Goal: Task Accomplishment & Management: Use online tool/utility

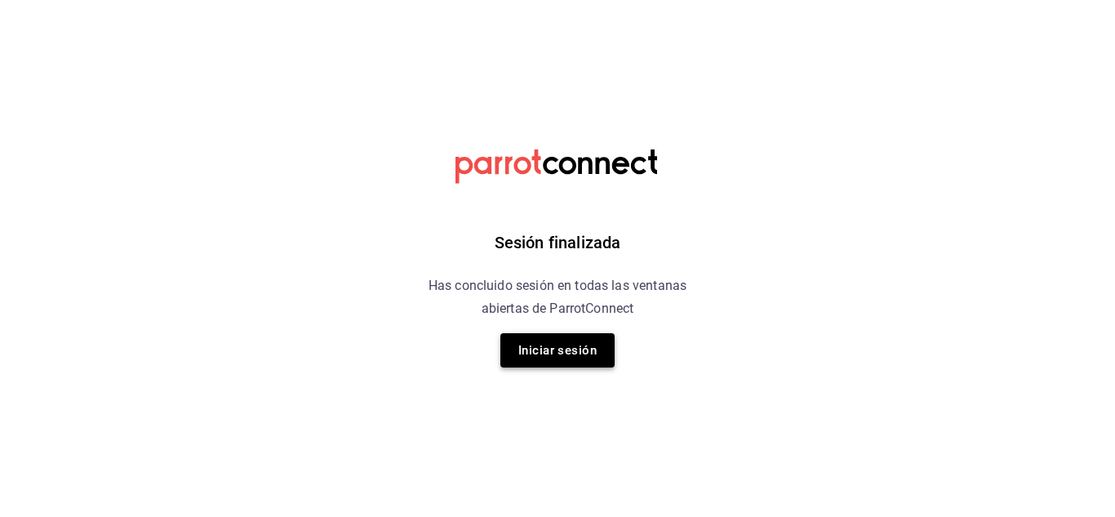
click at [580, 362] on button "Iniciar sesión" at bounding box center [557, 350] width 114 height 34
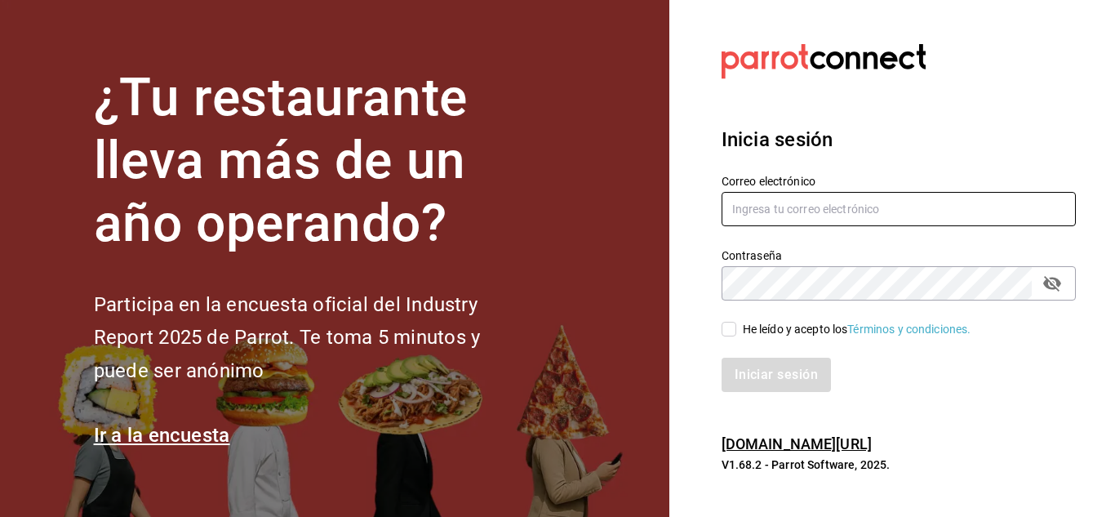
type input "[EMAIL_ADDRESS][DOMAIN_NAME]"
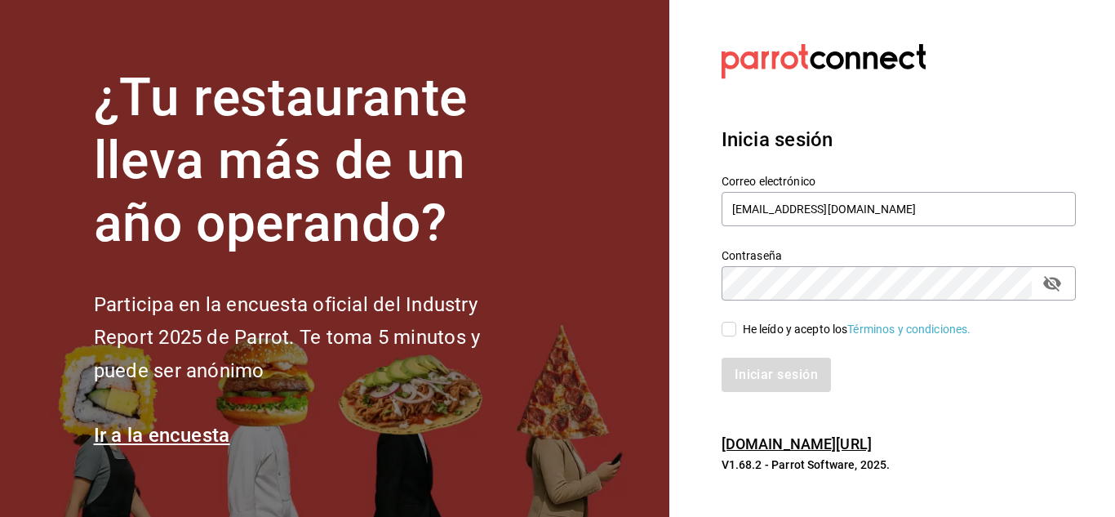
click at [729, 328] on input "He leído y acepto los Términos y condiciones." at bounding box center [728, 329] width 15 height 15
checkbox input "true"
click at [800, 380] on button "Iniciar sesión" at bounding box center [776, 374] width 111 height 34
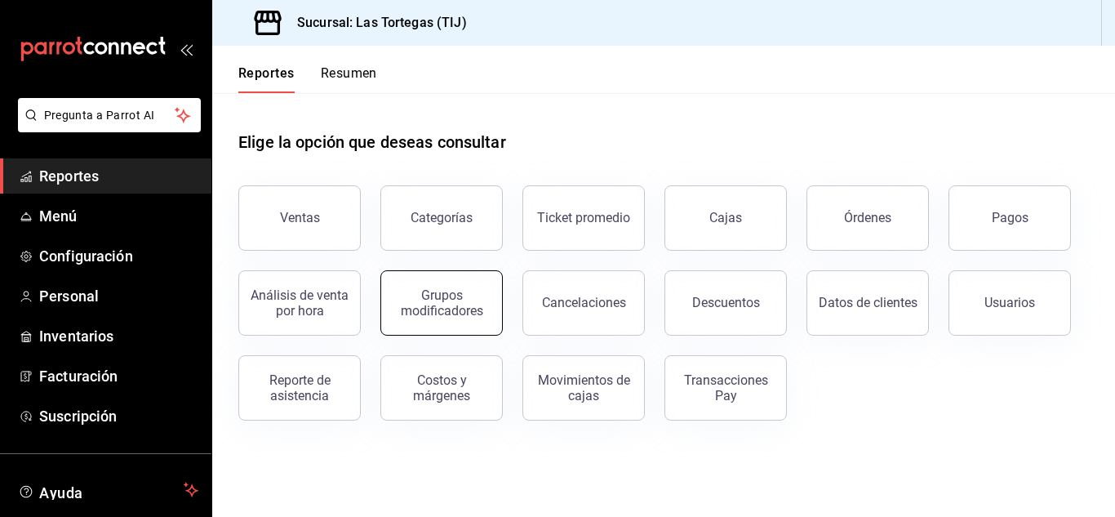
click at [454, 300] on div "Grupos modificadores" at bounding box center [441, 302] width 101 height 31
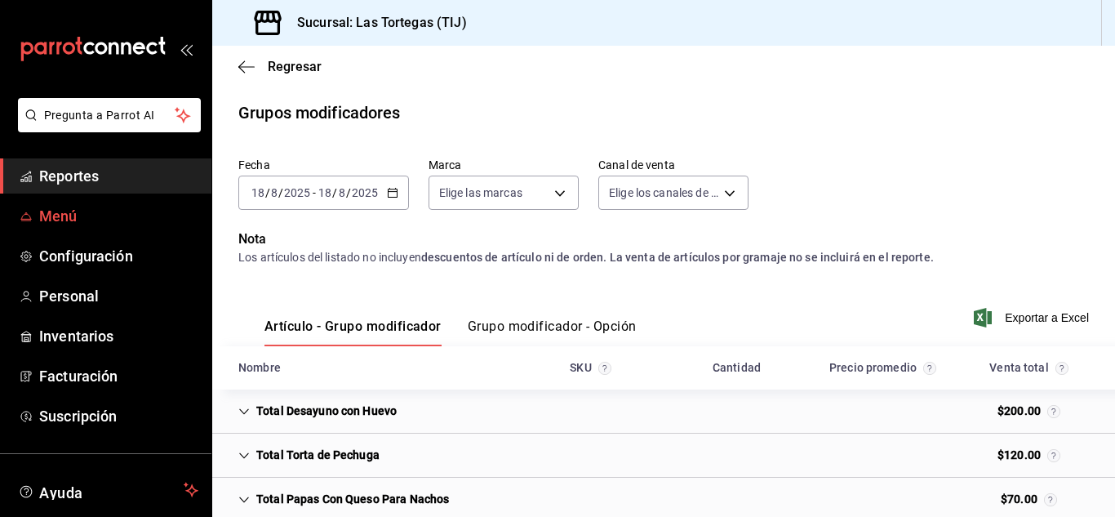
click at [59, 219] on span "Menú" at bounding box center [118, 216] width 159 height 22
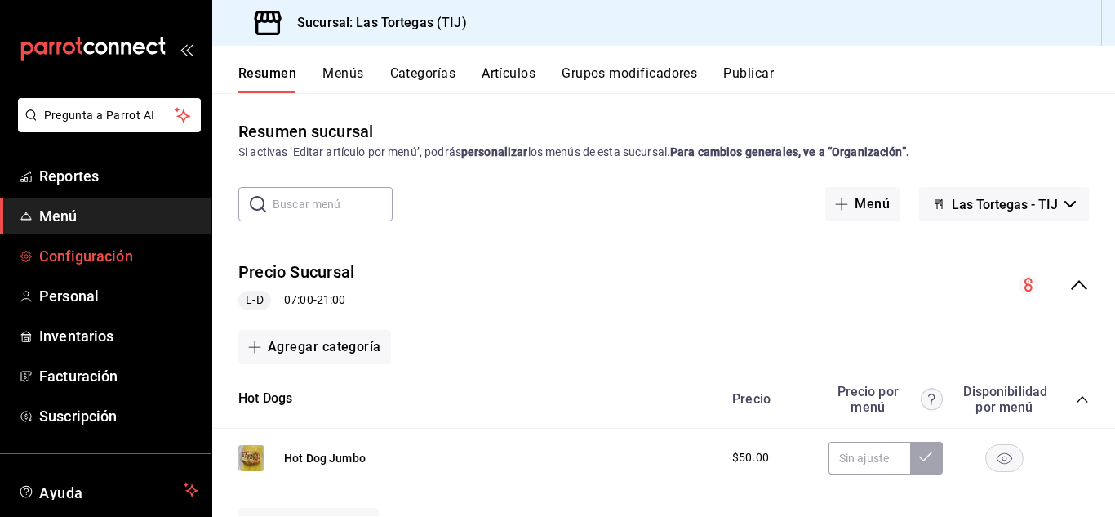
click at [104, 256] on span "Configuración" at bounding box center [118, 256] width 159 height 22
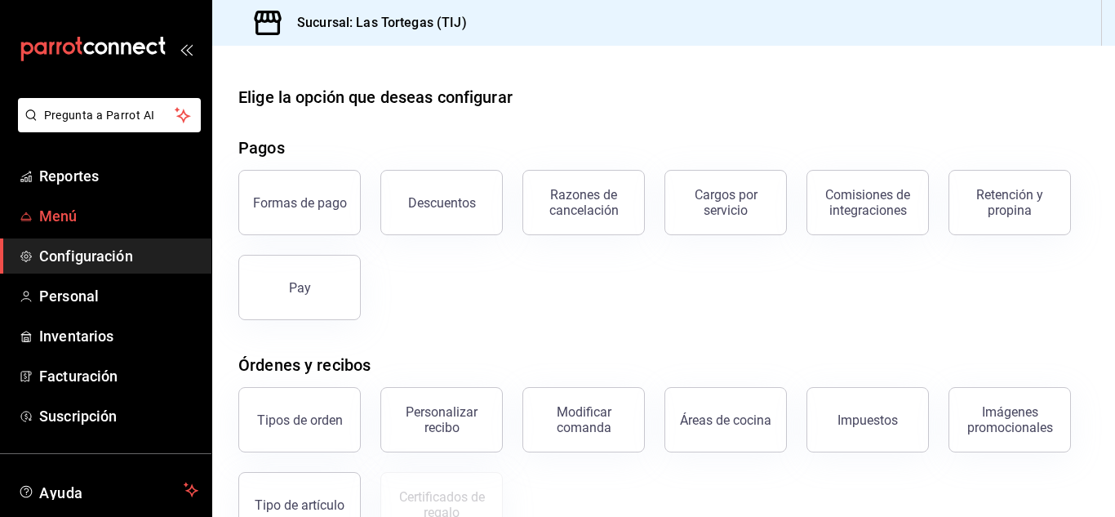
click at [55, 215] on span "Menú" at bounding box center [118, 216] width 159 height 22
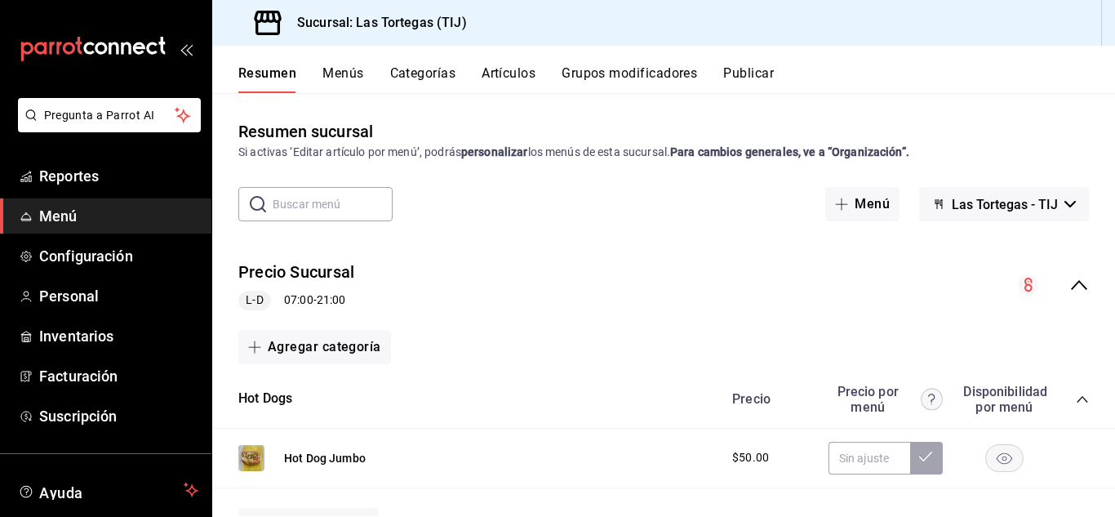
click at [642, 73] on button "Grupos modificadores" at bounding box center [629, 79] width 135 height 28
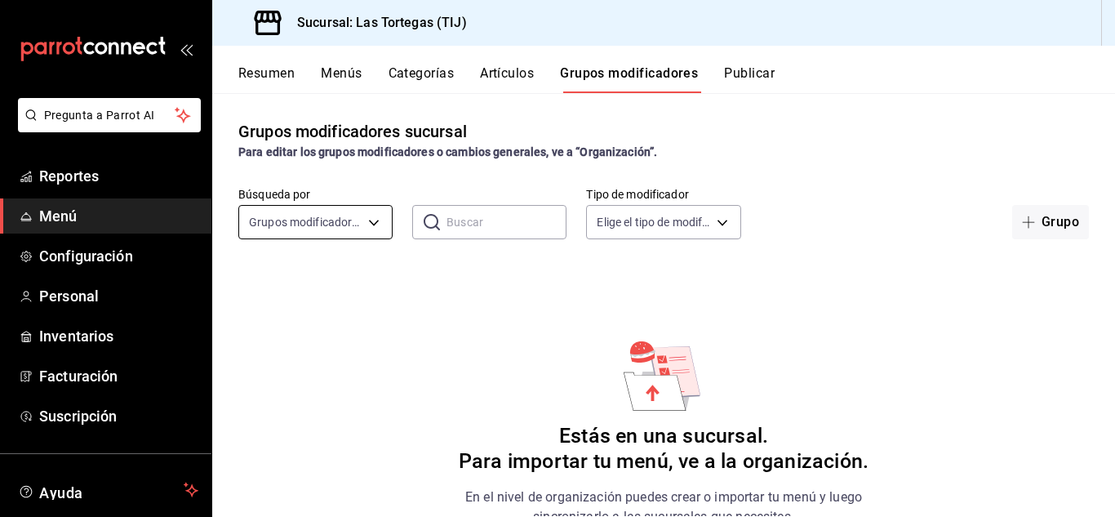
click at [373, 222] on body "Pregunta a Parrot AI Reportes Menú Configuración Personal Inventarios Facturaci…" at bounding box center [557, 258] width 1115 height 517
click at [373, 222] on div at bounding box center [557, 258] width 1115 height 517
click at [1035, 224] on button "Grupo" at bounding box center [1050, 222] width 77 height 34
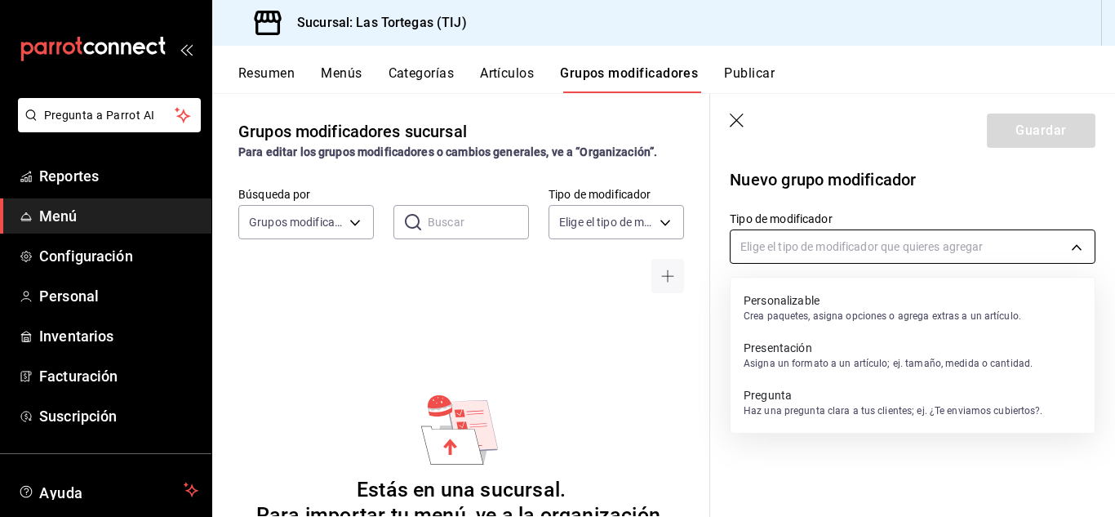
click at [831, 246] on body "Pregunta a Parrot AI Reportes Menú Configuración Personal Inventarios Facturaci…" at bounding box center [557, 258] width 1115 height 517
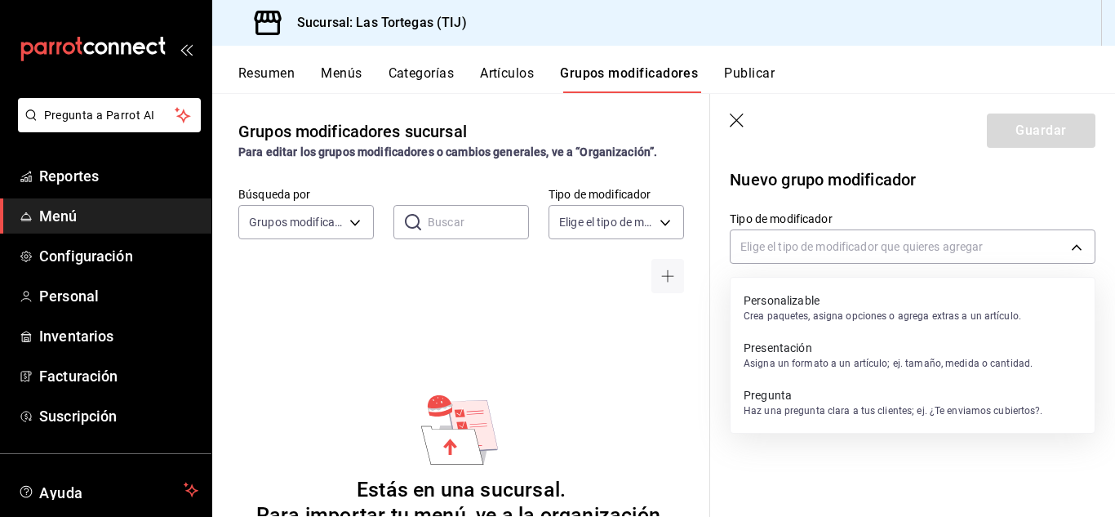
click at [805, 308] on p "Personalizable" at bounding box center [882, 300] width 277 height 16
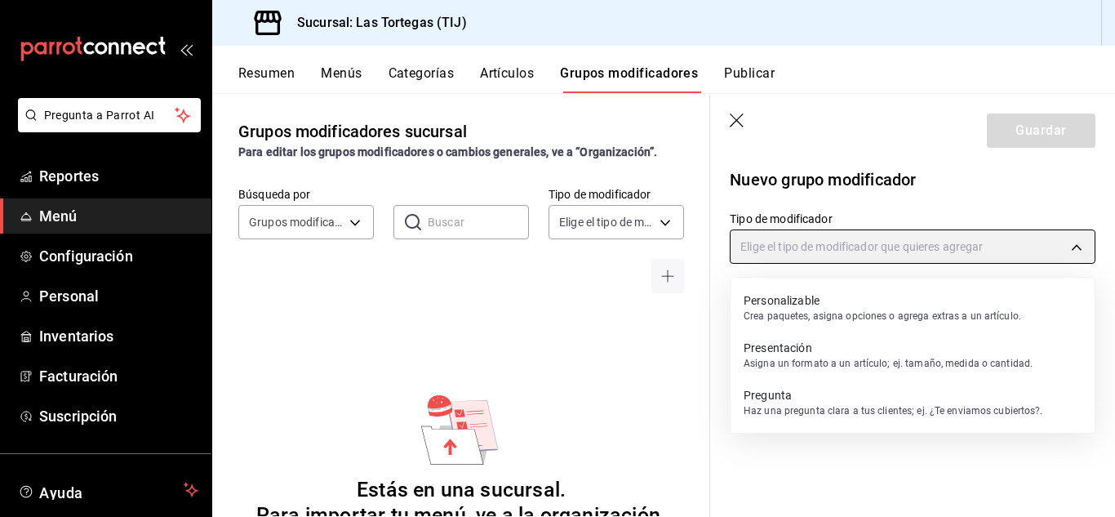
type input "CUSTOMIZABLE"
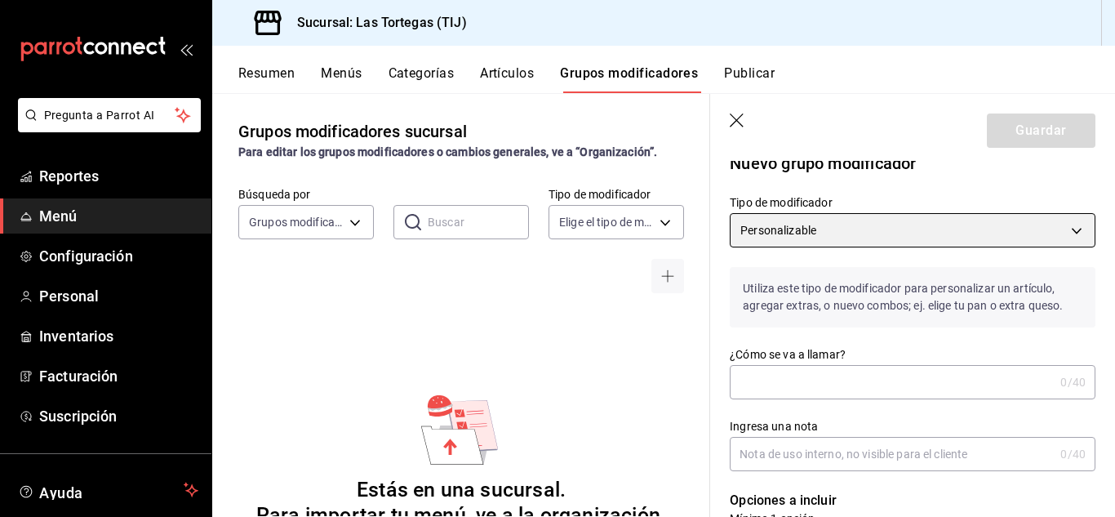
scroll to position [18, 0]
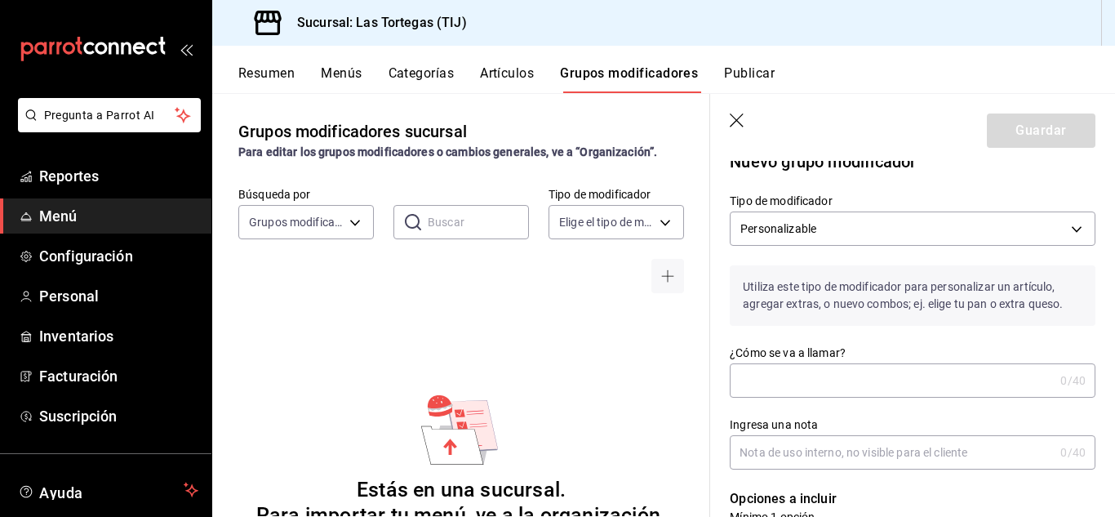
click at [822, 383] on input "¿Cómo se va a llamar?" at bounding box center [892, 380] width 324 height 33
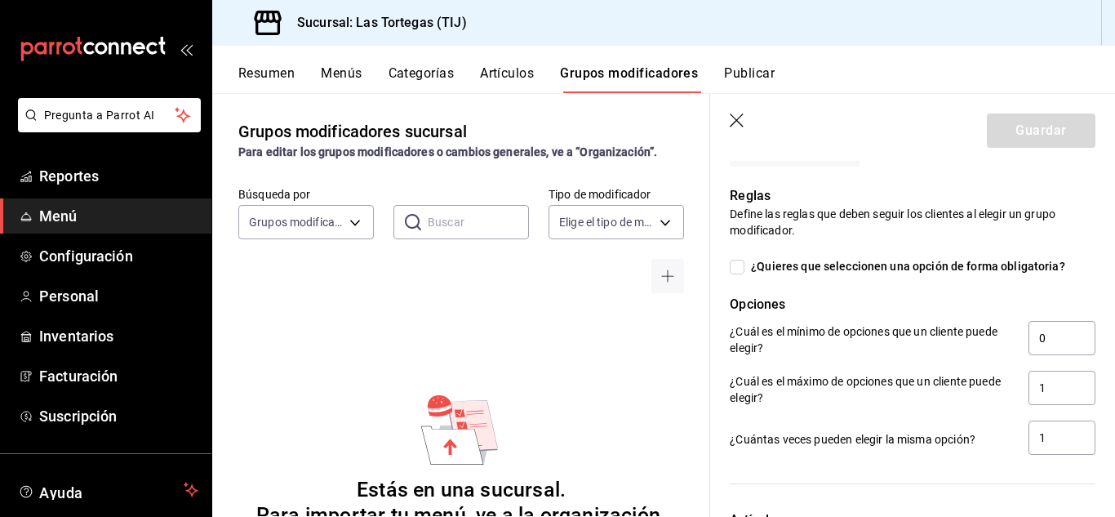
scroll to position [558, 0]
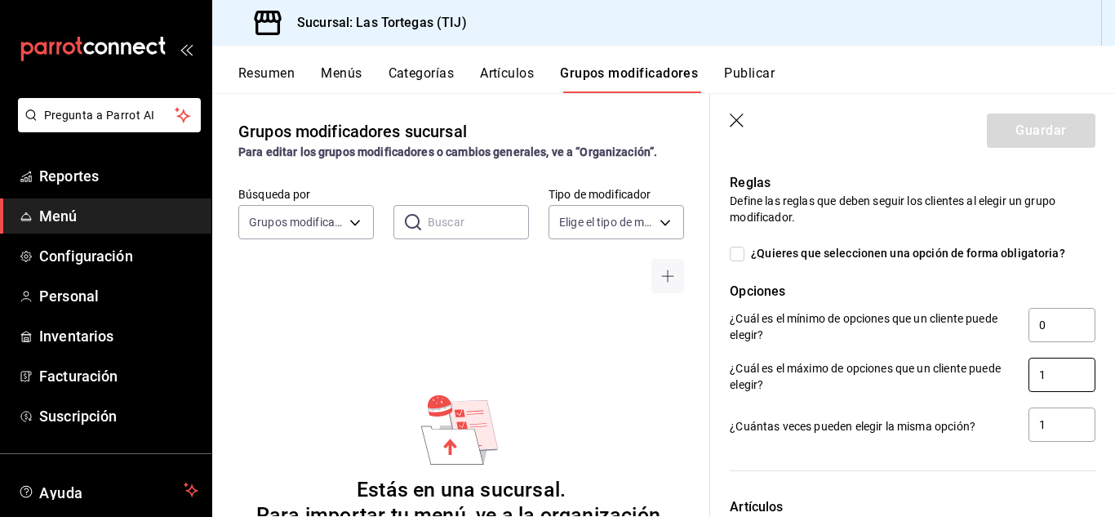
type input "quitar ingredientes torta lomo"
click at [1037, 373] on input "1" at bounding box center [1061, 374] width 67 height 34
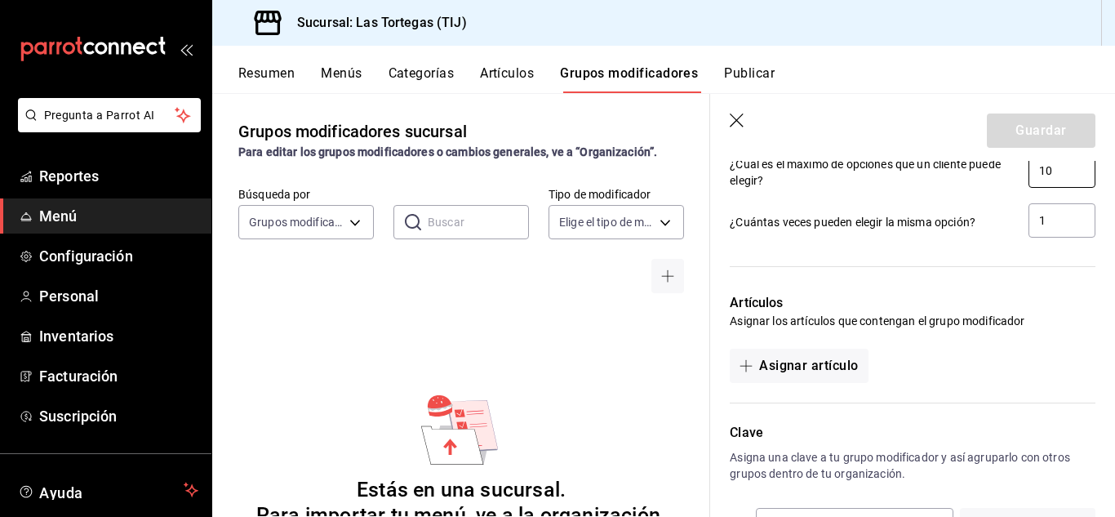
scroll to position [770, 0]
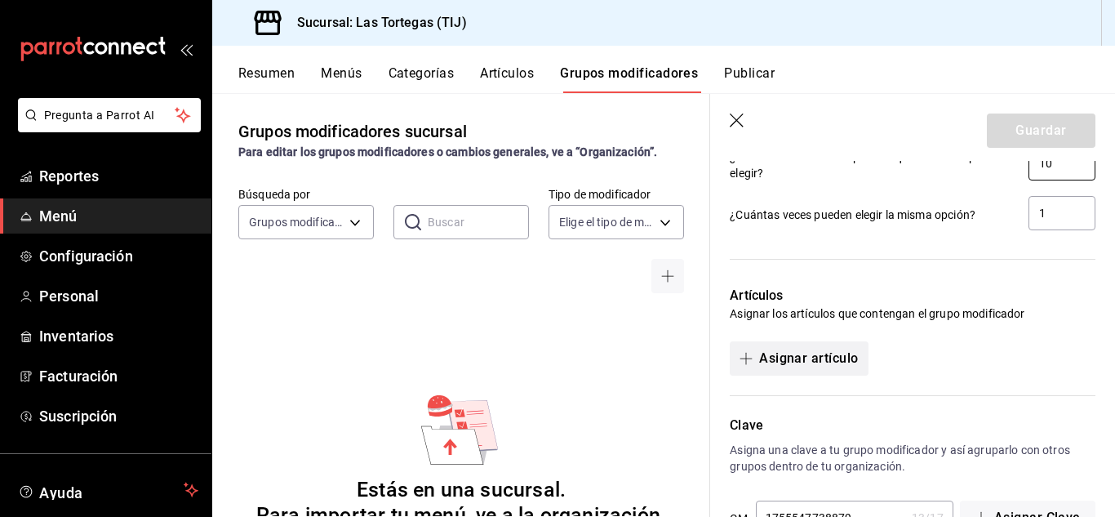
type input "10"
click at [748, 357] on icon "button" at bounding box center [745, 358] width 13 height 13
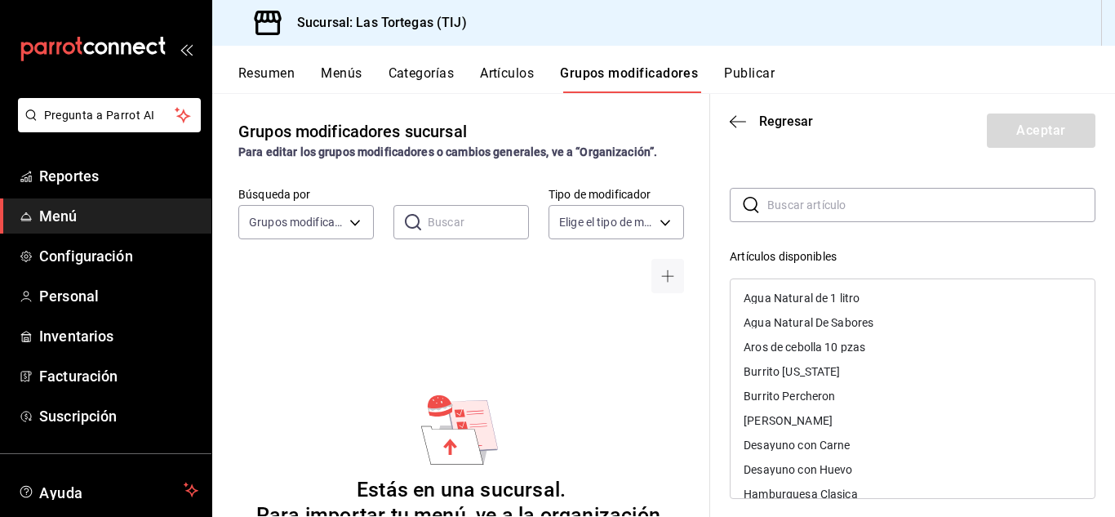
scroll to position [0, 0]
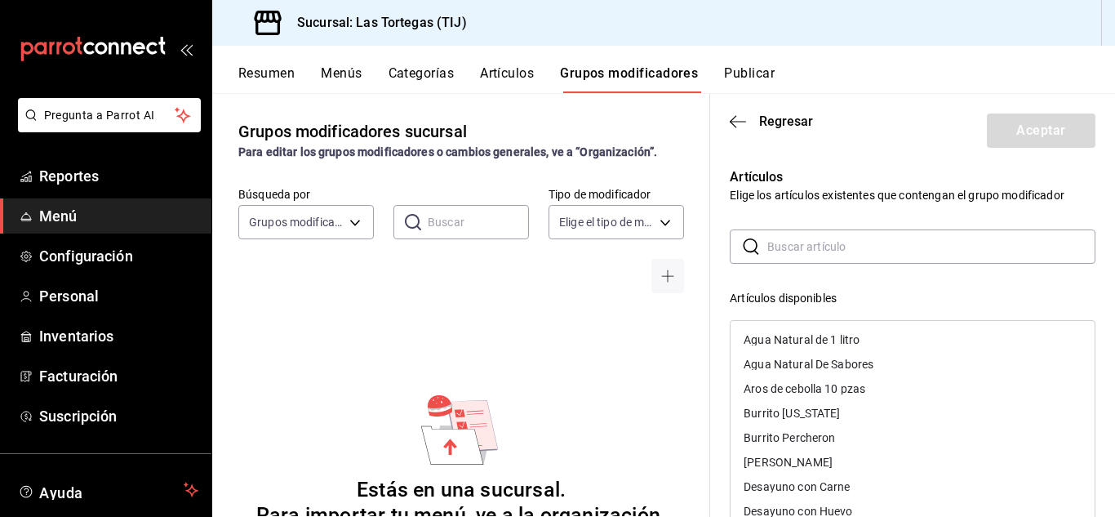
click at [959, 149] on header "Regresar Aceptar" at bounding box center [912, 127] width 405 height 67
click at [914, 250] on input "text" at bounding box center [931, 246] width 328 height 33
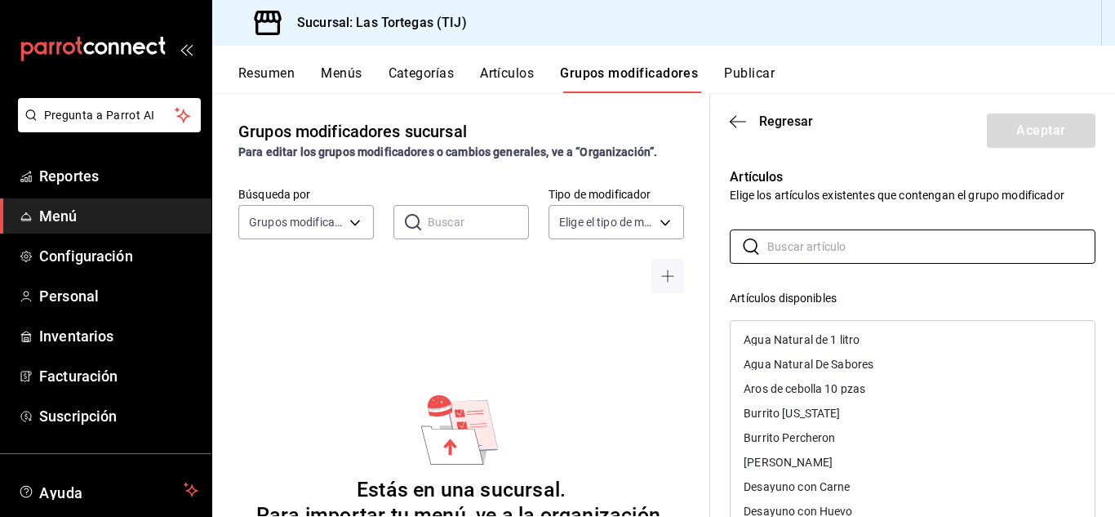
click at [984, 454] on div "[PERSON_NAME]" at bounding box center [912, 462] width 364 height 24
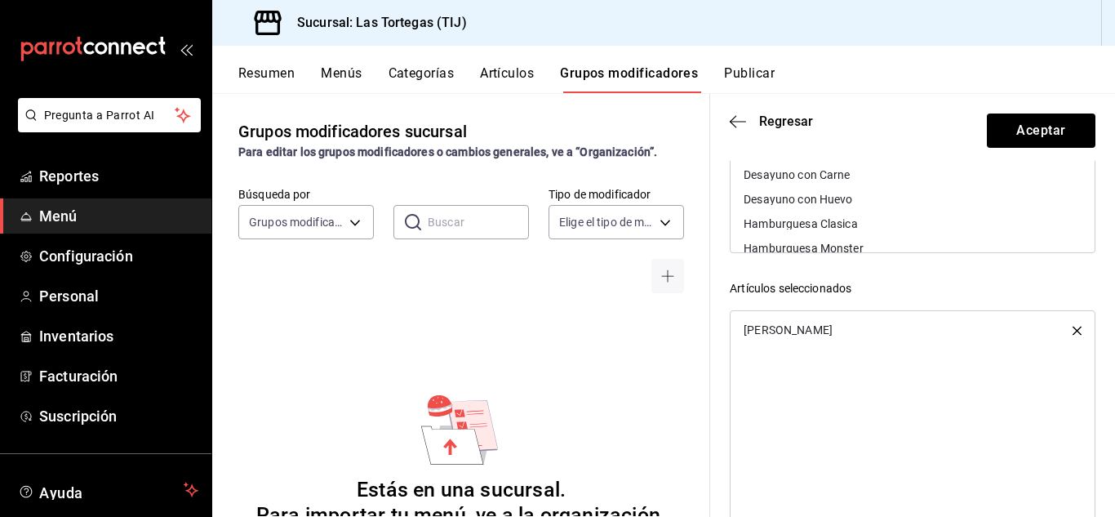
scroll to position [289, 0]
click at [1072, 332] on icon "button" at bounding box center [1076, 328] width 9 height 9
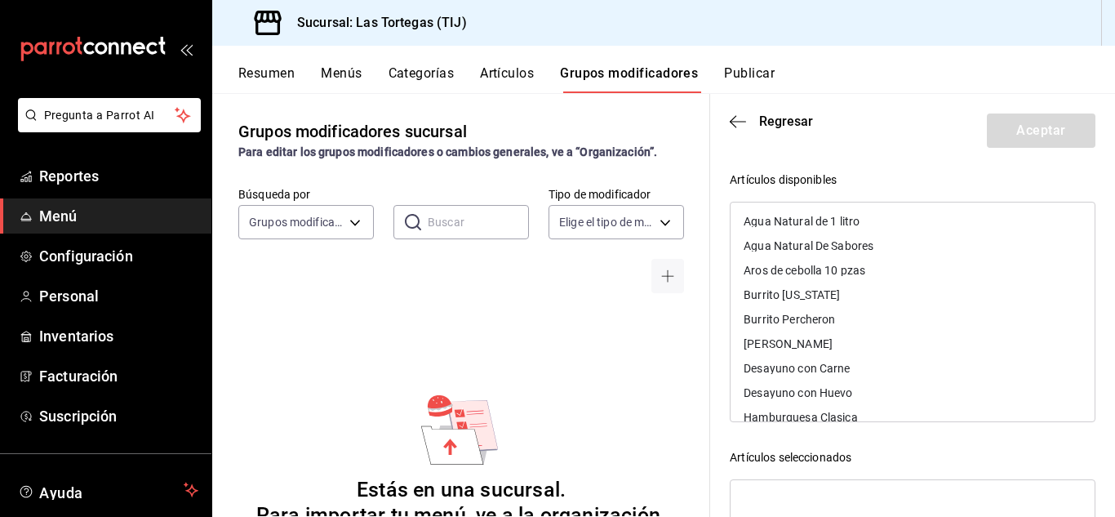
scroll to position [0, 0]
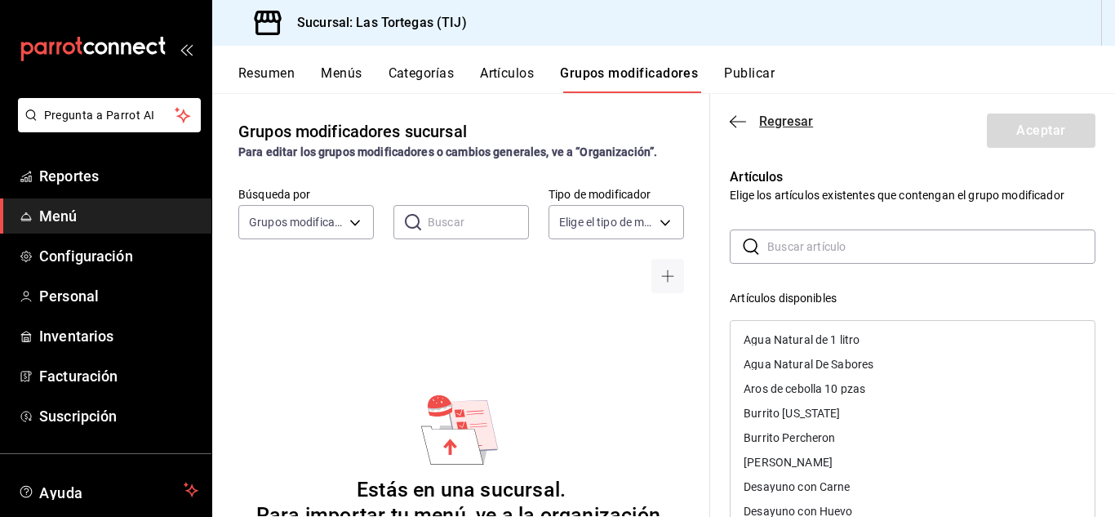
click at [778, 122] on span "Regresar" at bounding box center [786, 121] width 54 height 16
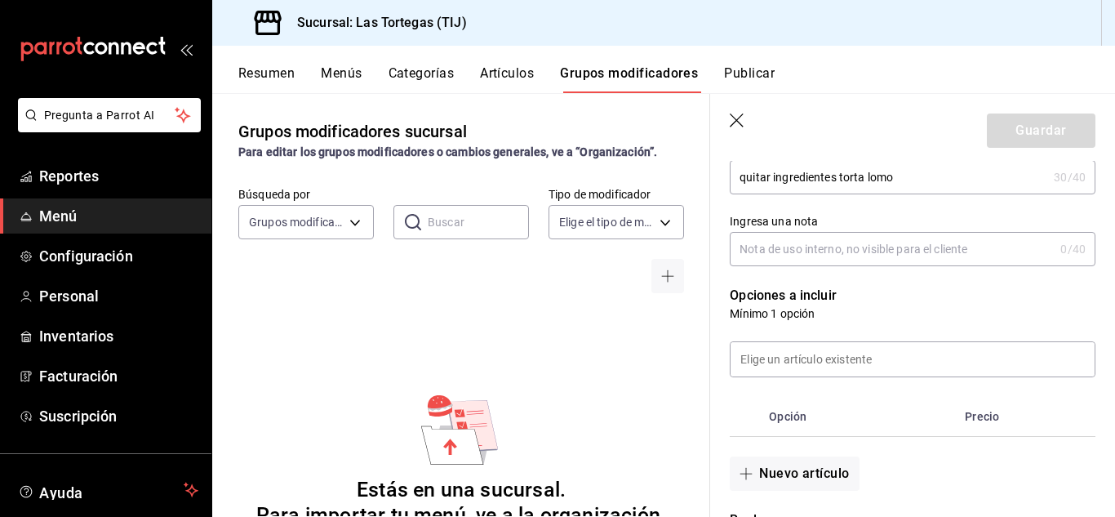
scroll to position [226, 0]
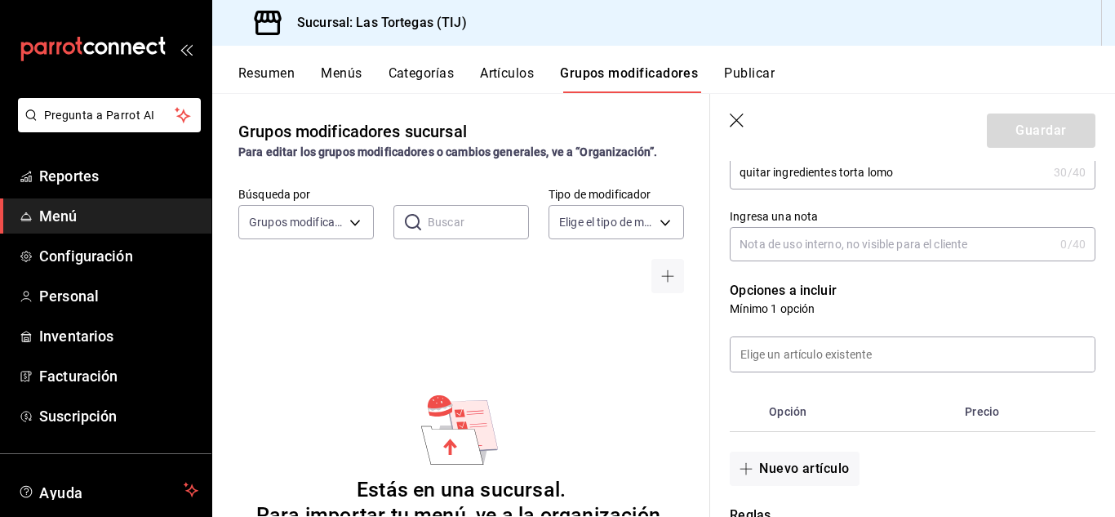
click at [784, 413] on th "Opción" at bounding box center [860, 411] width 196 height 39
click at [828, 358] on input at bounding box center [912, 354] width 364 height 34
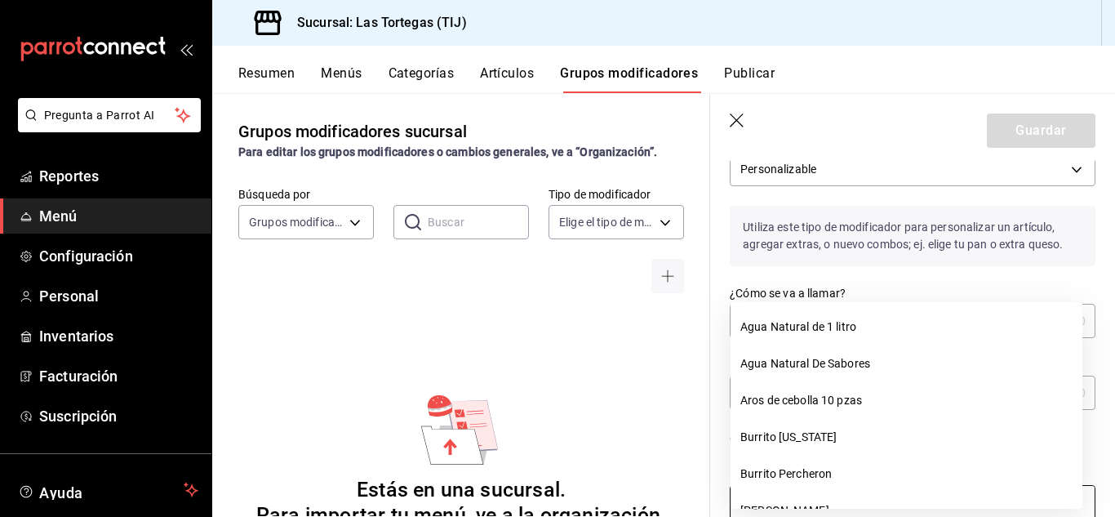
scroll to position [0, 0]
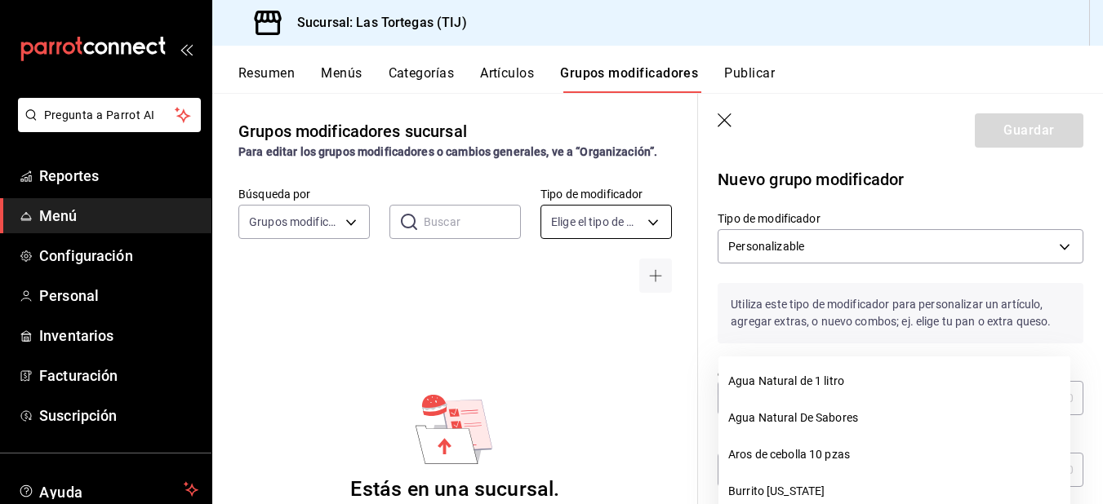
click at [651, 224] on body "Pregunta a Parrot AI Reportes Menú Configuración Personal Inventarios Facturaci…" at bounding box center [551, 252] width 1103 height 504
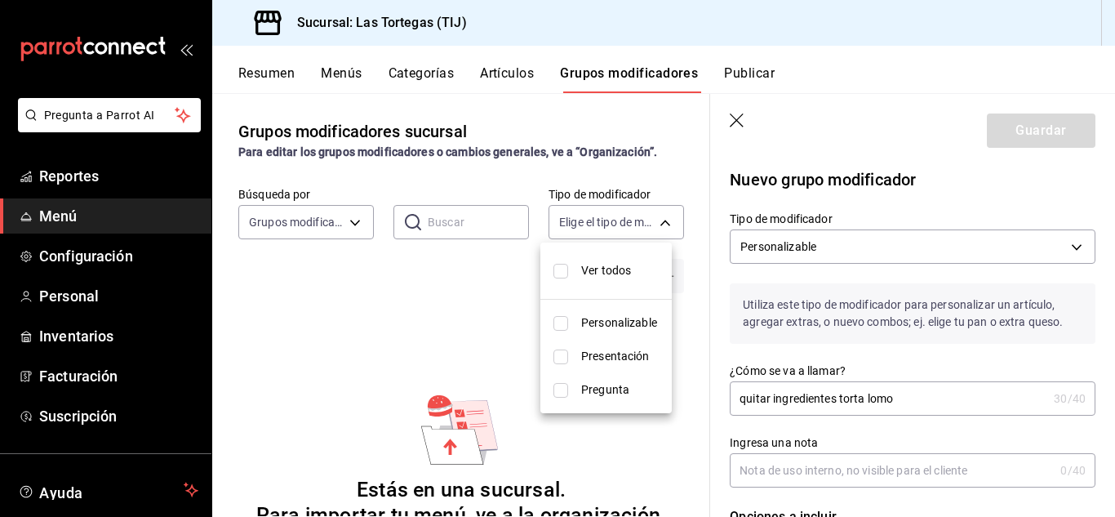
click at [289, 224] on div at bounding box center [557, 258] width 1115 height 517
click at [331, 322] on div "Grupos modificadores sucursal Para editar los grupos modificadores o cambios ge…" at bounding box center [461, 304] width 498 height 423
click at [508, 75] on button "Artículos" at bounding box center [507, 79] width 54 height 28
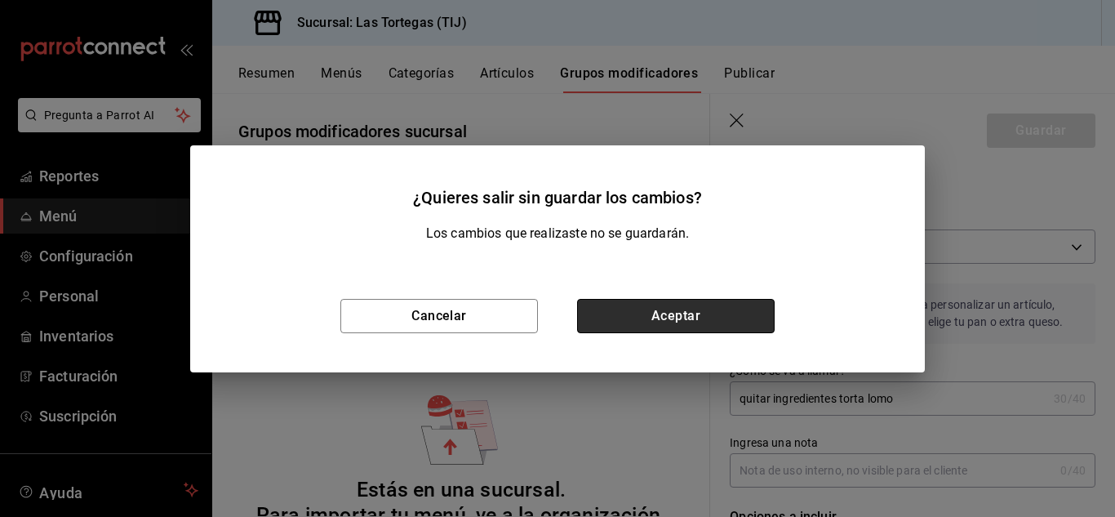
click at [590, 316] on button "Aceptar" at bounding box center [676, 316] width 198 height 34
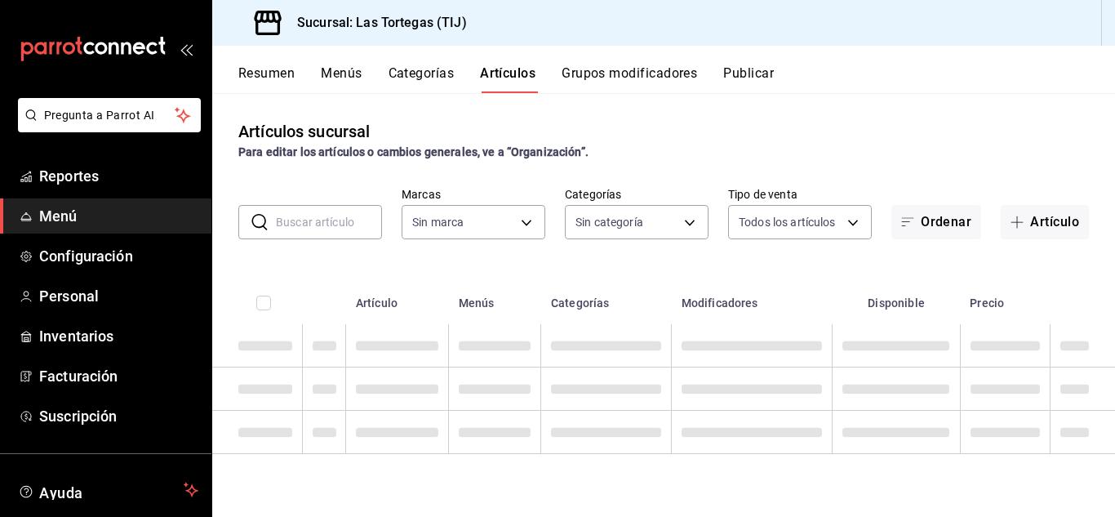
type input "80d248e6-1ac4-455d-b4fb-289941e1b44c"
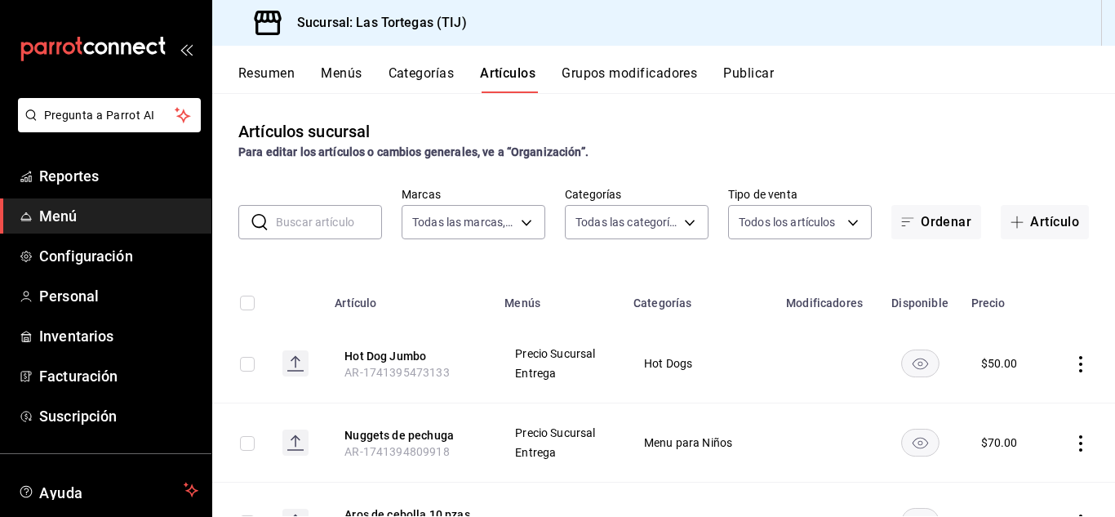
type input "ad781917-3c7d-43e9-9a9c-a6840d469a35,5cc6c547-dccb-46a2-9c7e-c69003d2d7cb,6988a…"
click at [664, 73] on button "Grupos modificadores" at bounding box center [629, 79] width 135 height 28
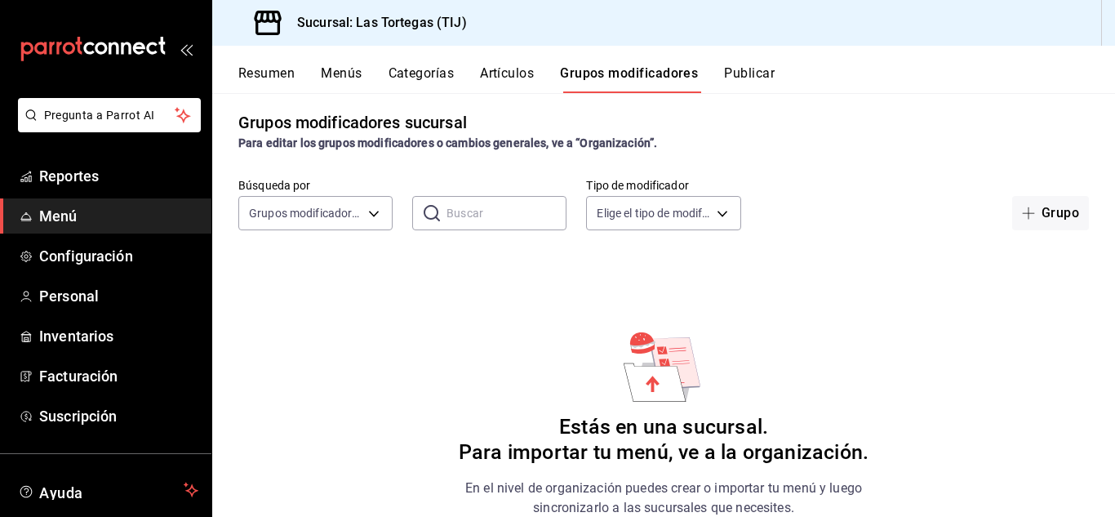
scroll to position [3, 0]
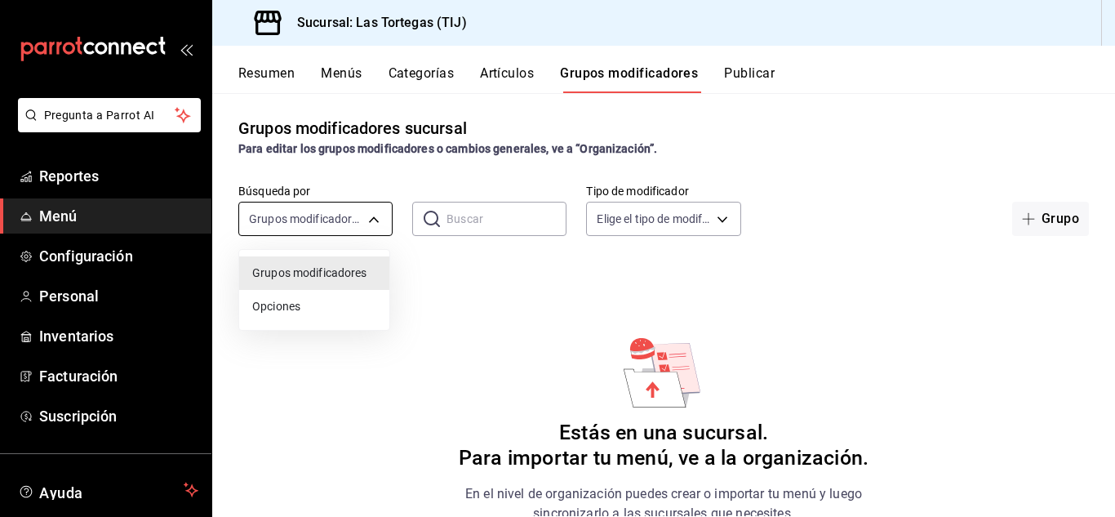
click at [374, 219] on body "Pregunta a Parrot AI Reportes Menú Configuración Personal Inventarios Facturaci…" at bounding box center [557, 258] width 1115 height 517
click at [313, 309] on span "Opciones" at bounding box center [314, 306] width 124 height 17
type input "OPTION"
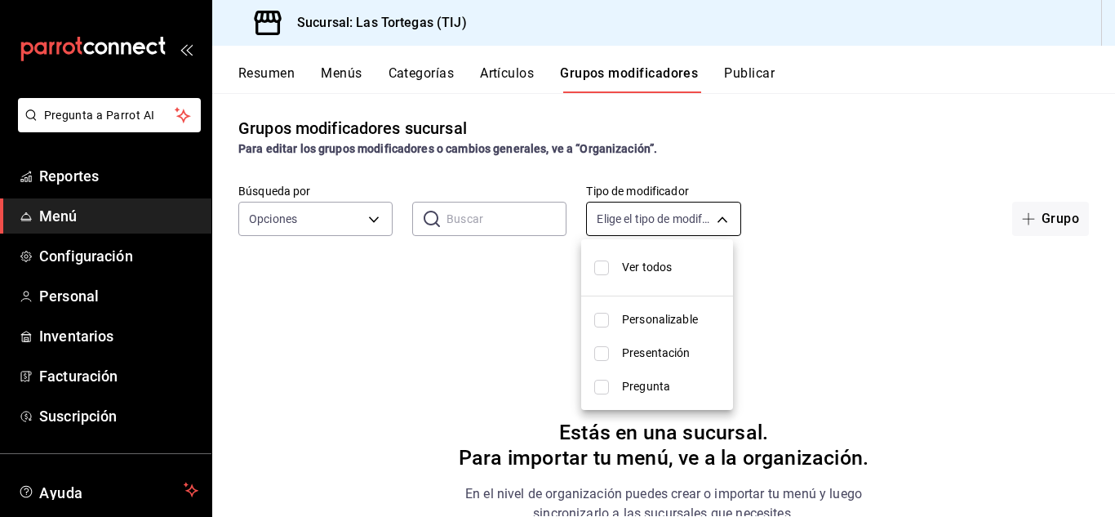
click at [713, 218] on body "Pregunta a Parrot AI Reportes Menú Configuración Personal Inventarios Facturaci…" at bounding box center [557, 258] width 1115 height 517
click at [678, 318] on span "Personalizable" at bounding box center [671, 319] width 98 height 17
type input "CUSTOMIZABLE"
checkbox input "true"
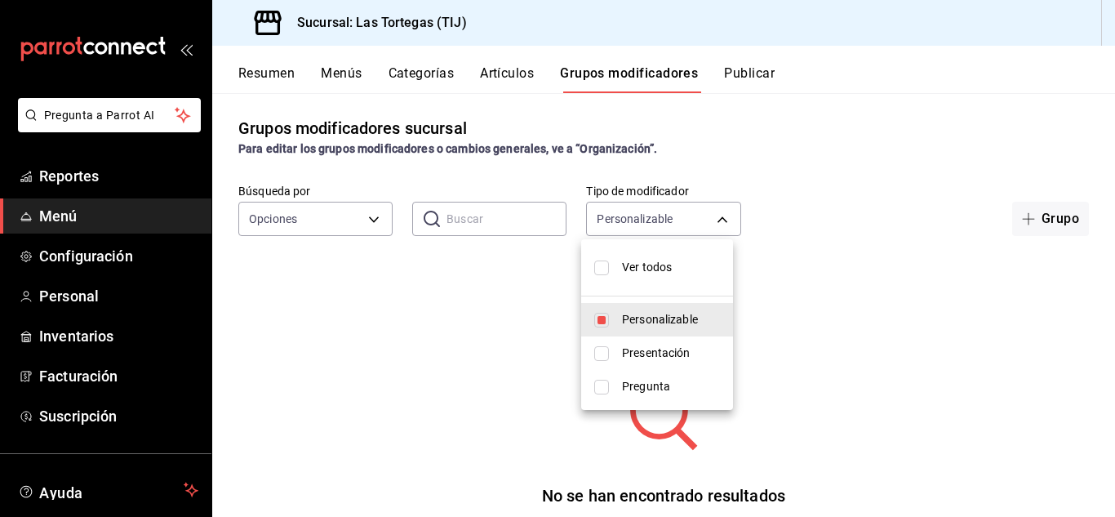
click at [1063, 216] on div at bounding box center [557, 258] width 1115 height 517
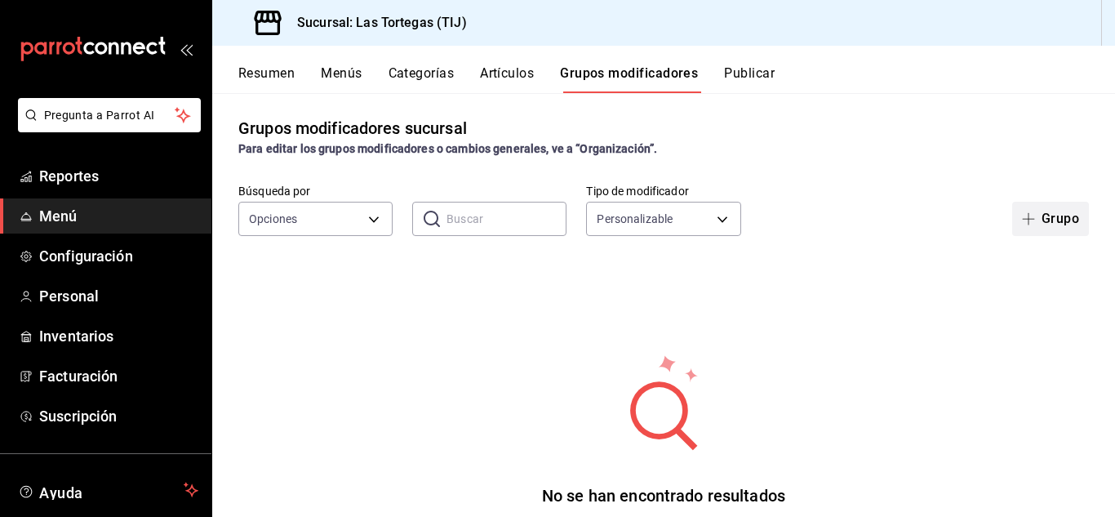
click at [1023, 220] on icon "button" at bounding box center [1028, 218] width 13 height 13
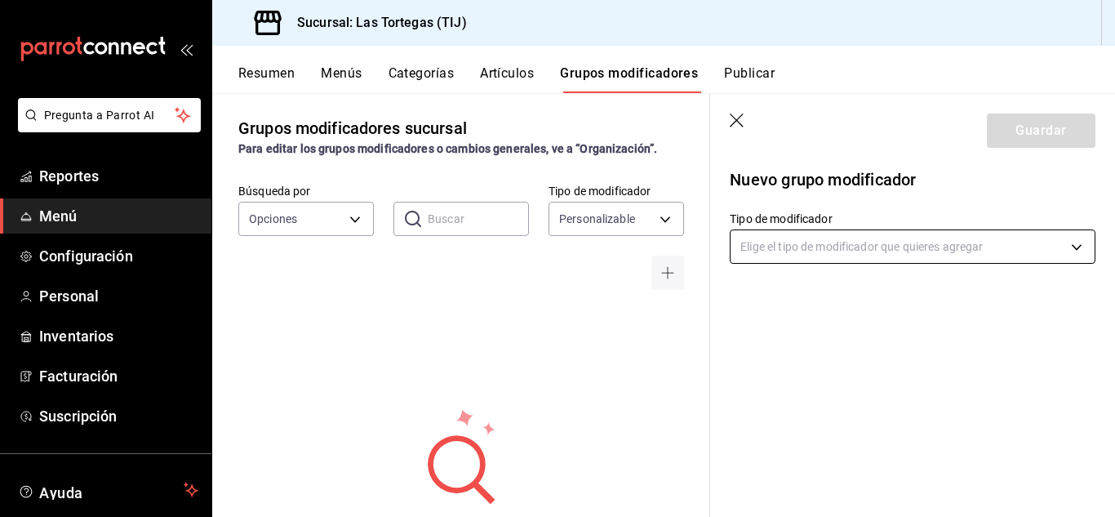
click at [849, 250] on body "Pregunta a Parrot AI Reportes Menú Configuración Personal Inventarios Facturaci…" at bounding box center [557, 258] width 1115 height 517
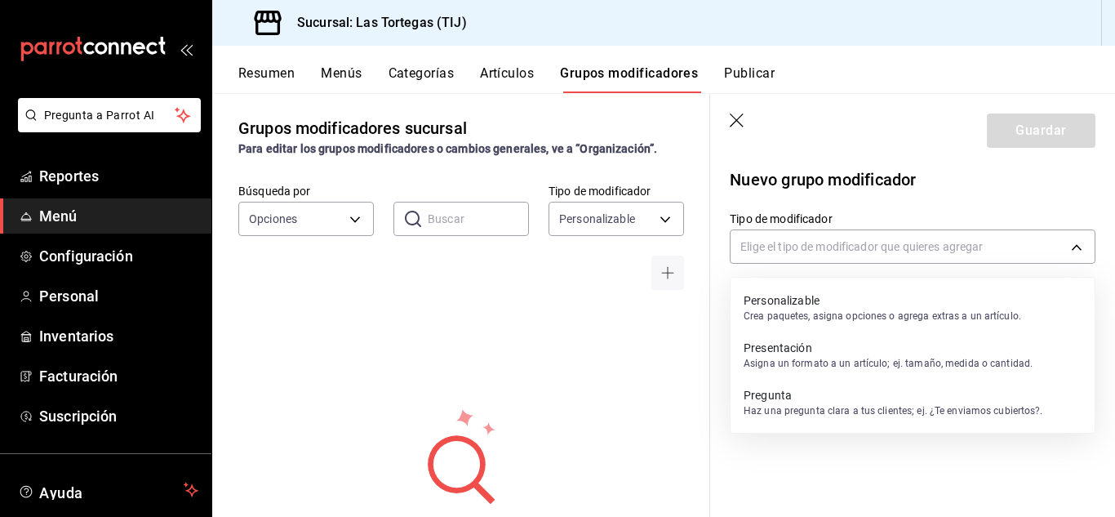
click at [807, 304] on p "Personalizable" at bounding box center [882, 300] width 277 height 16
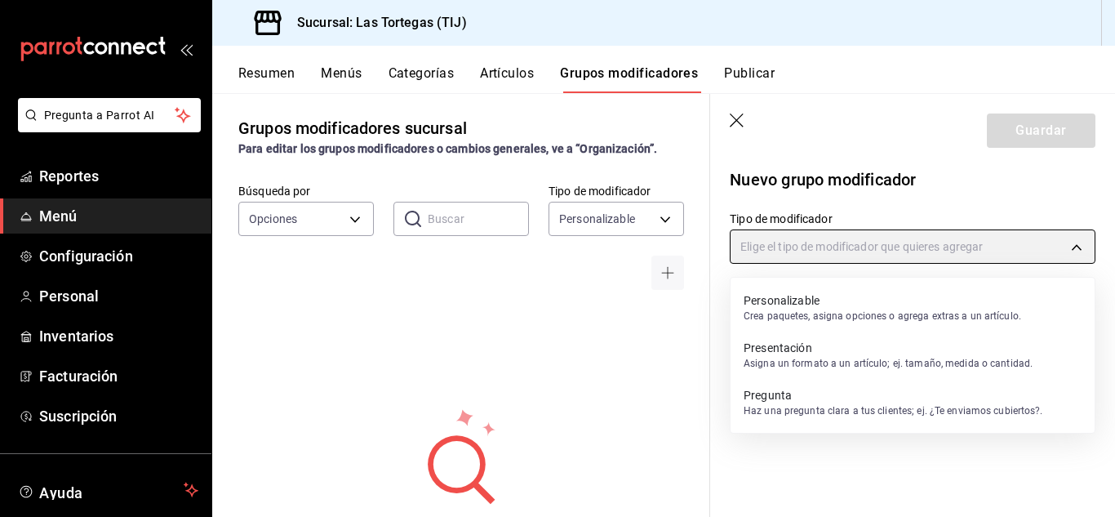
type input "CUSTOMIZABLE"
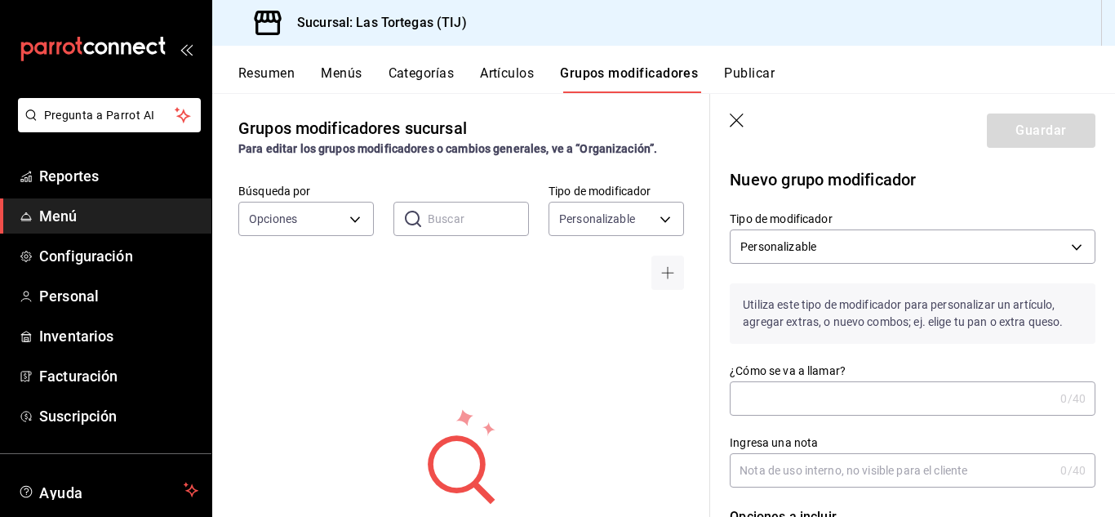
click at [810, 405] on input "¿Cómo se va a llamar?" at bounding box center [892, 398] width 324 height 33
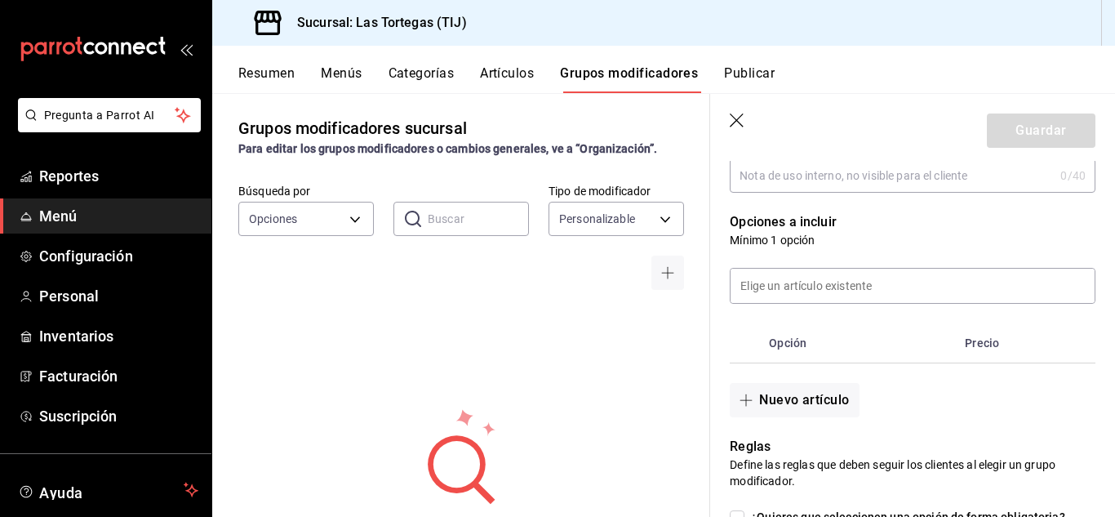
scroll to position [298, 0]
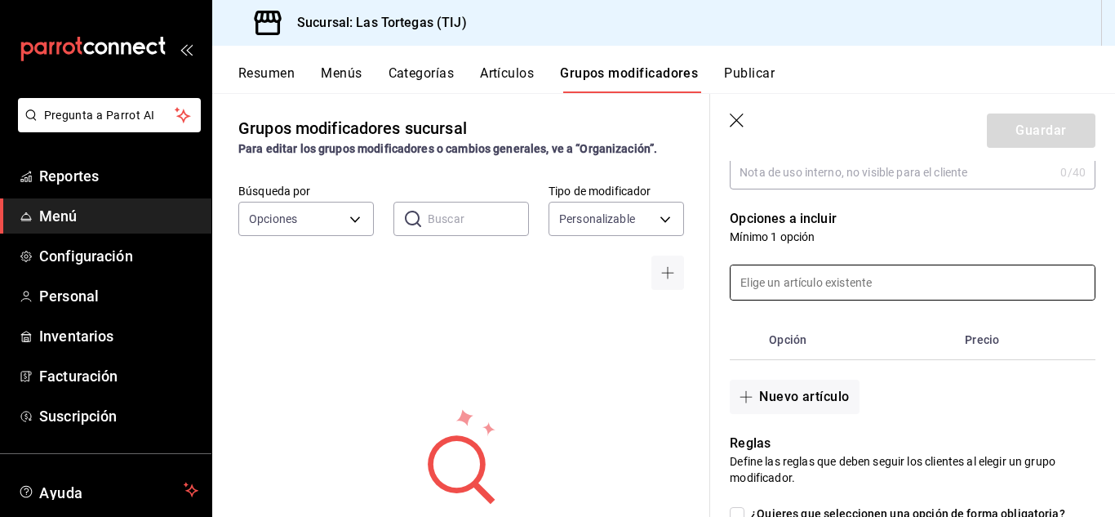
type input "quitar a torta de lom0"
click at [796, 285] on input at bounding box center [912, 282] width 364 height 34
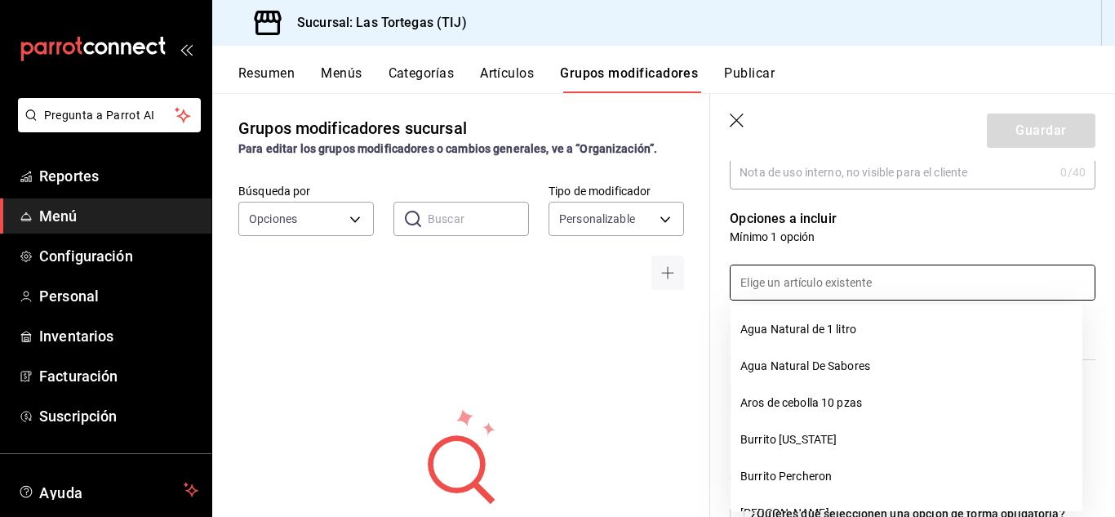
click at [861, 285] on input at bounding box center [912, 282] width 364 height 34
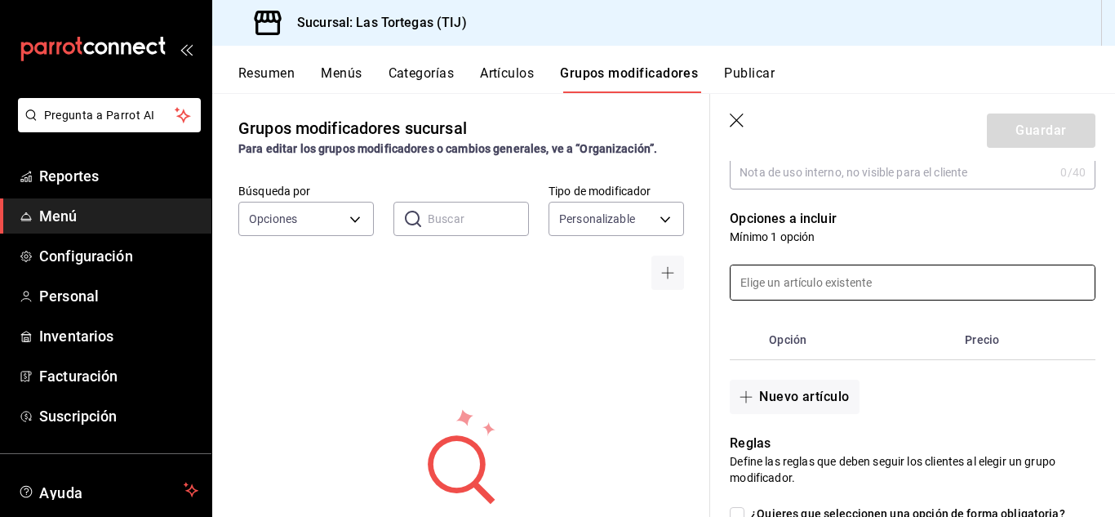
click at [855, 279] on input at bounding box center [912, 282] width 364 height 34
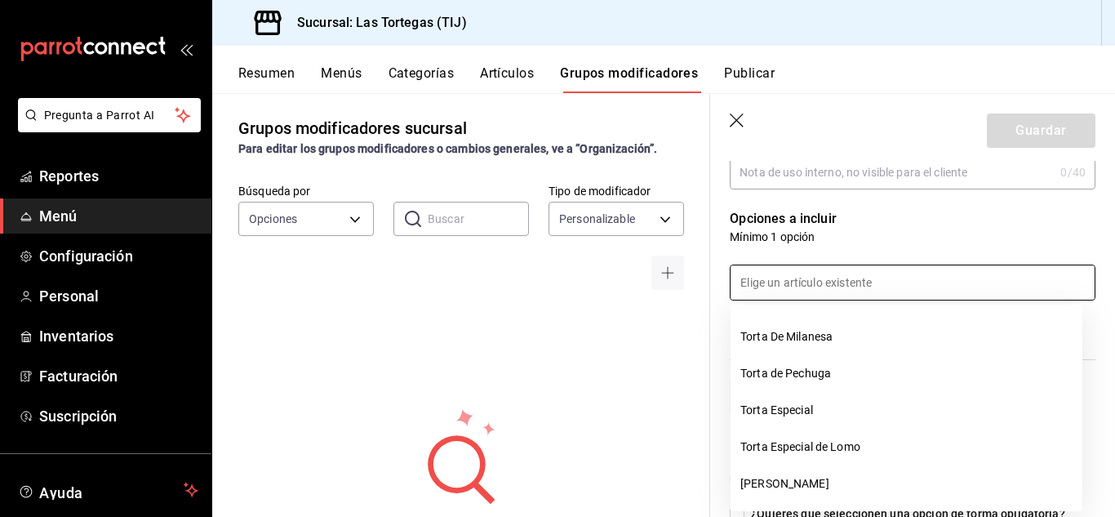
scroll to position [921, 0]
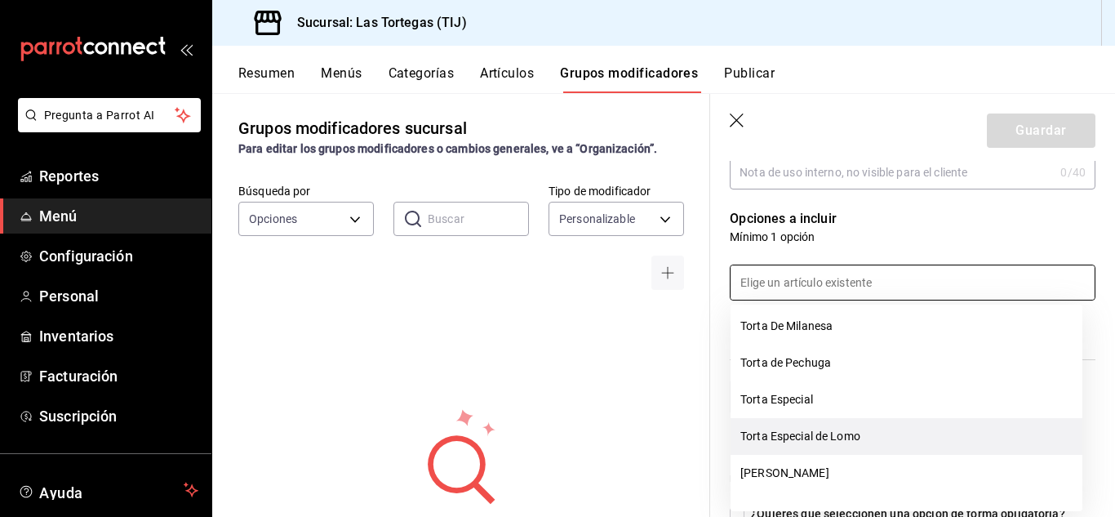
click at [827, 441] on li "Torta Especial de Lomo" at bounding box center [906, 436] width 352 height 37
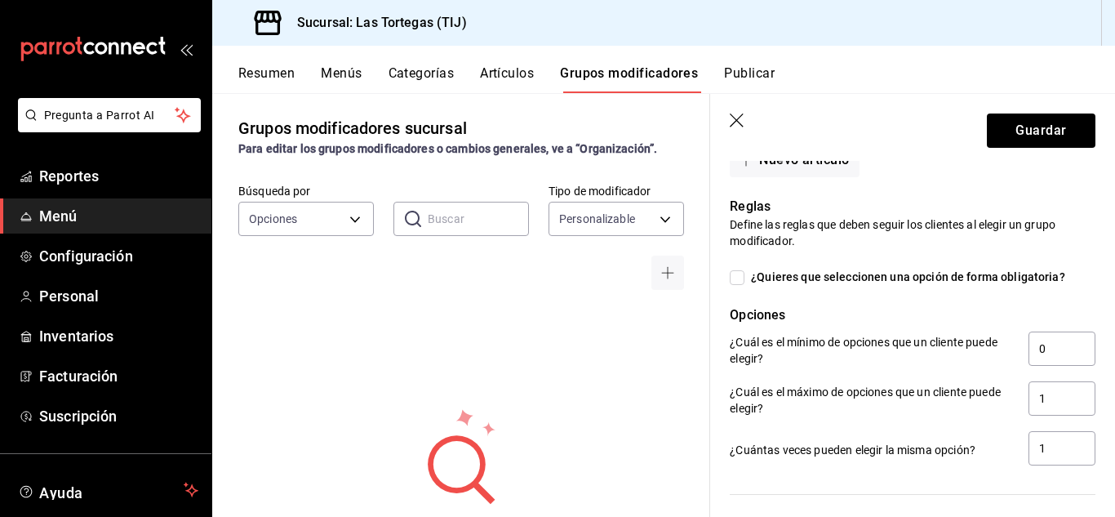
scroll to position [602, 0]
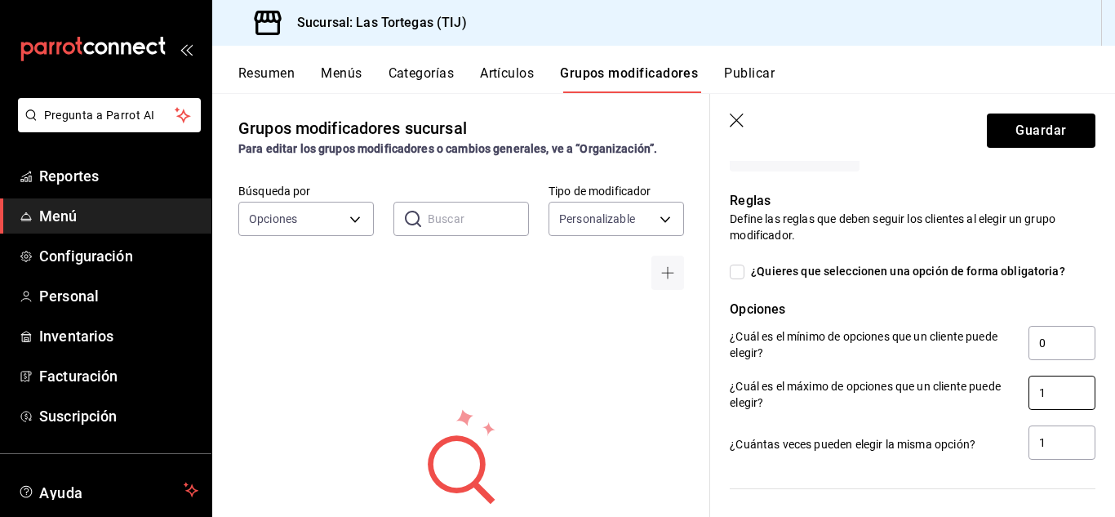
click at [1037, 399] on input "1" at bounding box center [1061, 392] width 67 height 34
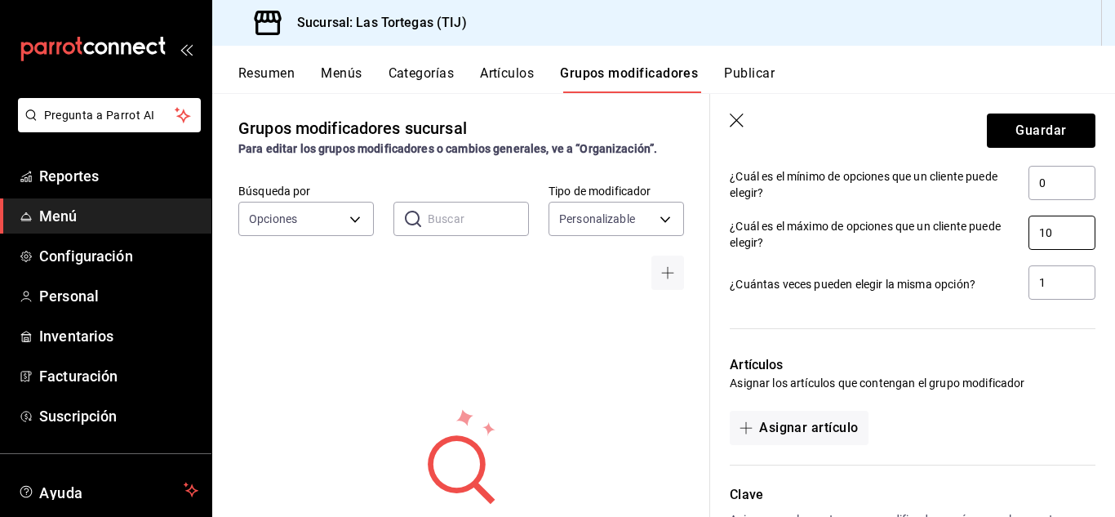
scroll to position [778, 0]
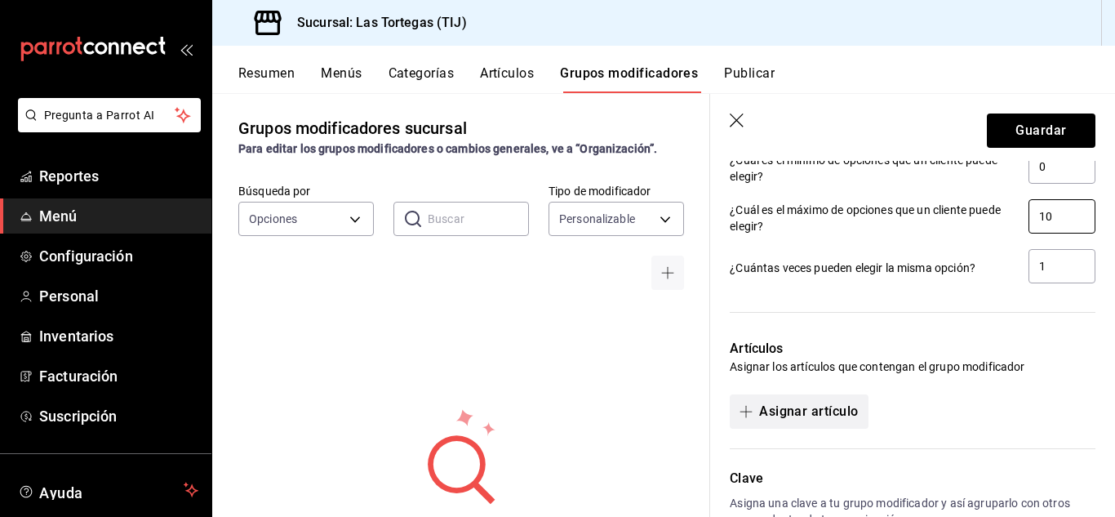
type input "10"
click at [747, 410] on icon "button" at bounding box center [745, 411] width 13 height 13
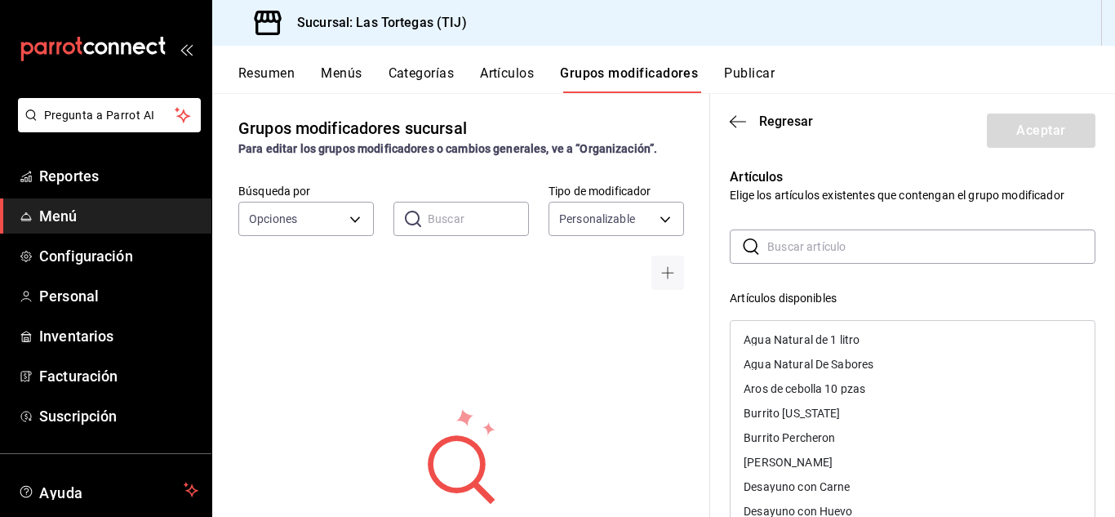
click at [849, 248] on input "text" at bounding box center [931, 246] width 328 height 33
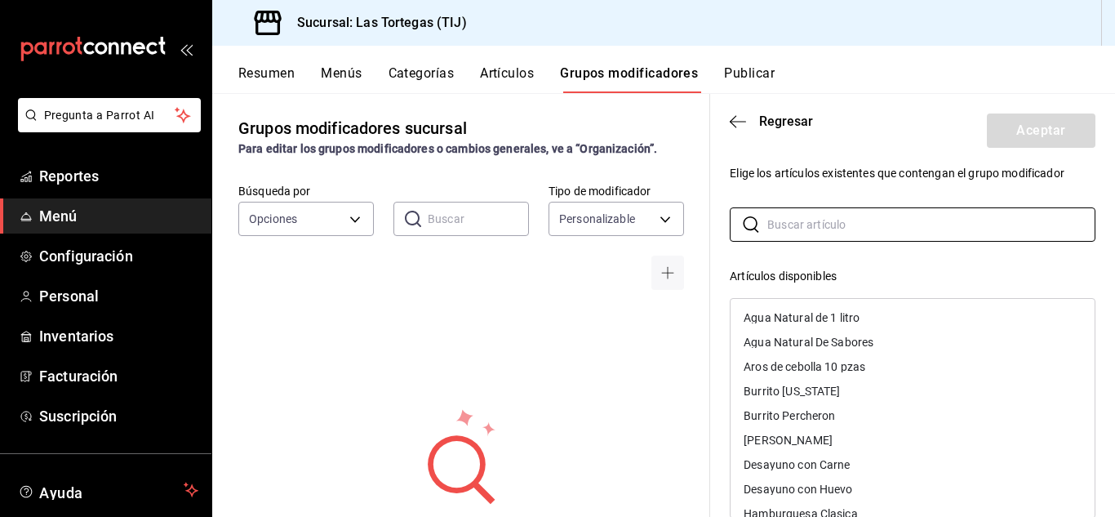
scroll to position [0, 0]
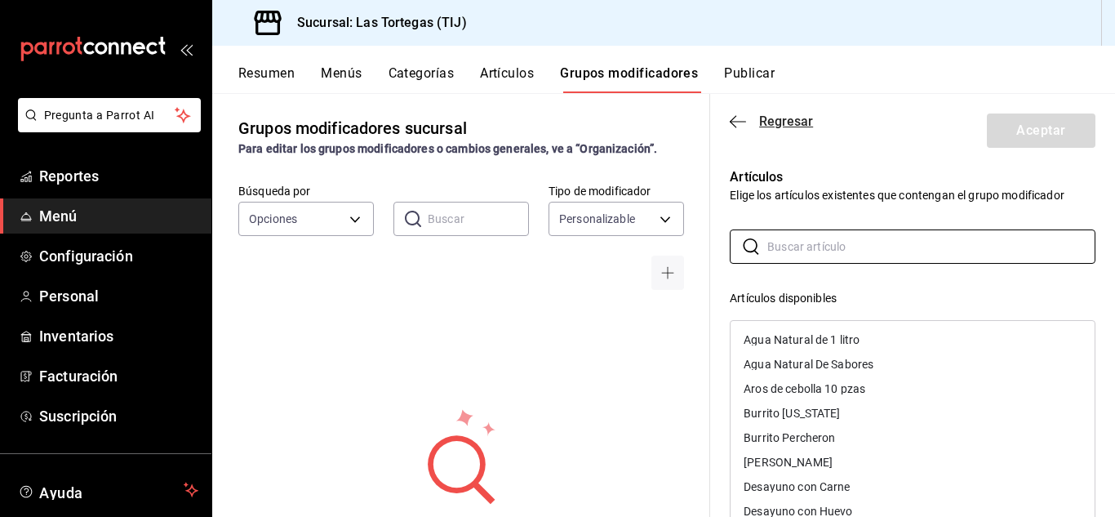
click at [731, 127] on icon "button" at bounding box center [738, 121] width 16 height 15
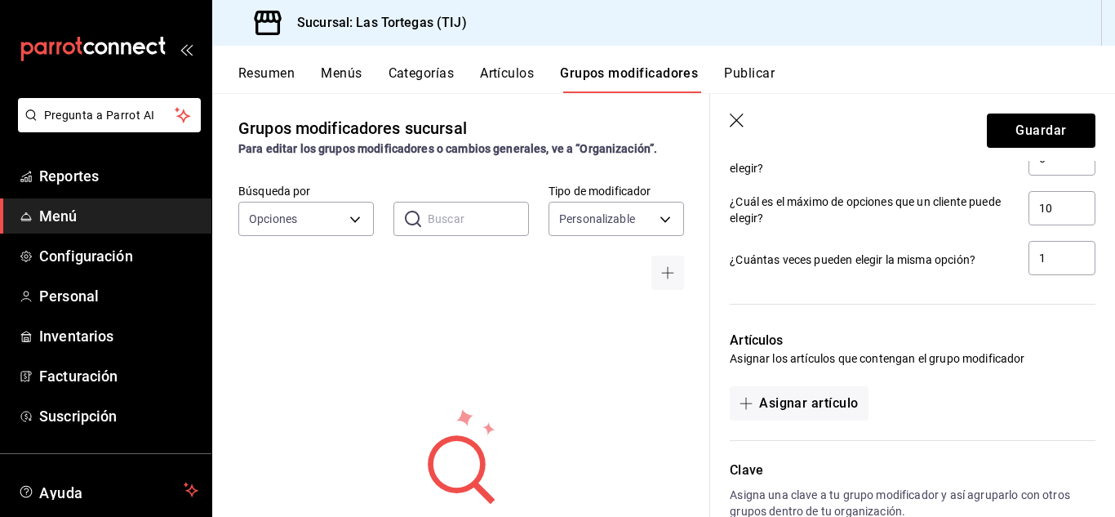
scroll to position [789, 0]
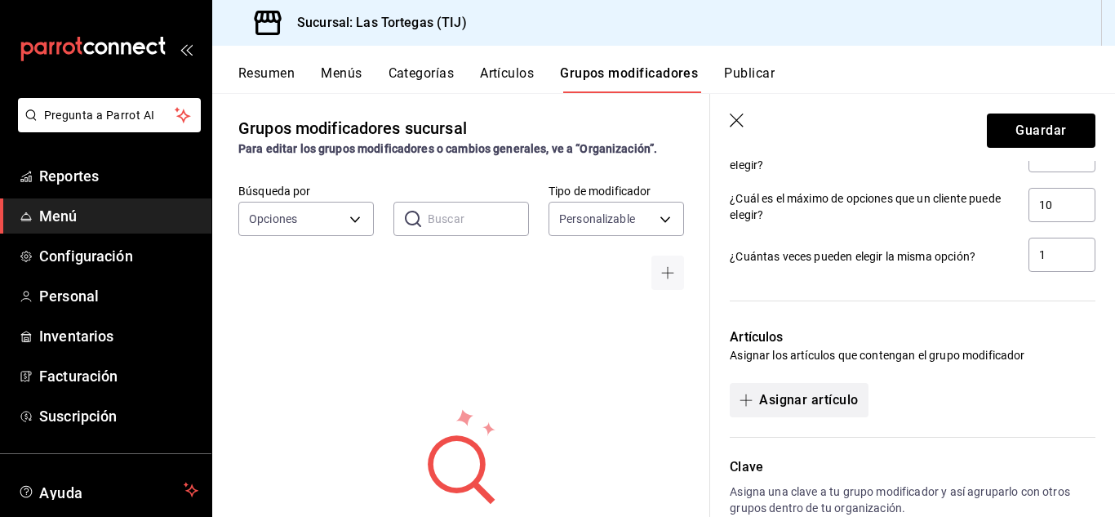
click at [842, 404] on button "Asignar artículo" at bounding box center [799, 400] width 138 height 34
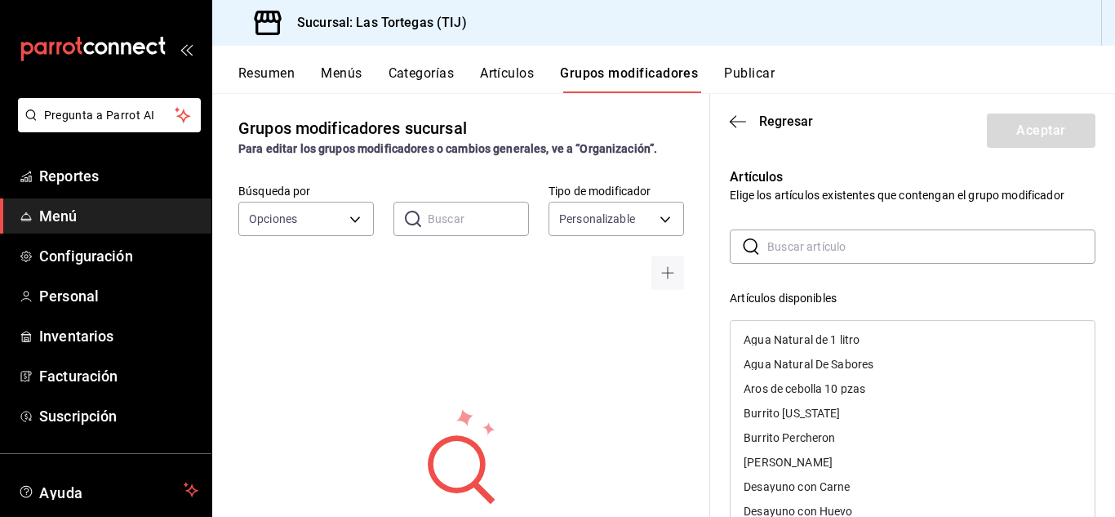
click at [874, 247] on input "text" at bounding box center [931, 246] width 328 height 33
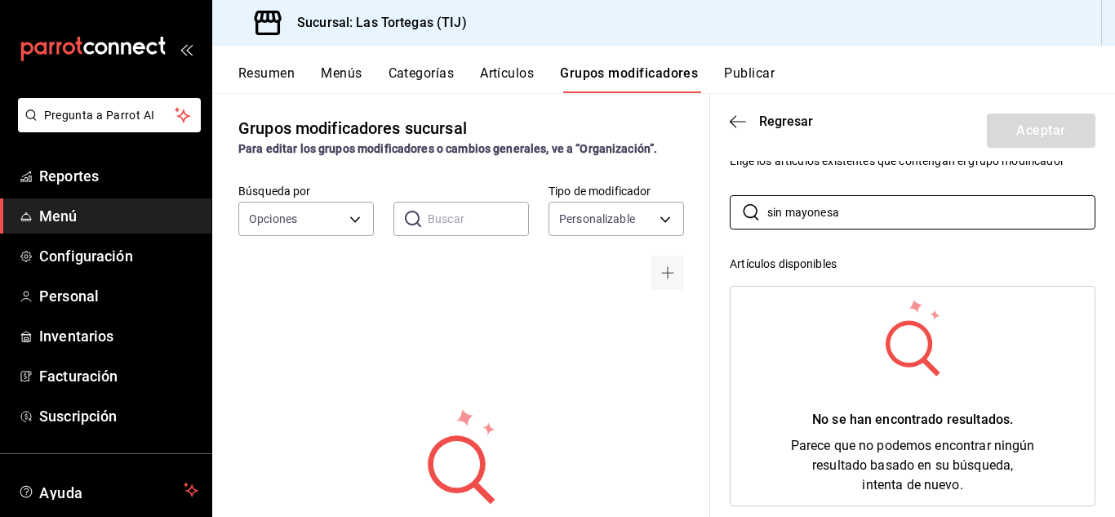
scroll to position [0, 0]
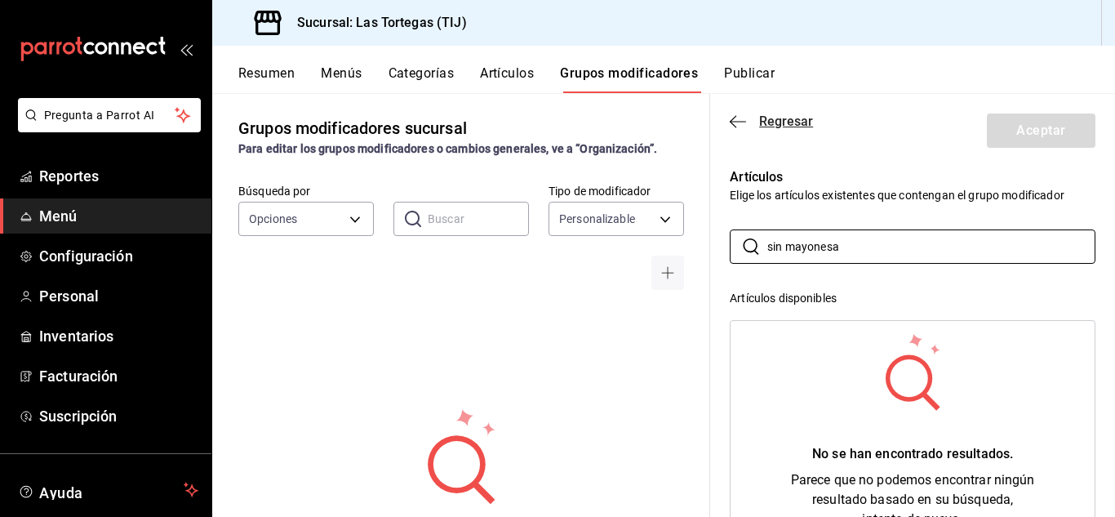
type input "sin mayonesa"
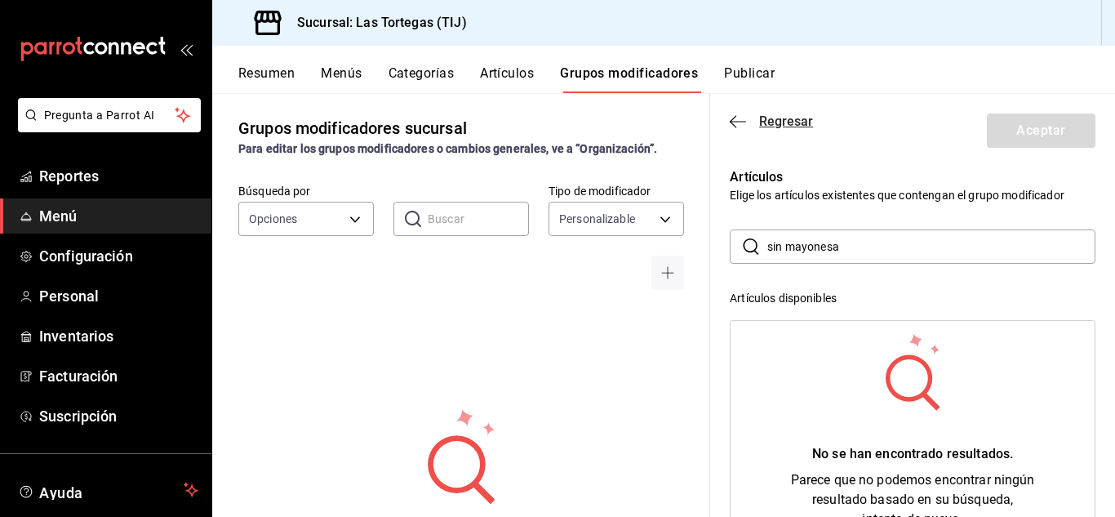
click at [739, 123] on icon "button" at bounding box center [738, 121] width 16 height 15
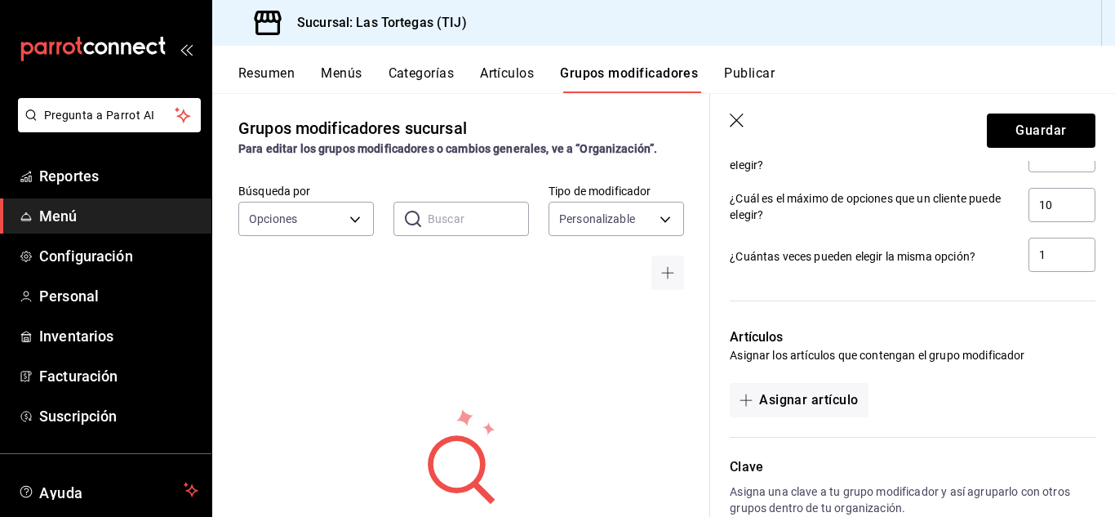
click at [735, 122] on icon "button" at bounding box center [737, 120] width 14 height 14
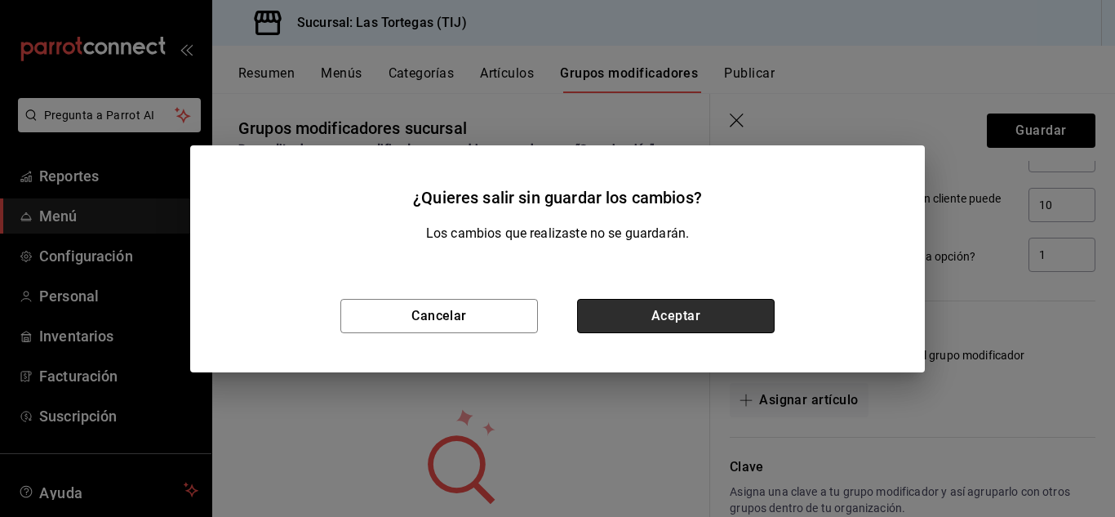
click at [662, 324] on button "Aceptar" at bounding box center [676, 316] width 198 height 34
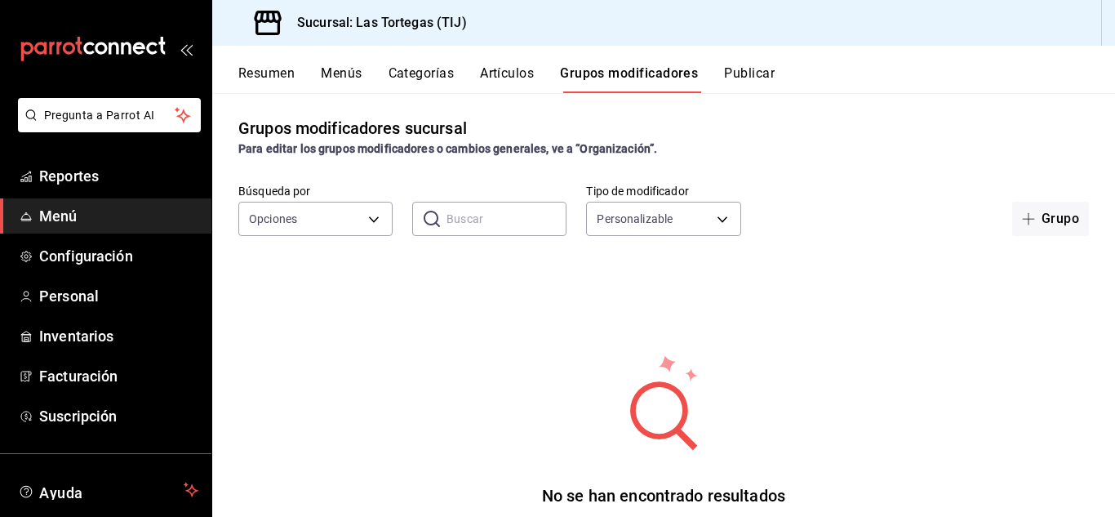
click at [420, 70] on button "Categorías" at bounding box center [421, 79] width 66 height 28
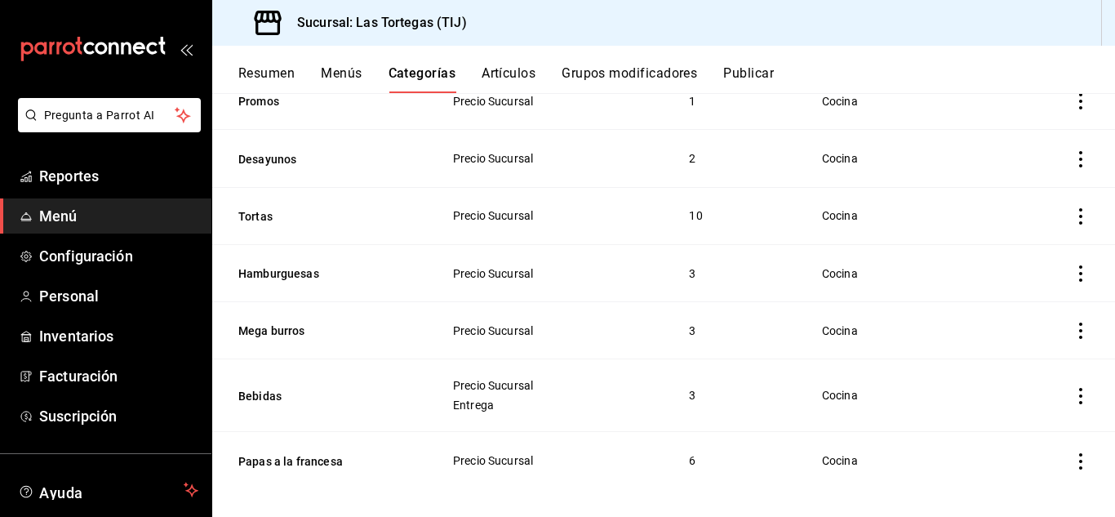
scroll to position [338, 0]
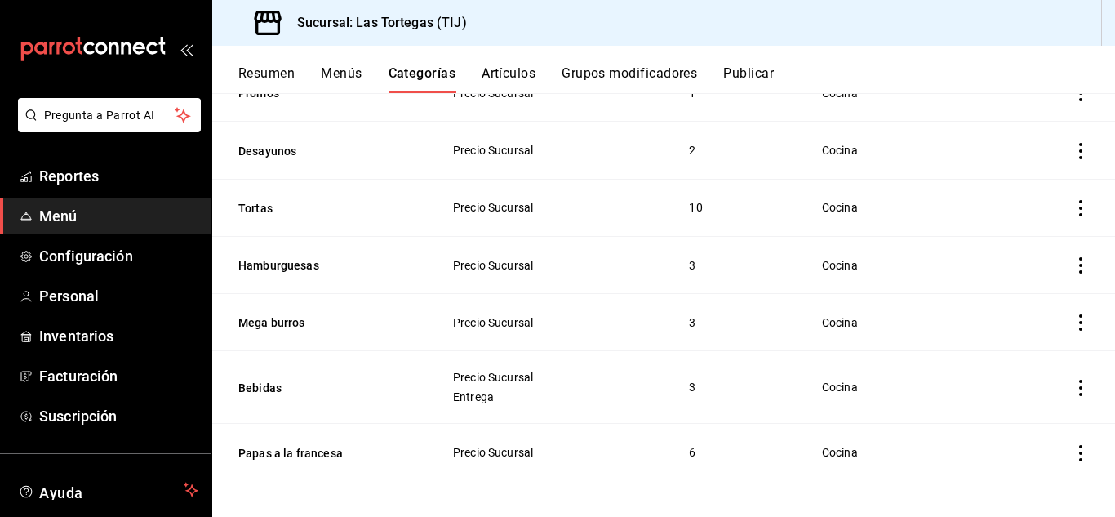
click at [1079, 456] on icon "actions" at bounding box center [1080, 453] width 3 height 16
drag, startPoint x: 1109, startPoint y: 331, endPoint x: 1112, endPoint y: 419, distance: 87.4
click at [1112, 419] on div at bounding box center [557, 258] width 1115 height 517
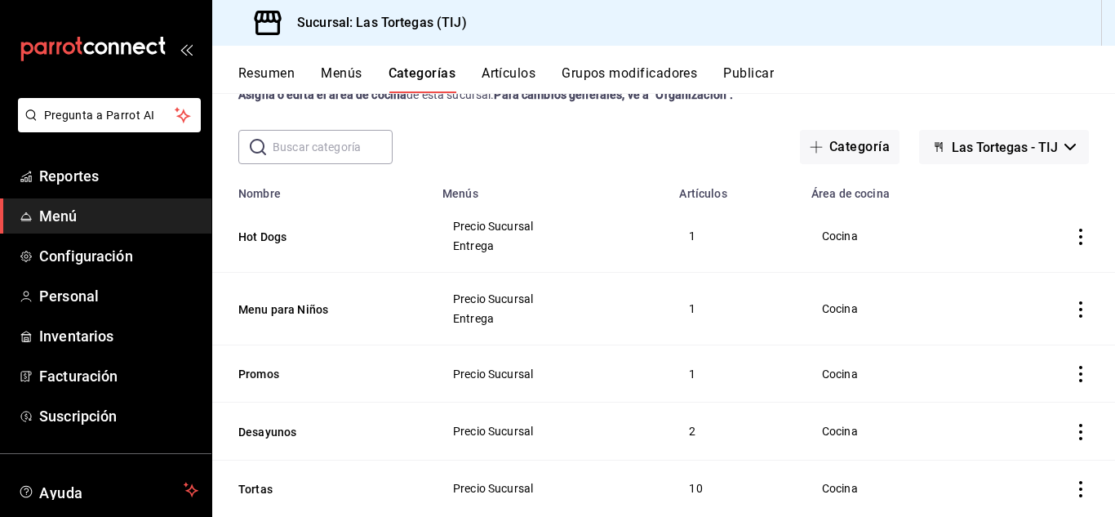
scroll to position [0, 0]
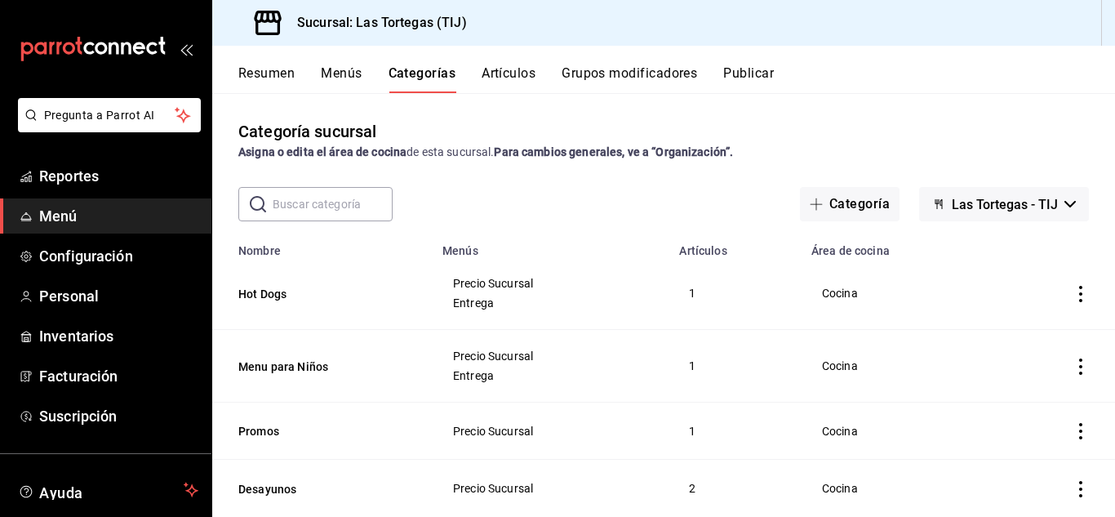
click at [279, 75] on button "Resumen" at bounding box center [266, 79] width 56 height 28
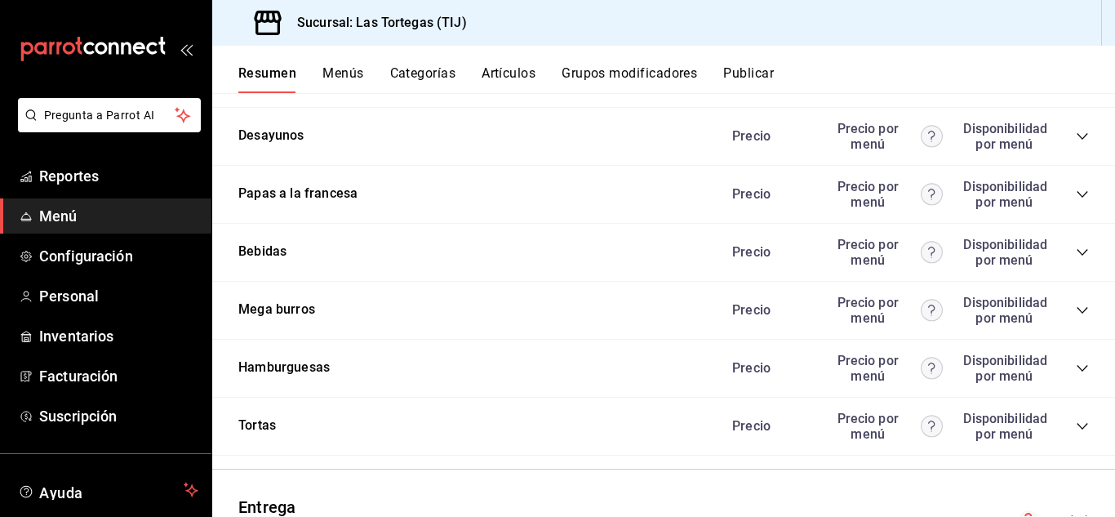
scroll to position [791, 0]
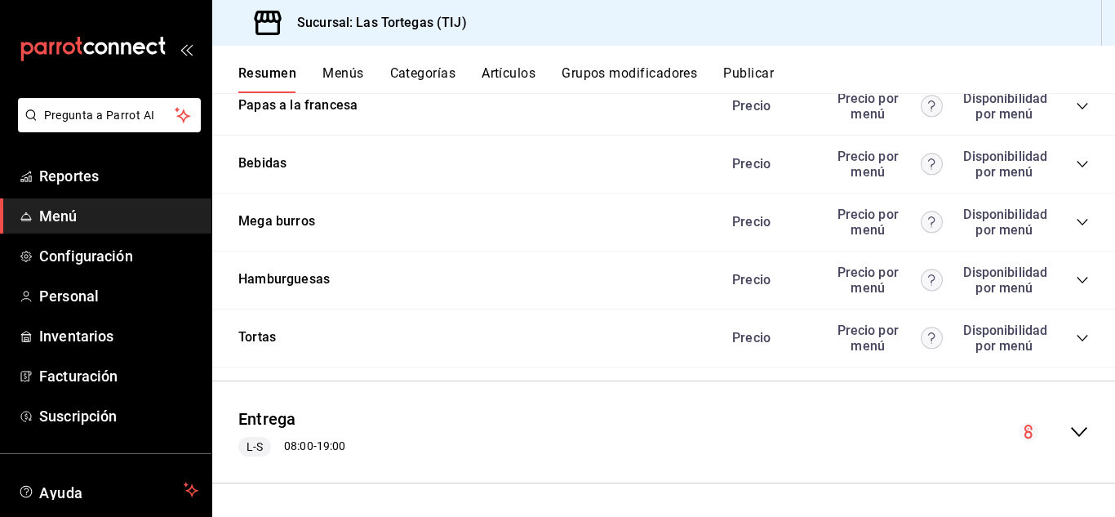
click at [1070, 433] on icon "collapse-menu-row" at bounding box center [1079, 432] width 20 height 20
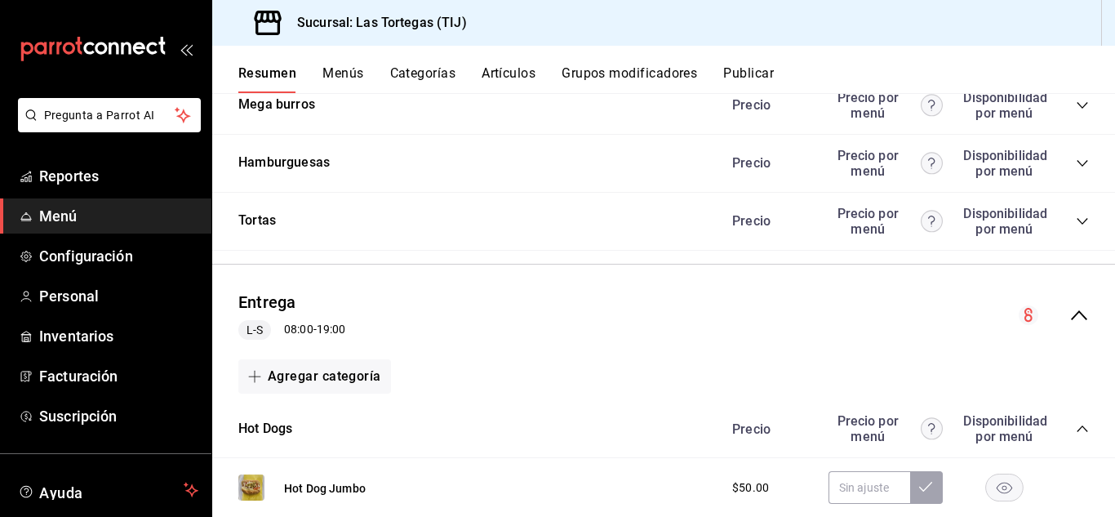
scroll to position [900, 0]
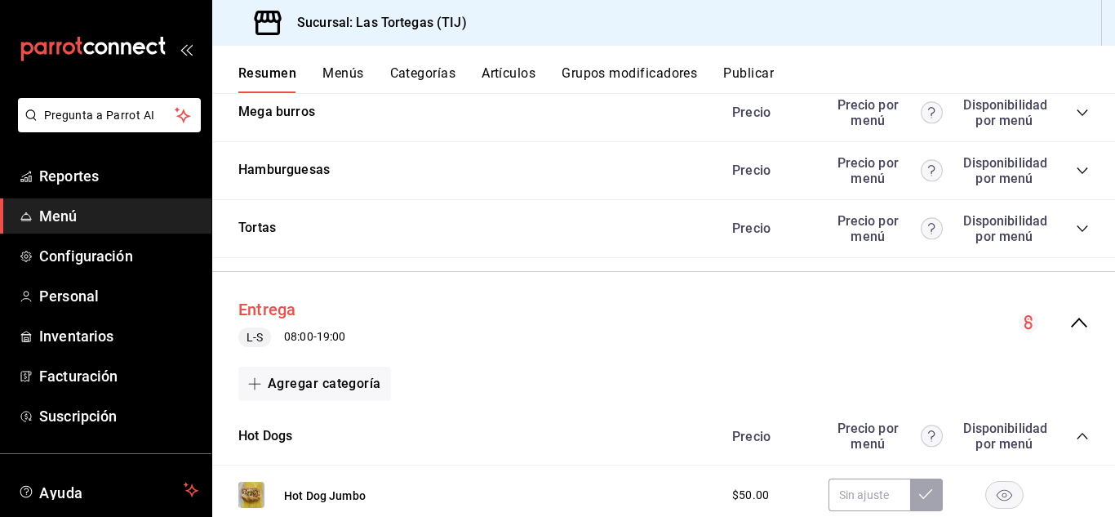
click at [273, 309] on button "Entrega" at bounding box center [267, 310] width 58 height 24
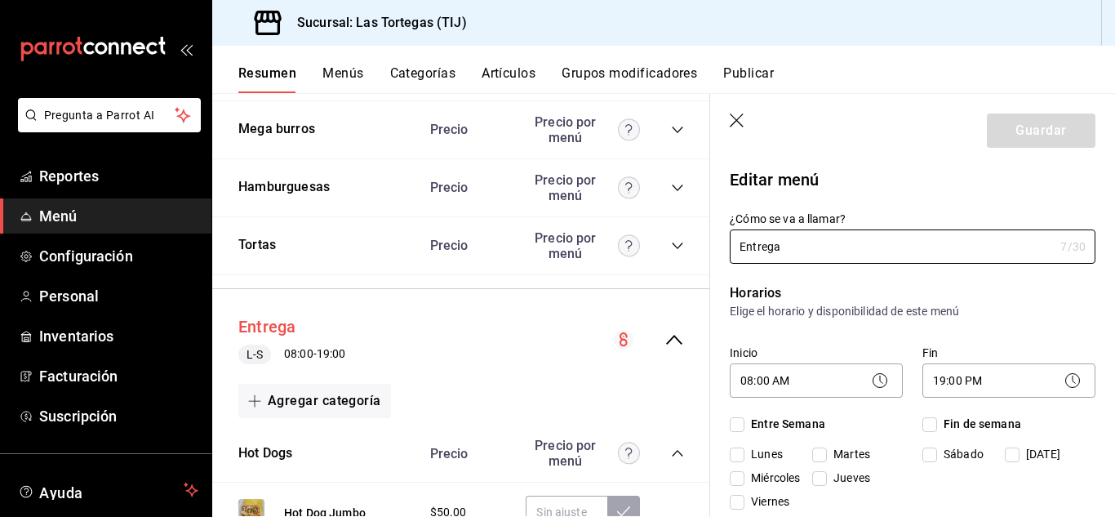
checkbox input "true"
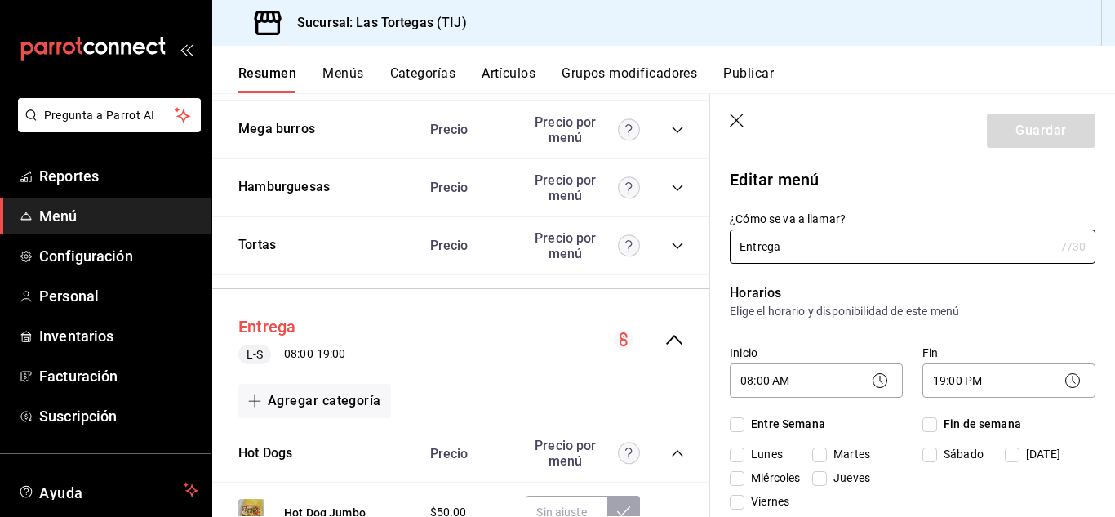
checkbox input "true"
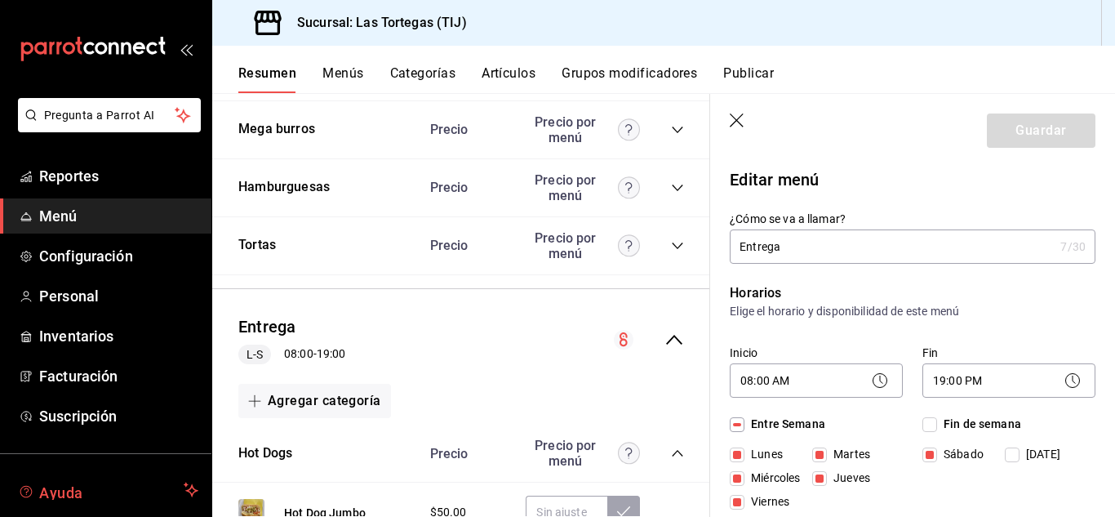
click at [60, 494] on span "Ayuda" at bounding box center [108, 490] width 138 height 20
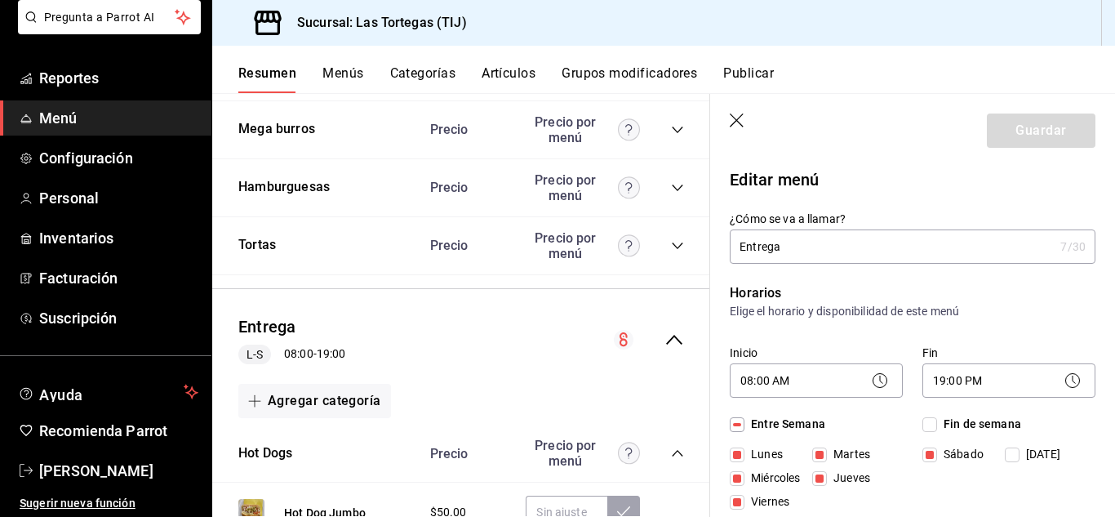
scroll to position [100, 0]
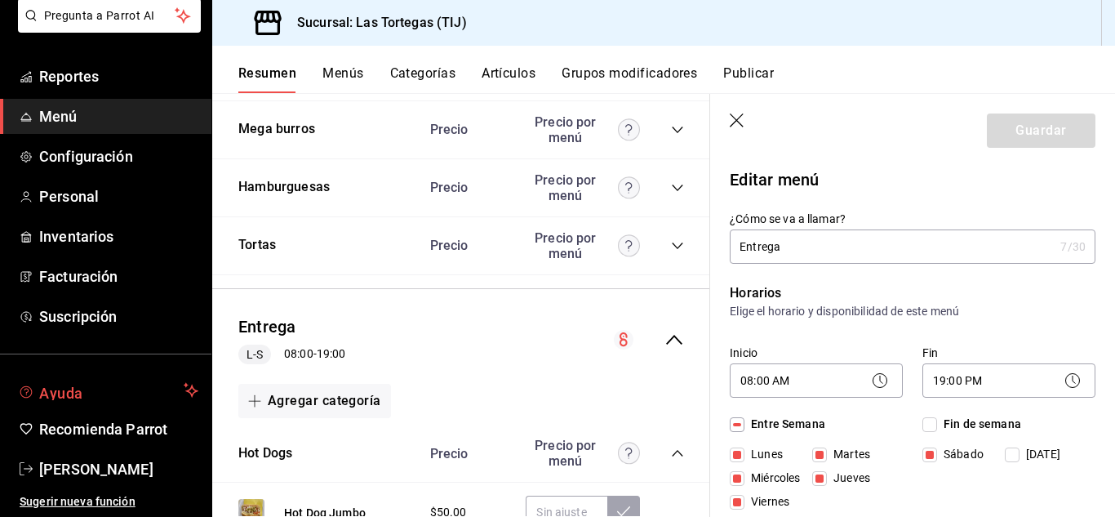
click at [66, 393] on span "Ayuda" at bounding box center [108, 390] width 138 height 20
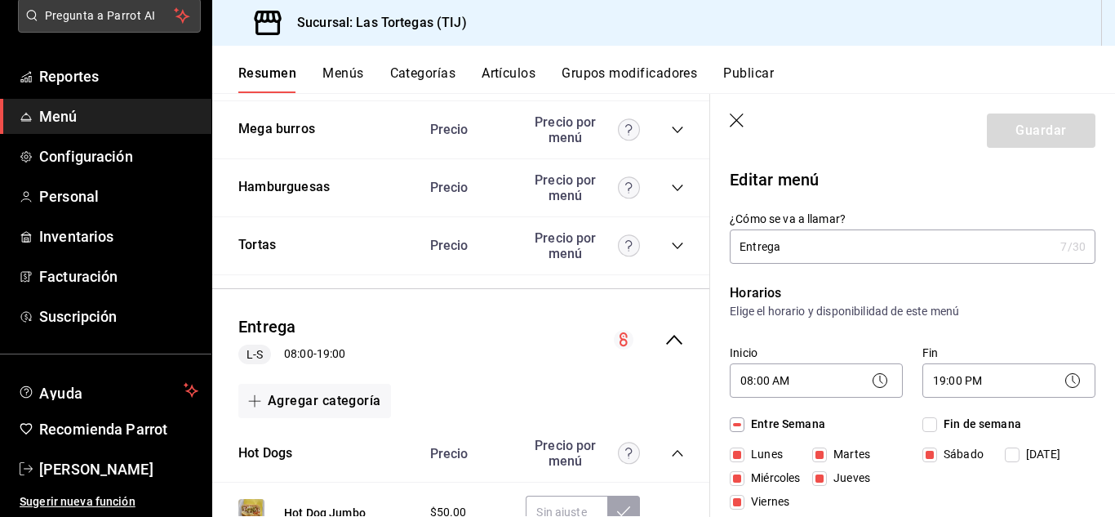
click at [139, 10] on span "Pregunta a Parrot AI" at bounding box center [110, 15] width 130 height 17
checkbox input "false"
type input "1755548561711"
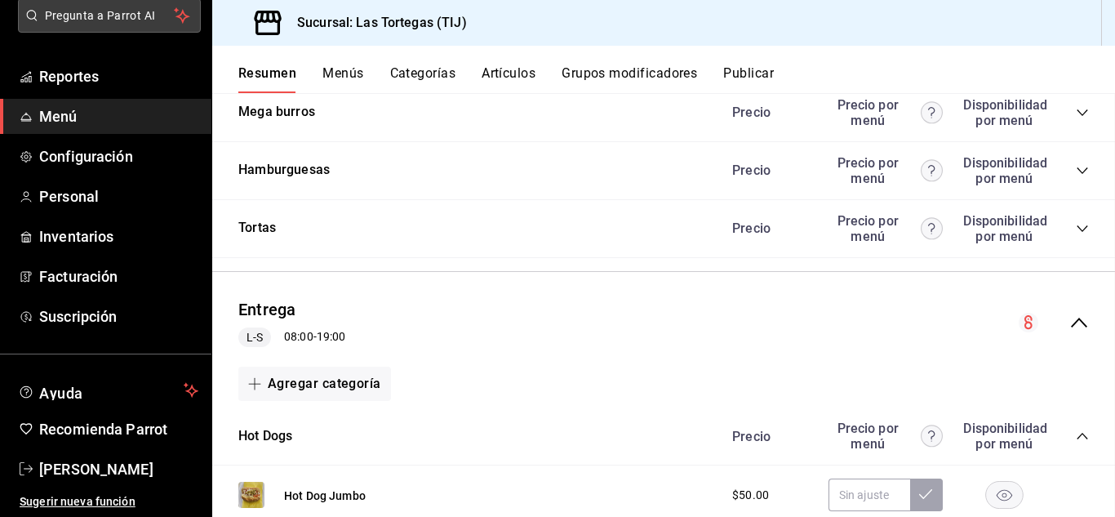
checkbox input "false"
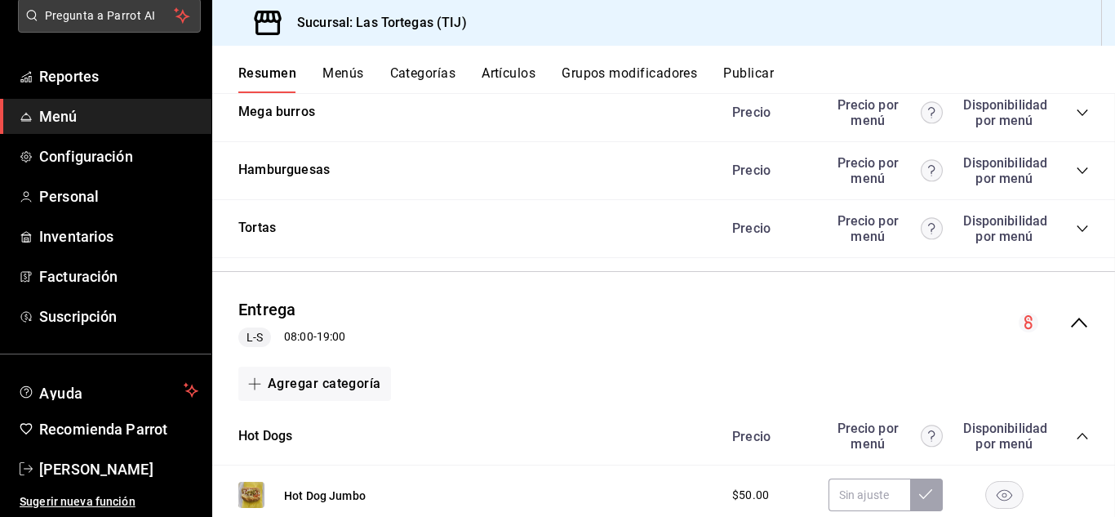
checkbox input "false"
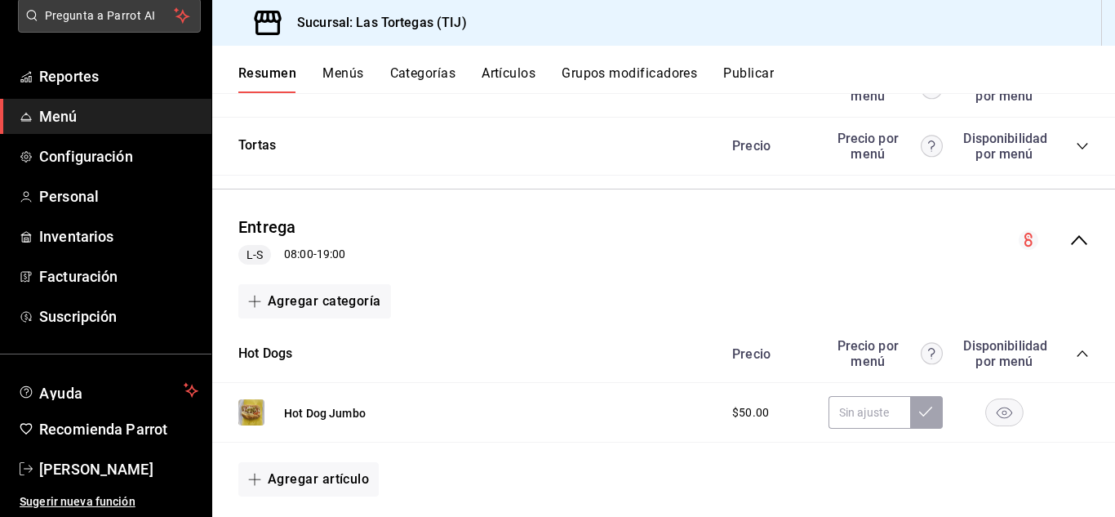
click at [33, 11] on icon "mailbox folders" at bounding box center [31, 15] width 13 height 13
click at [154, 21] on span "Pregunta a Parrot AI" at bounding box center [110, 15] width 130 height 17
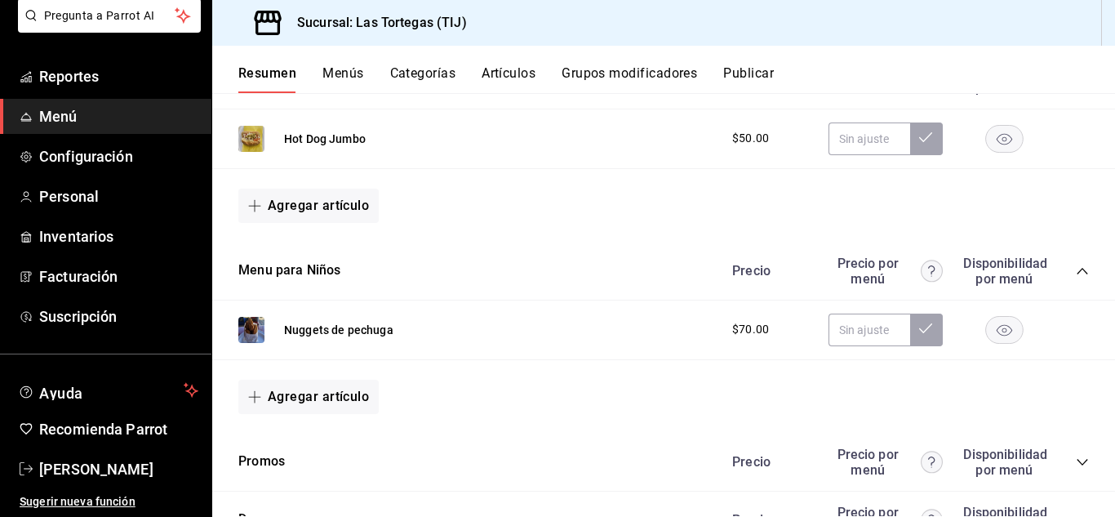
scroll to position [0, 0]
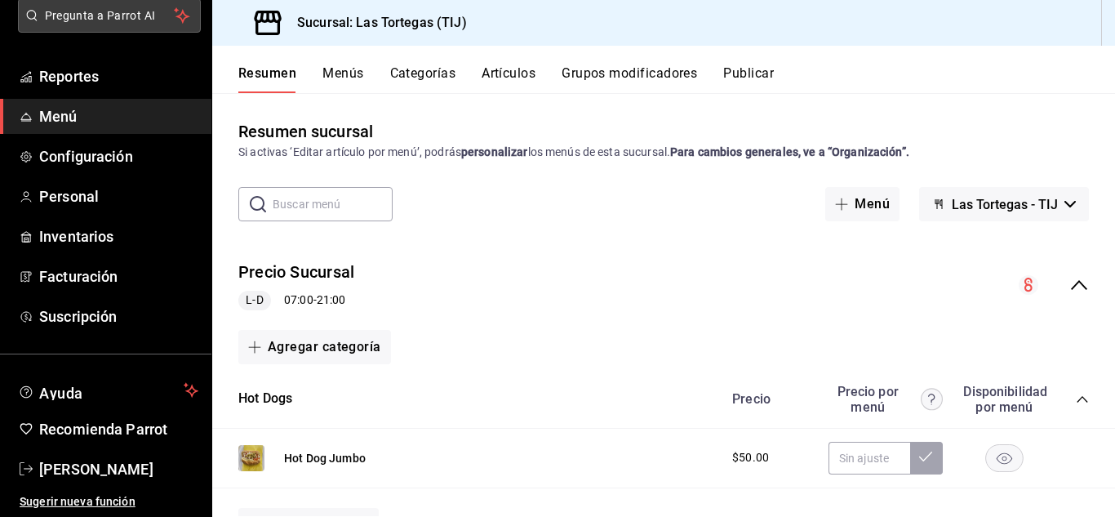
click at [140, 19] on span "Pregunta a Parrot AI" at bounding box center [110, 15] width 130 height 17
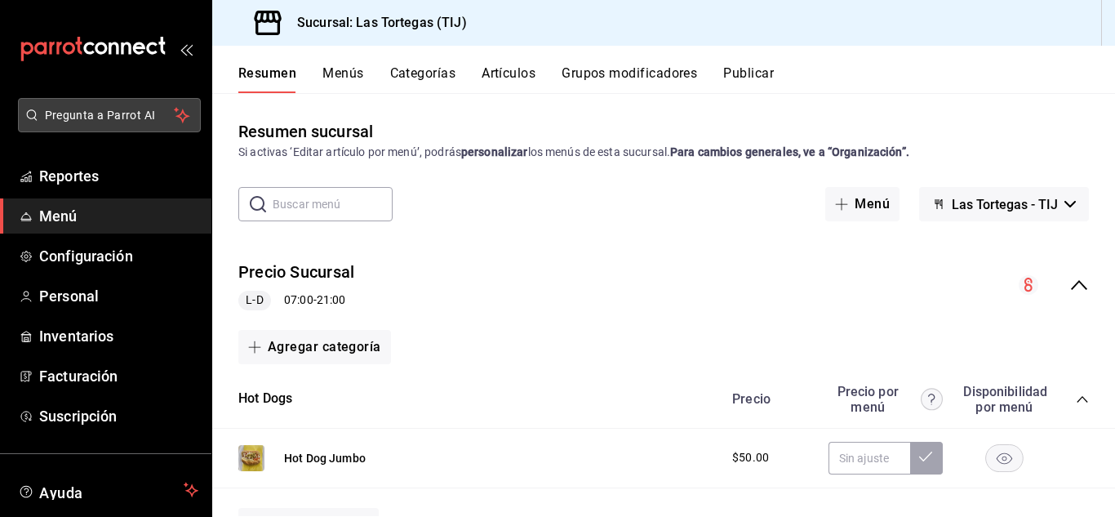
click at [95, 118] on span "Pregunta a Parrot AI" at bounding box center [110, 115] width 130 height 17
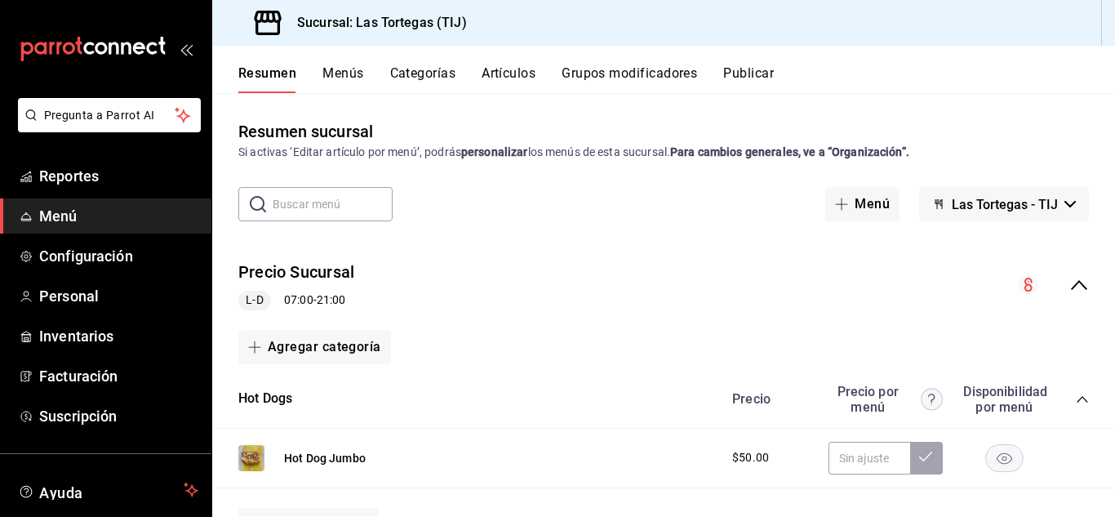
click at [189, 48] on div "mailbox folders" at bounding box center [105, 49] width 211 height 98
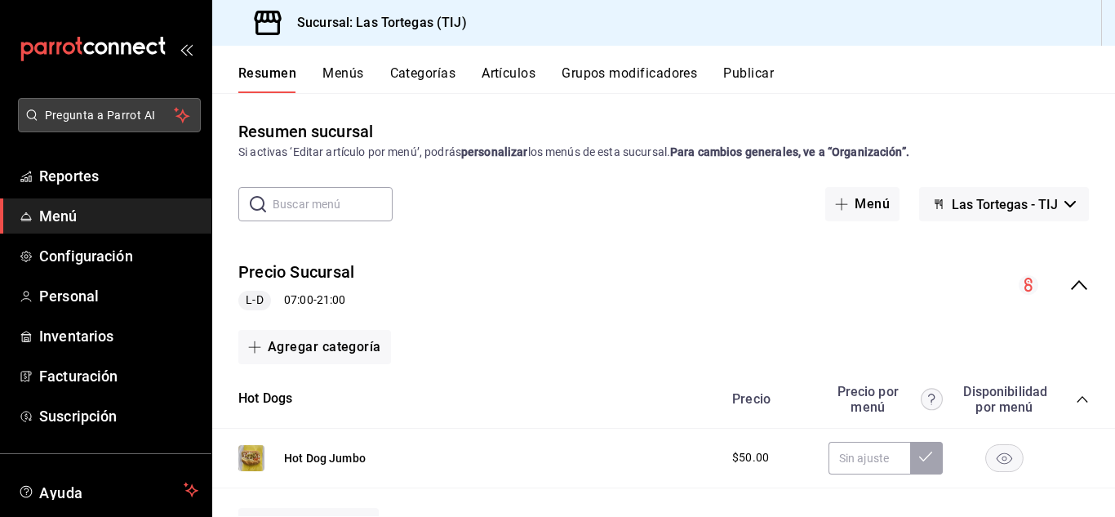
click at [162, 115] on span "Pregunta a Parrot AI" at bounding box center [110, 115] width 130 height 17
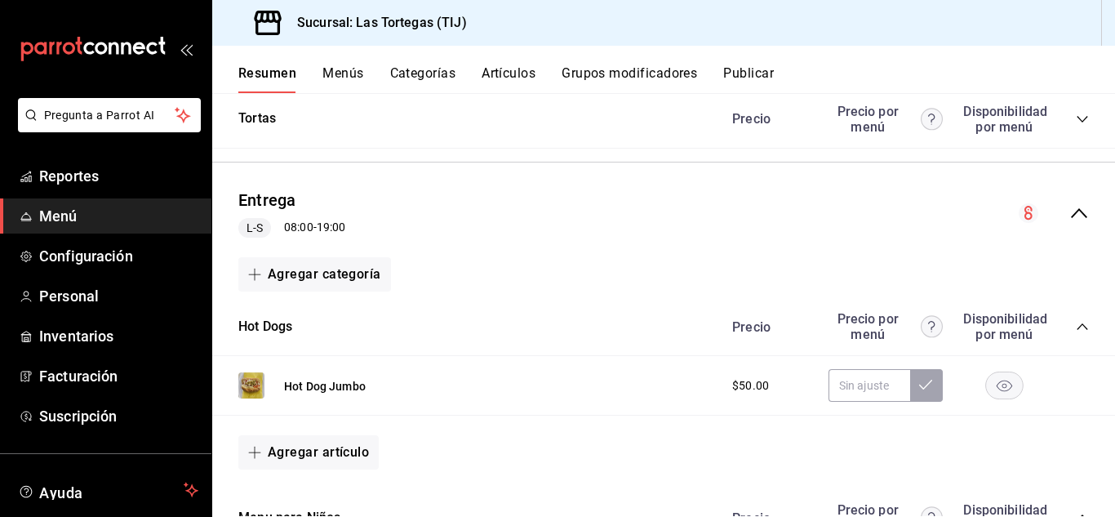
scroll to position [1278, 0]
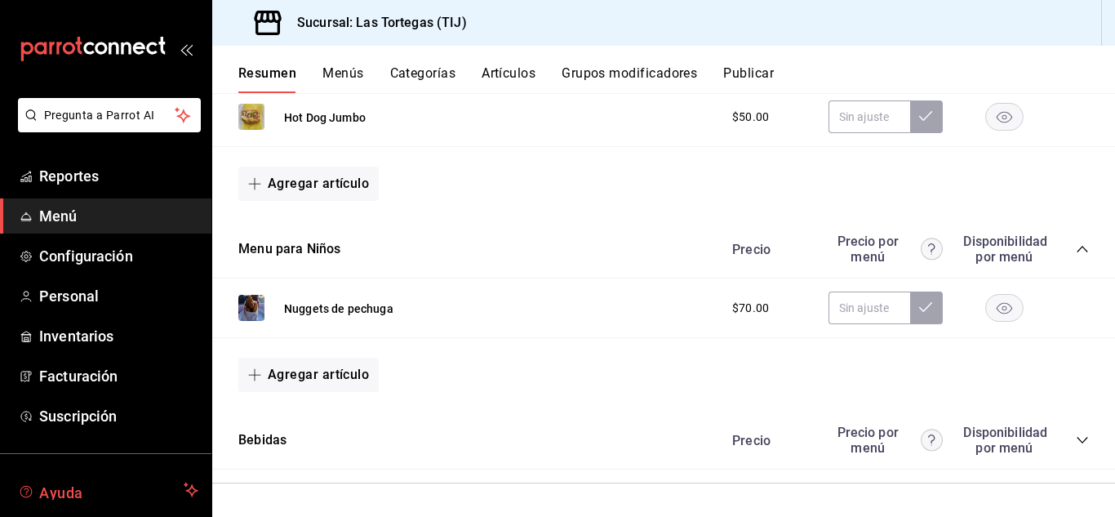
click at [188, 491] on icon "mailbox folders" at bounding box center [192, 490] width 11 height 11
click at [92, 178] on span "Reportes" at bounding box center [118, 176] width 159 height 22
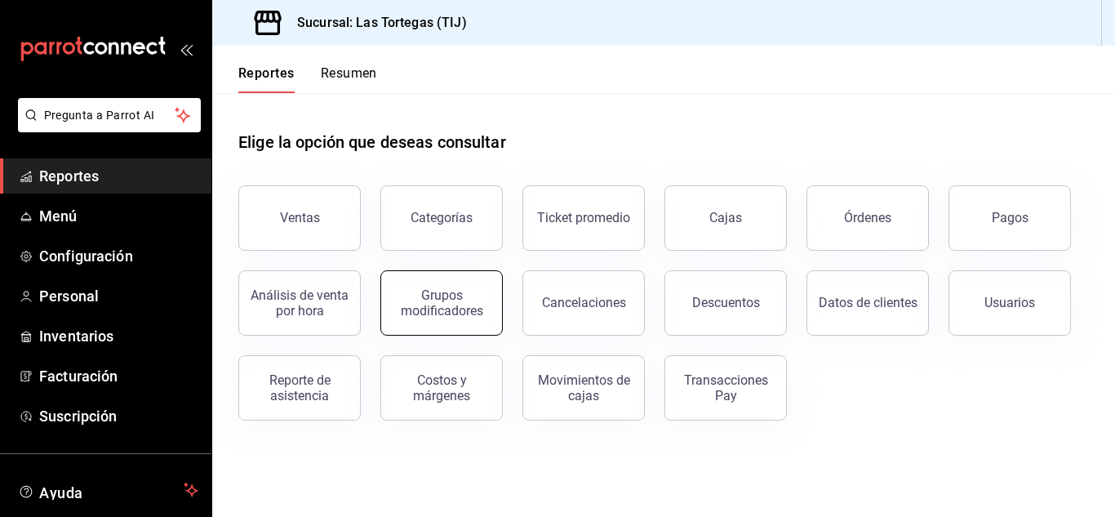
click at [464, 309] on div "Grupos modificadores" at bounding box center [441, 302] width 101 height 31
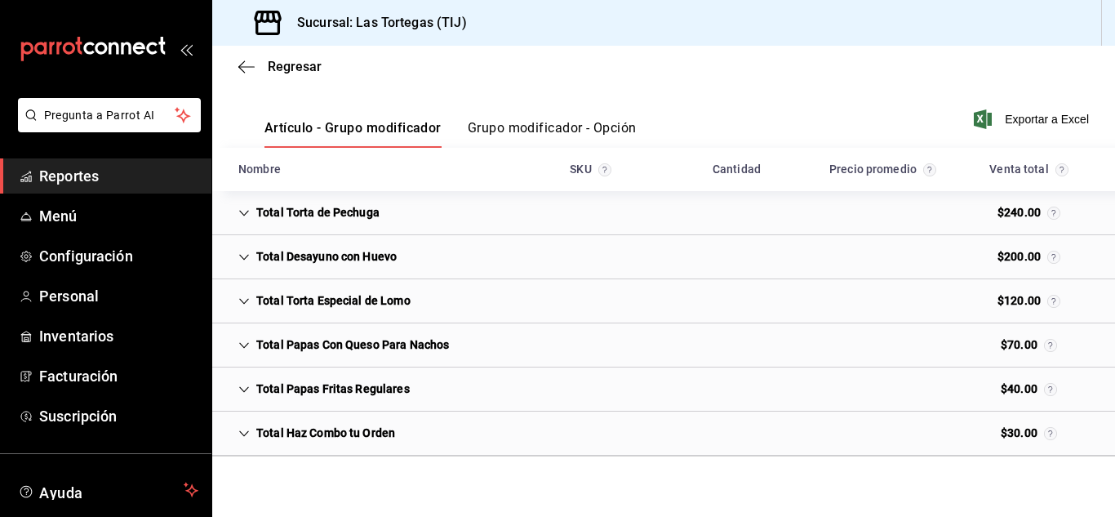
scroll to position [216, 0]
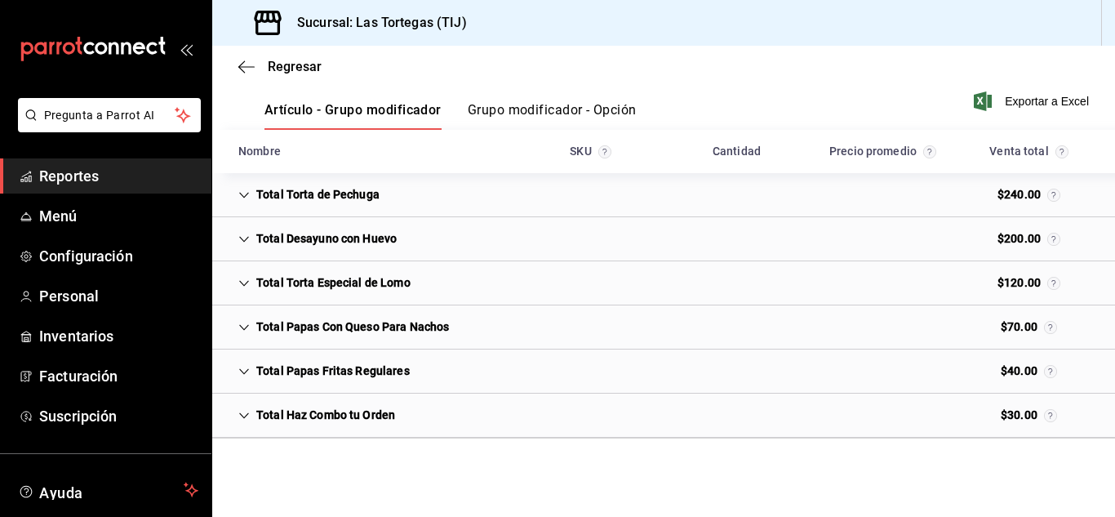
click at [559, 110] on button "Grupo modificador - Opción" at bounding box center [552, 116] width 169 height 28
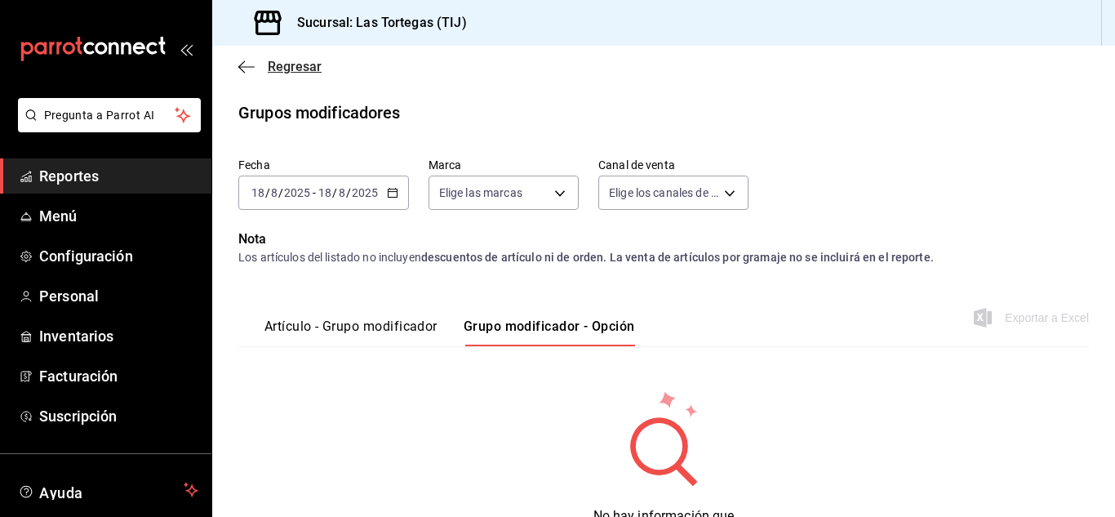
click at [243, 70] on icon "button" at bounding box center [241, 66] width 7 height 12
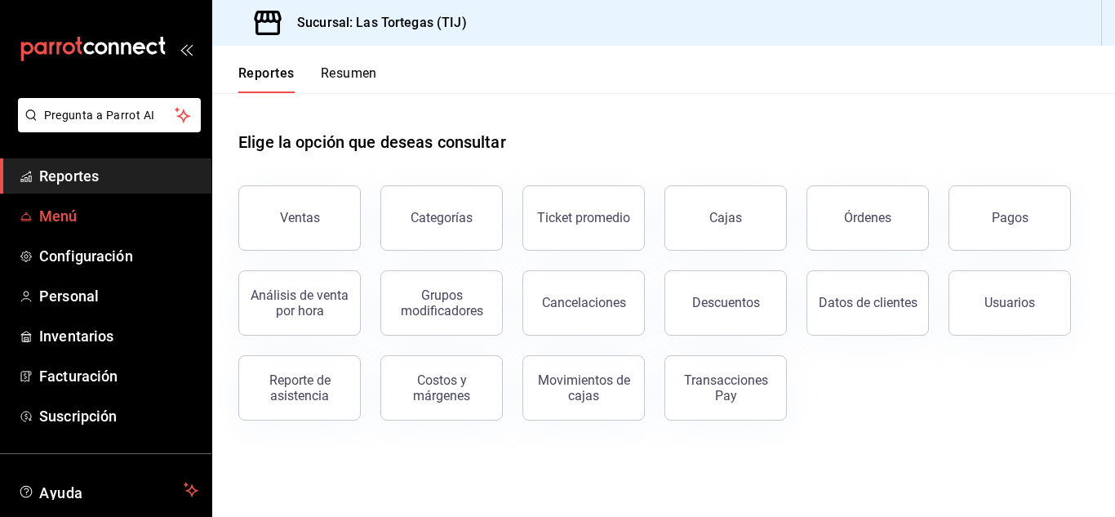
click at [50, 215] on span "Menú" at bounding box center [118, 216] width 159 height 22
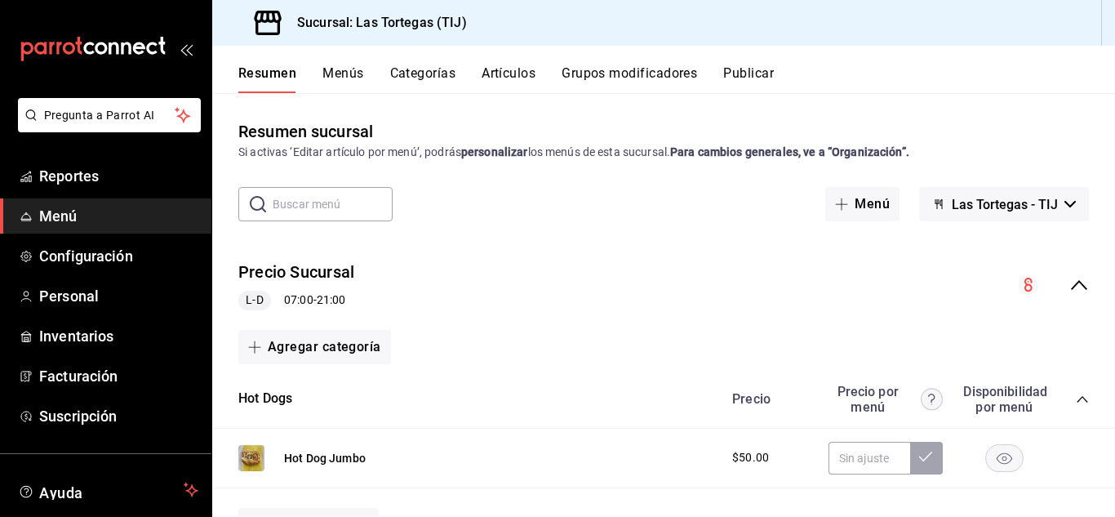
click at [340, 78] on button "Menús" at bounding box center [342, 79] width 41 height 28
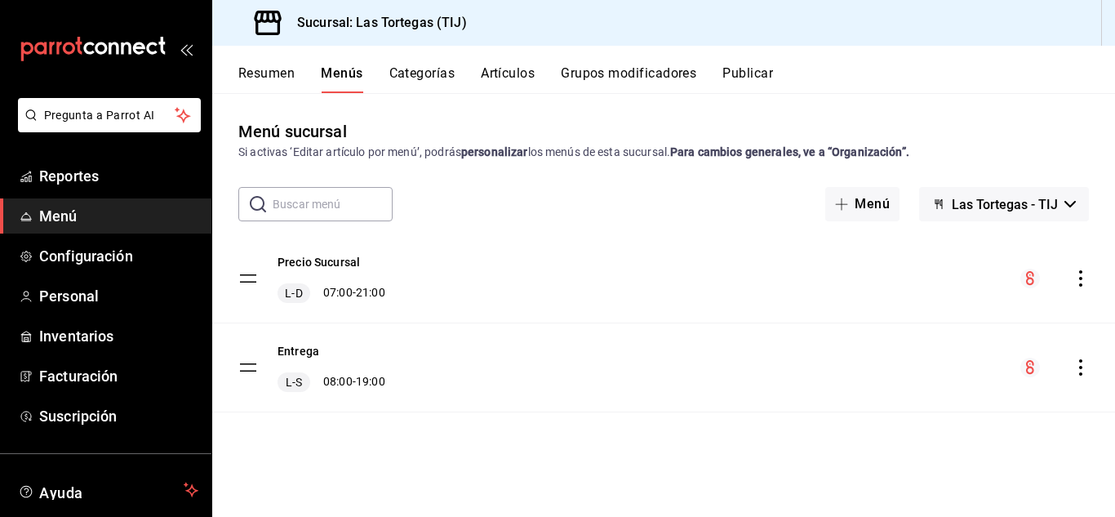
click at [431, 69] on button "Categorías" at bounding box center [422, 79] width 66 height 28
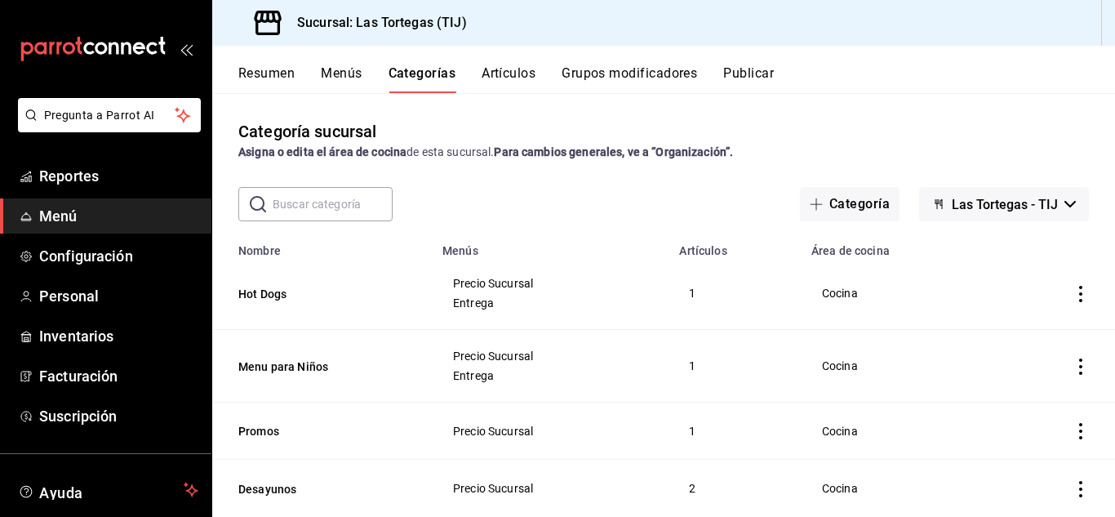
click at [513, 75] on button "Artículos" at bounding box center [509, 79] width 54 height 28
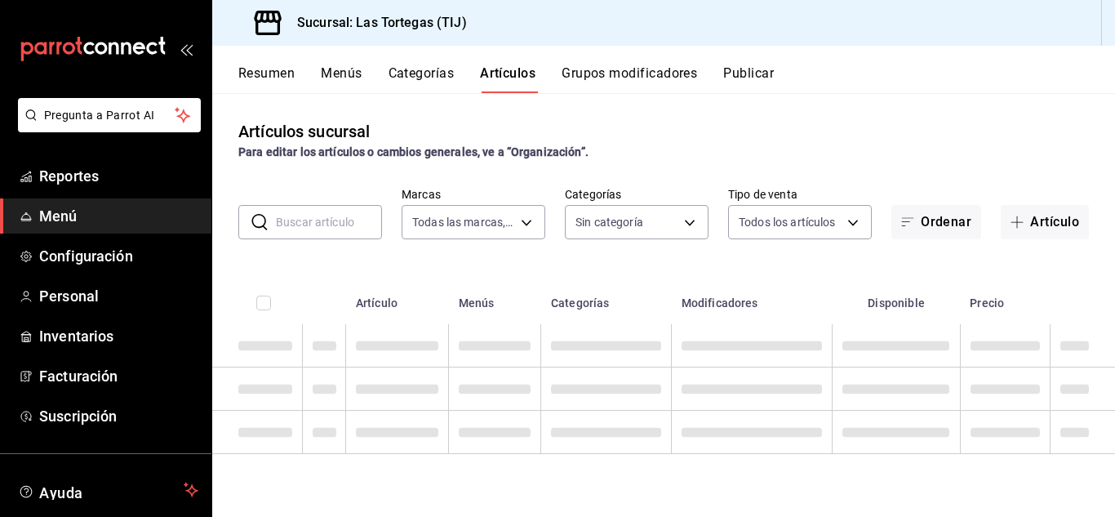
type input "80d248e6-1ac4-455d-b4fb-289941e1b44c"
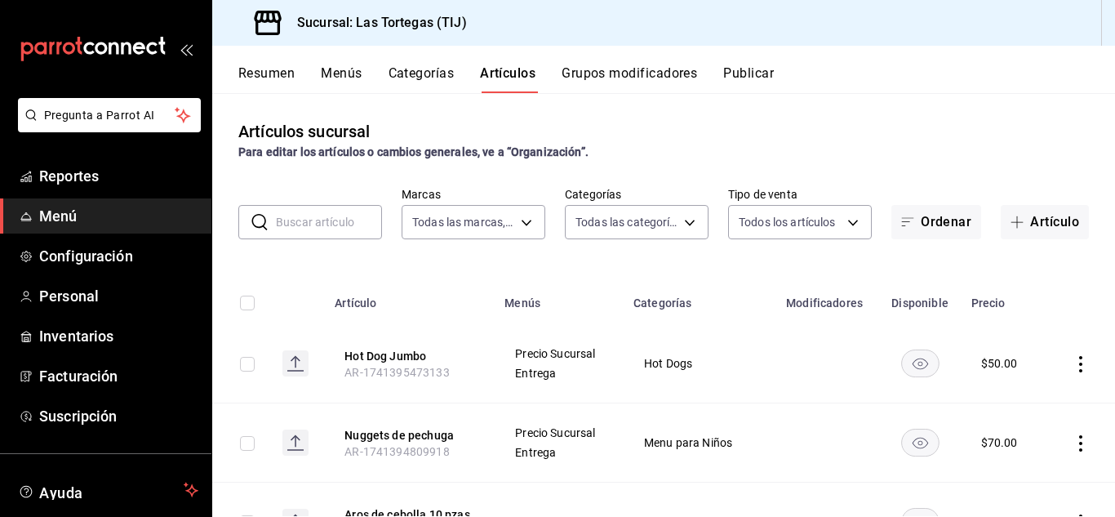
type input "ad781917-3c7d-43e9-9a9c-a6840d469a35,5cc6c547-dccb-46a2-9c7e-c69003d2d7cb,6988a…"
click at [681, 74] on button "Grupos modificadores" at bounding box center [629, 79] width 135 height 28
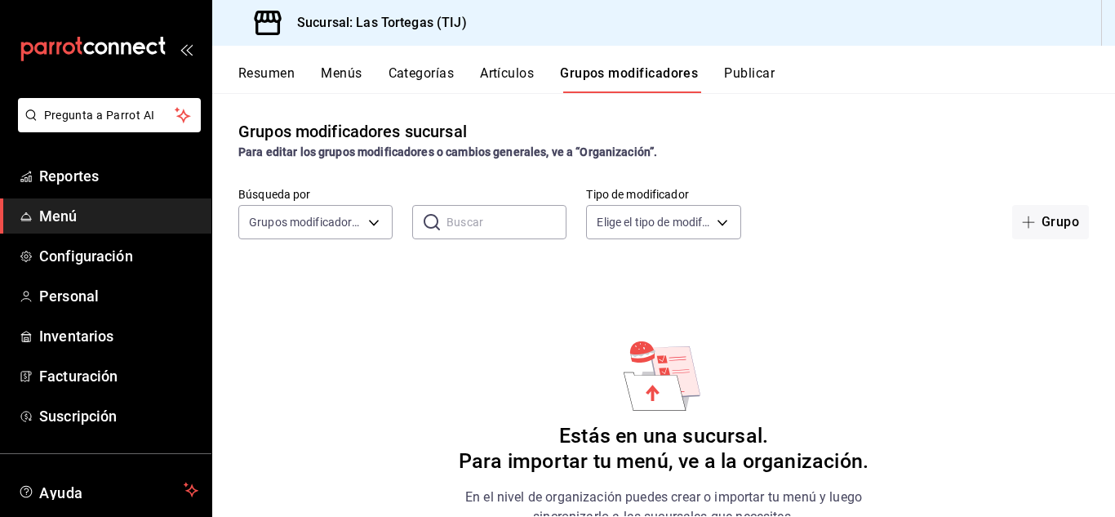
click at [760, 72] on button "Publicar" at bounding box center [749, 79] width 51 height 28
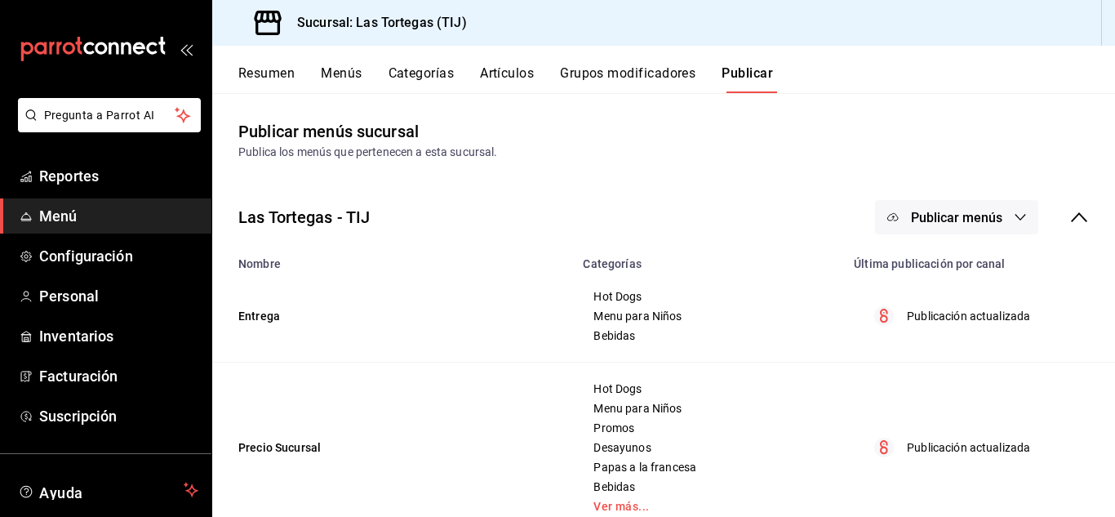
scroll to position [43, 0]
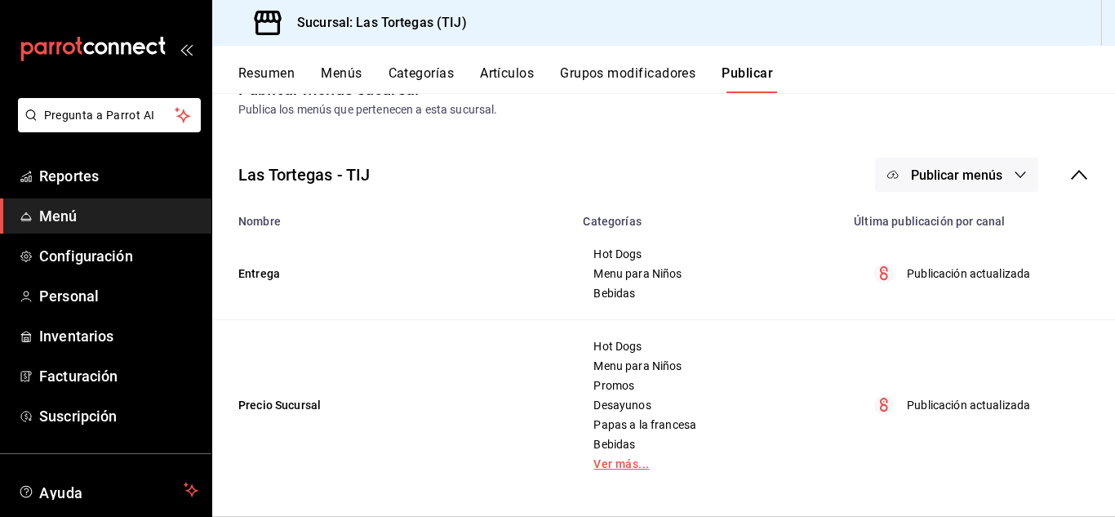
click at [611, 466] on link "Ver más..." at bounding box center [708, 463] width 230 height 11
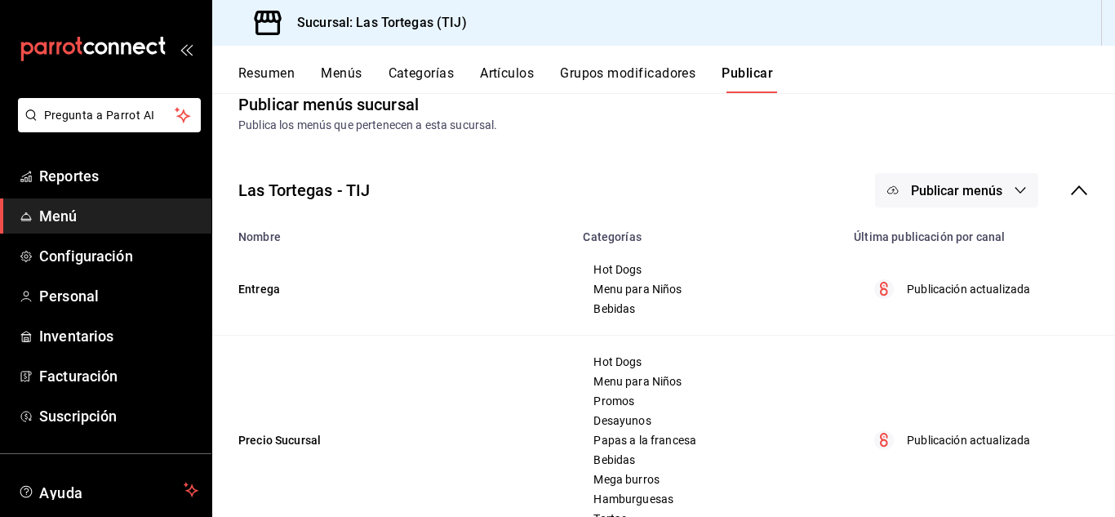
scroll to position [0, 0]
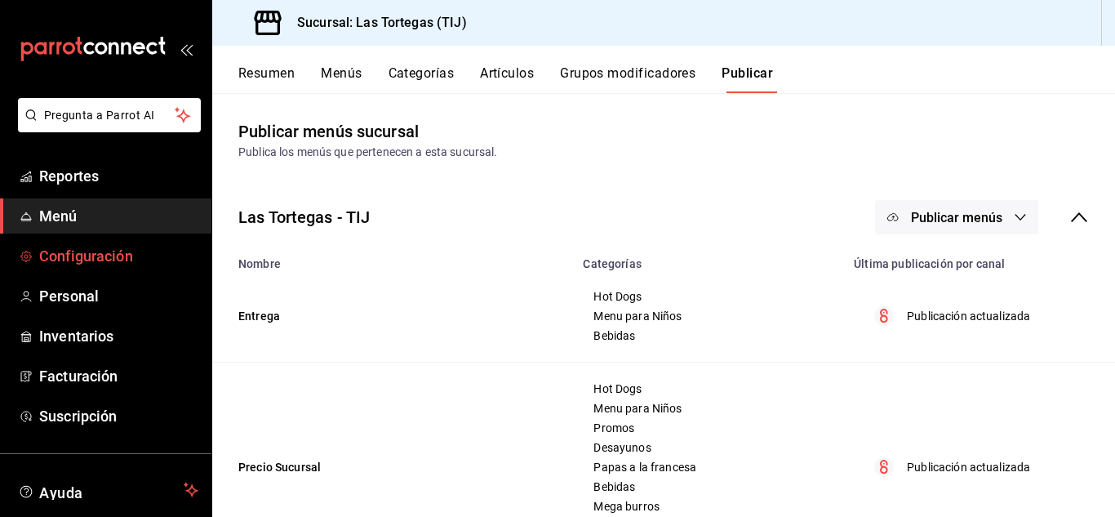
click at [99, 259] on span "Configuración" at bounding box center [118, 256] width 159 height 22
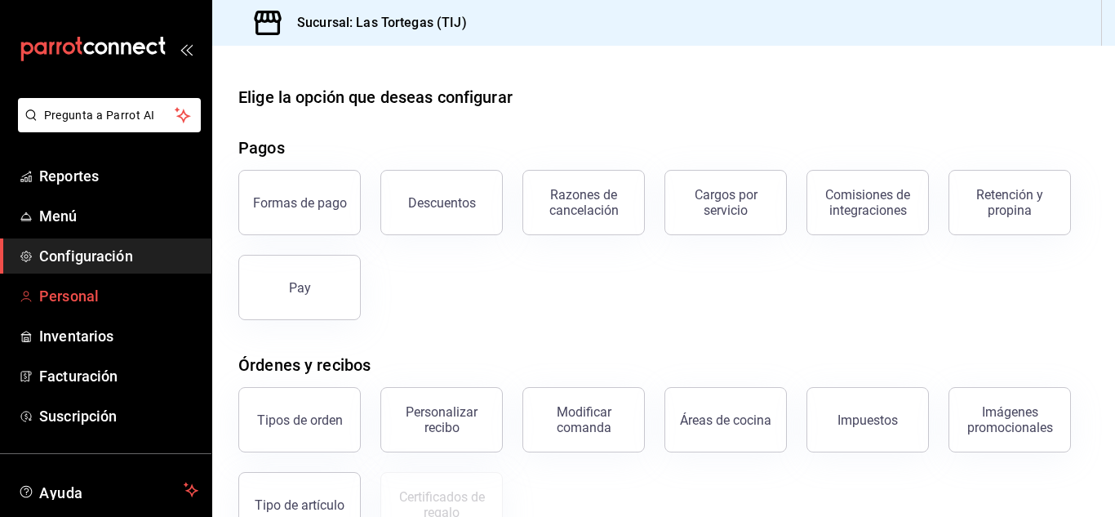
click at [82, 303] on span "Personal" at bounding box center [118, 296] width 159 height 22
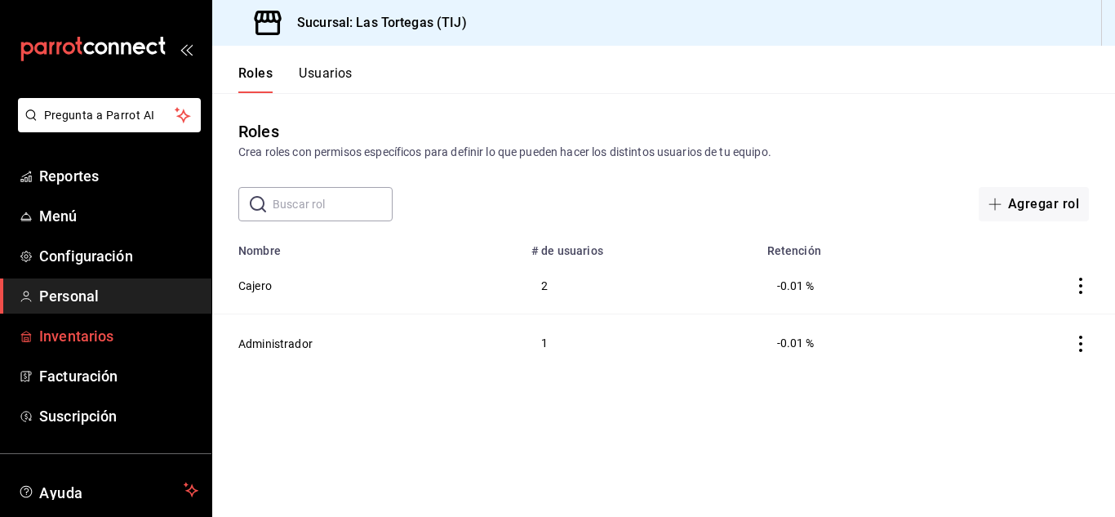
click at [83, 336] on span "Inventarios" at bounding box center [118, 336] width 159 height 22
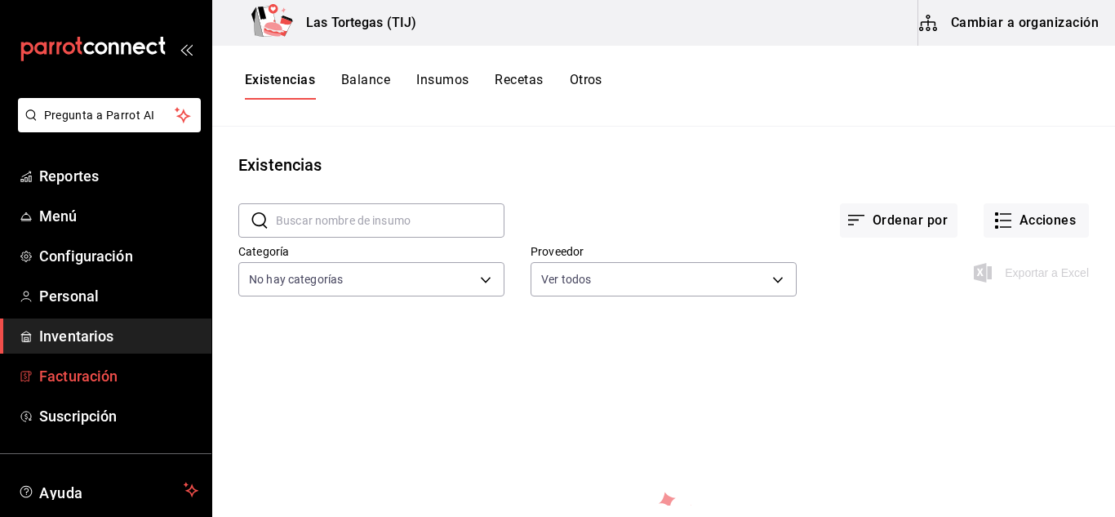
click at [95, 376] on span "Facturación" at bounding box center [118, 376] width 159 height 22
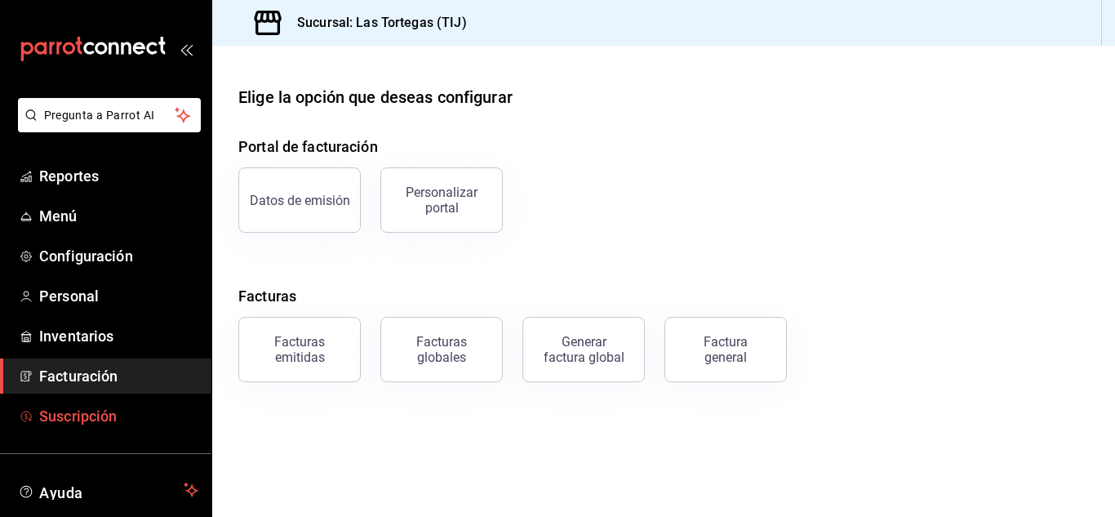
click at [95, 418] on span "Suscripción" at bounding box center [118, 416] width 159 height 22
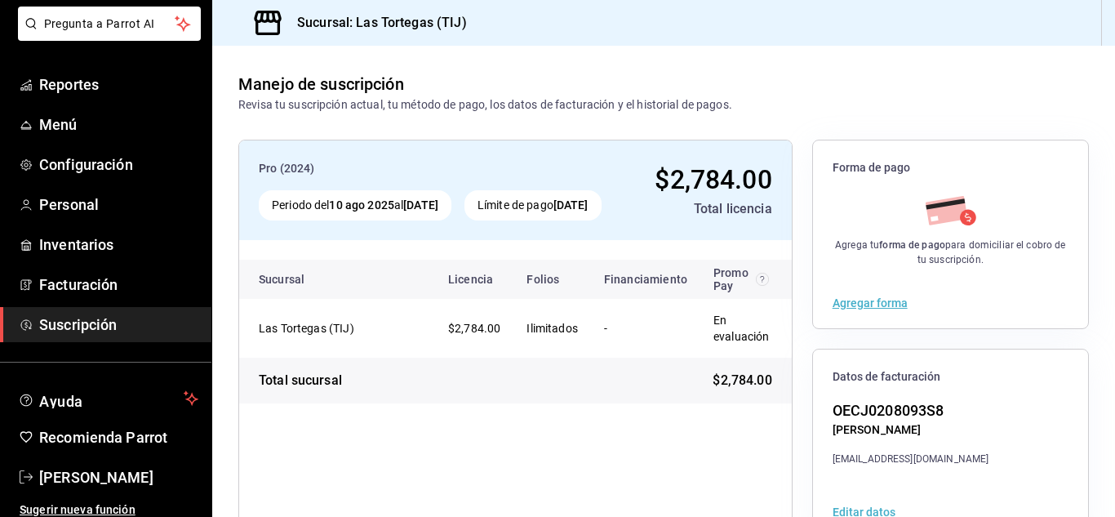
scroll to position [100, 0]
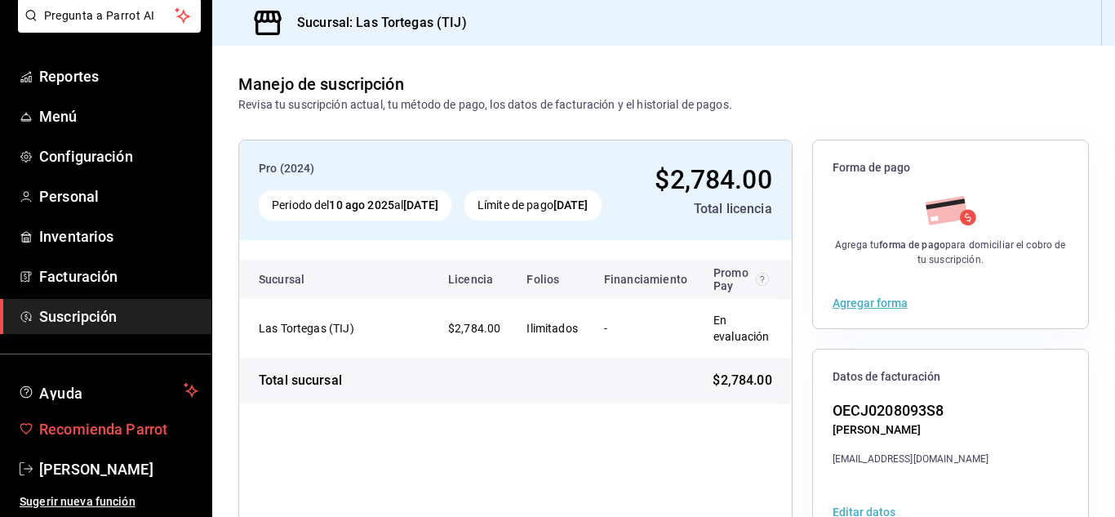
click at [126, 431] on span "Recomienda Parrot" at bounding box center [118, 429] width 159 height 22
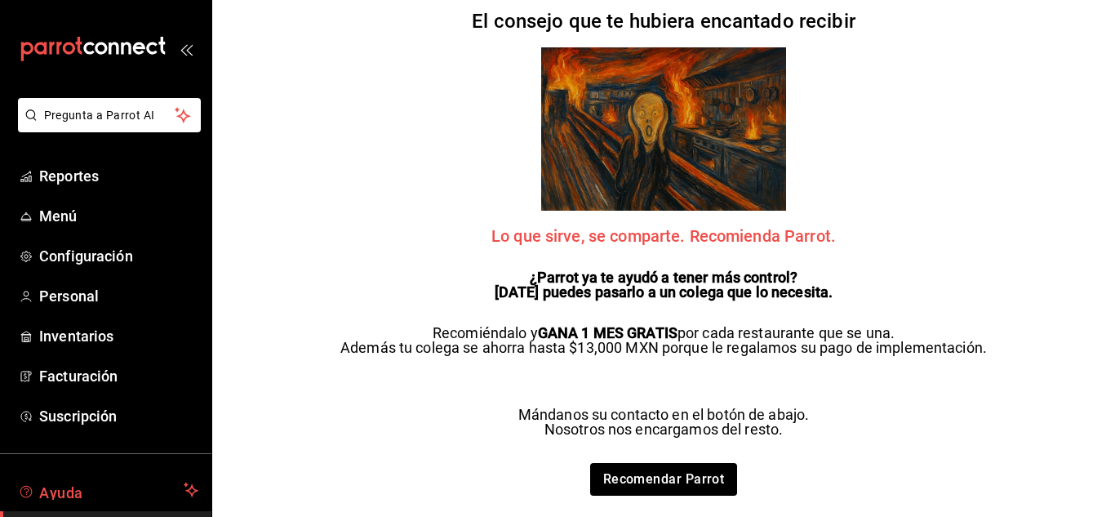
click at [67, 495] on span "Ayuda" at bounding box center [108, 490] width 138 height 20
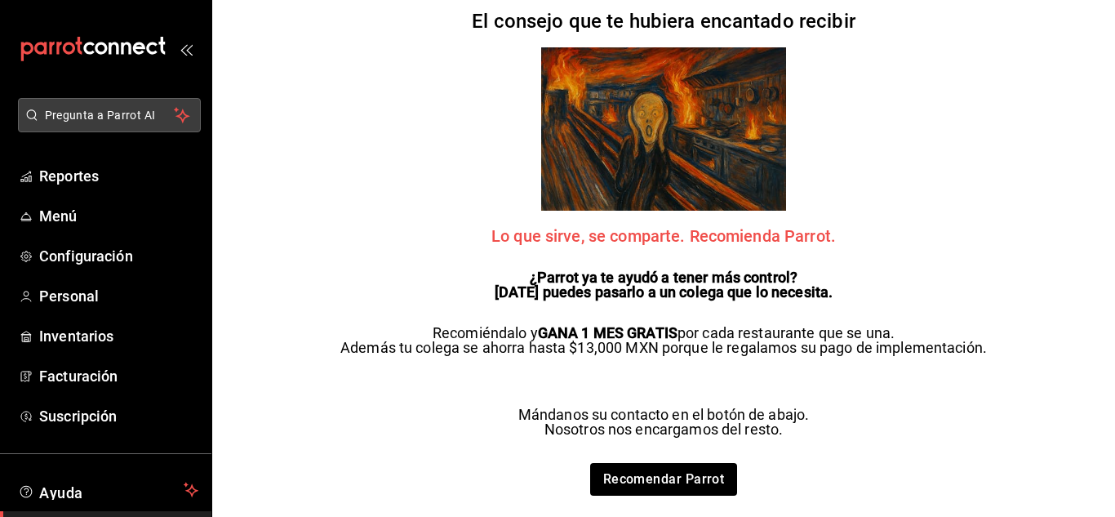
click at [45, 112] on span "Pregunta a Parrot AI" at bounding box center [110, 115] width 130 height 17
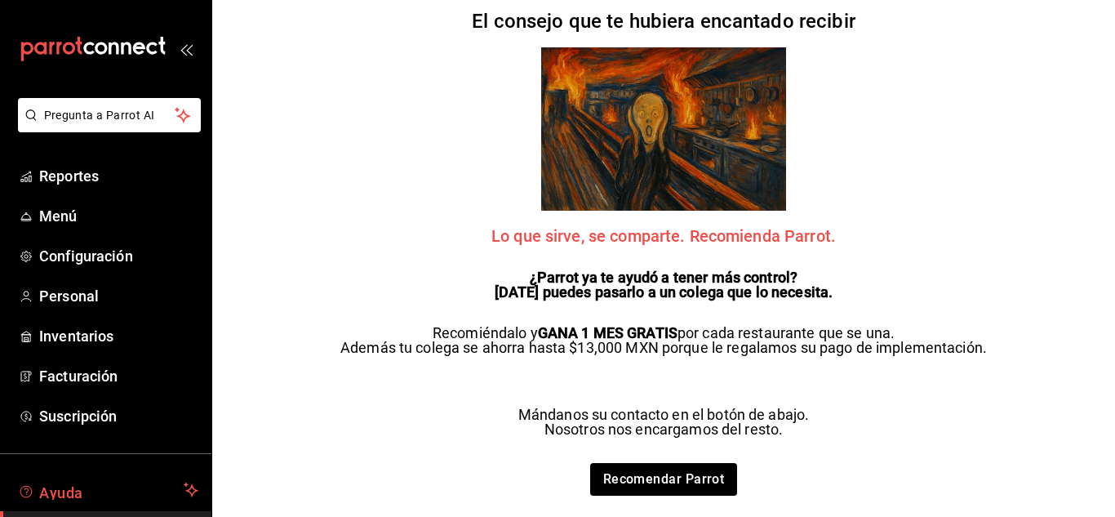
click at [51, 494] on span "Ayuda" at bounding box center [108, 490] width 138 height 20
click at [483, 84] on div "El consejo que te hubiera encantado recibir Lo que sirve, se comparte. Recomien…" at bounding box center [663, 258] width 679 height 517
click at [186, 47] on icon "open_drawer_menu" at bounding box center [189, 50] width 7 height 12
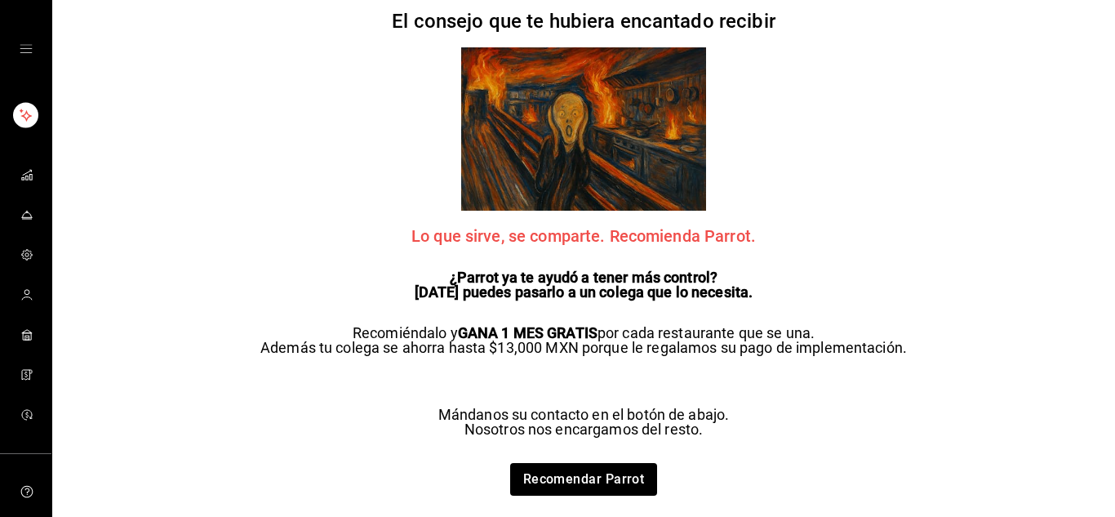
click at [25, 44] on icon "open drawer" at bounding box center [26, 48] width 13 height 13
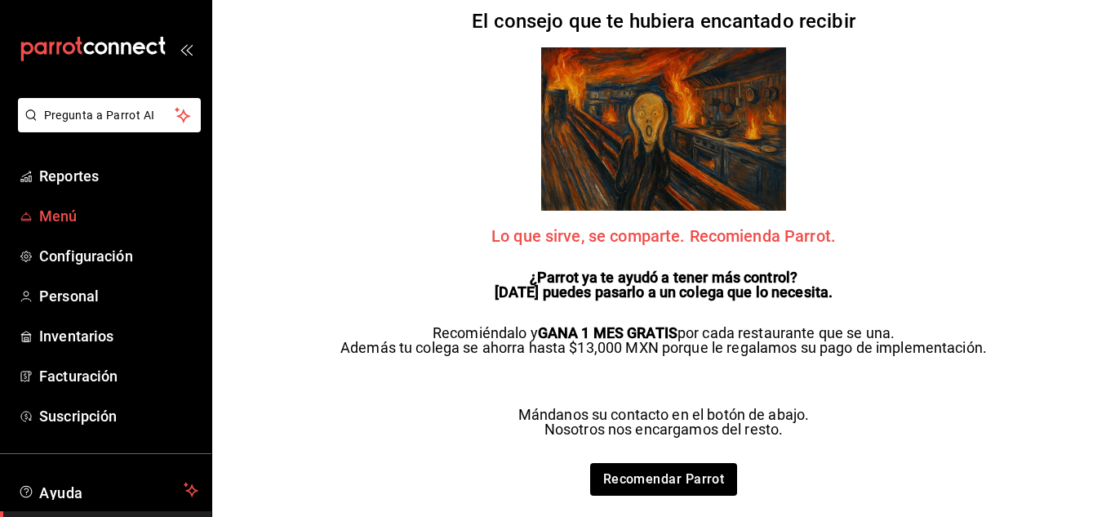
click at [89, 215] on span "Menú" at bounding box center [118, 216] width 159 height 22
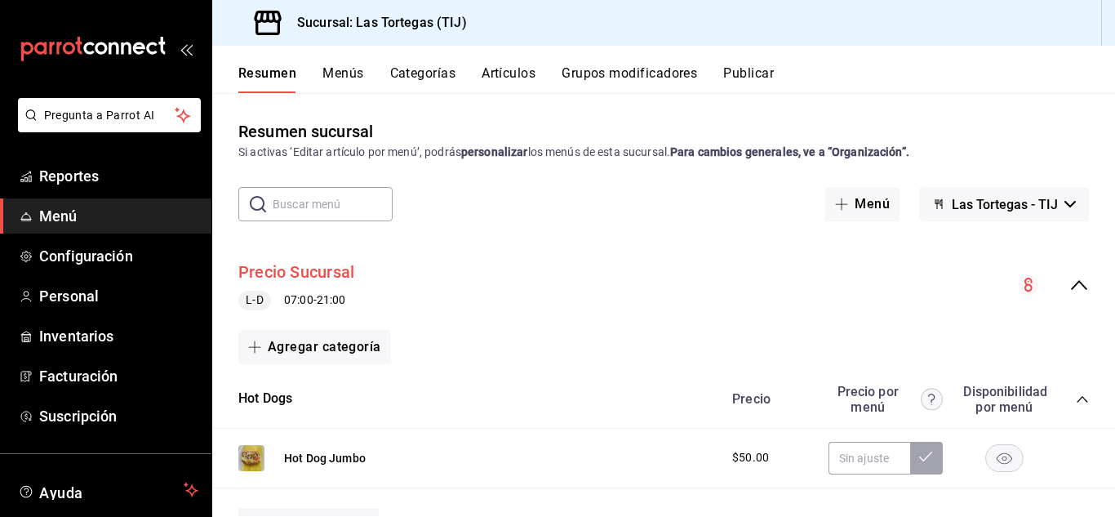
click at [313, 280] on button "Precio Sucursal" at bounding box center [296, 272] width 116 height 24
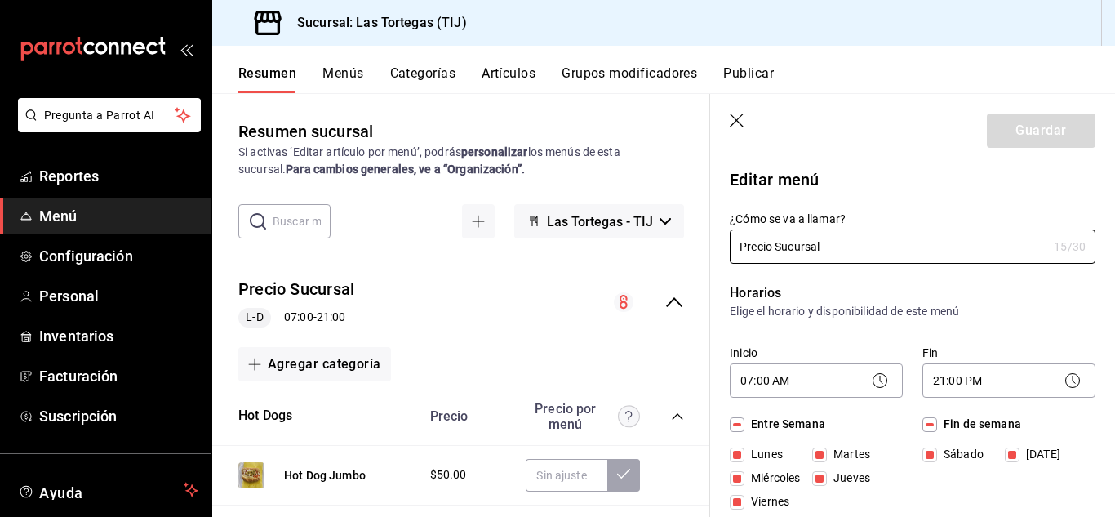
checkbox input "true"
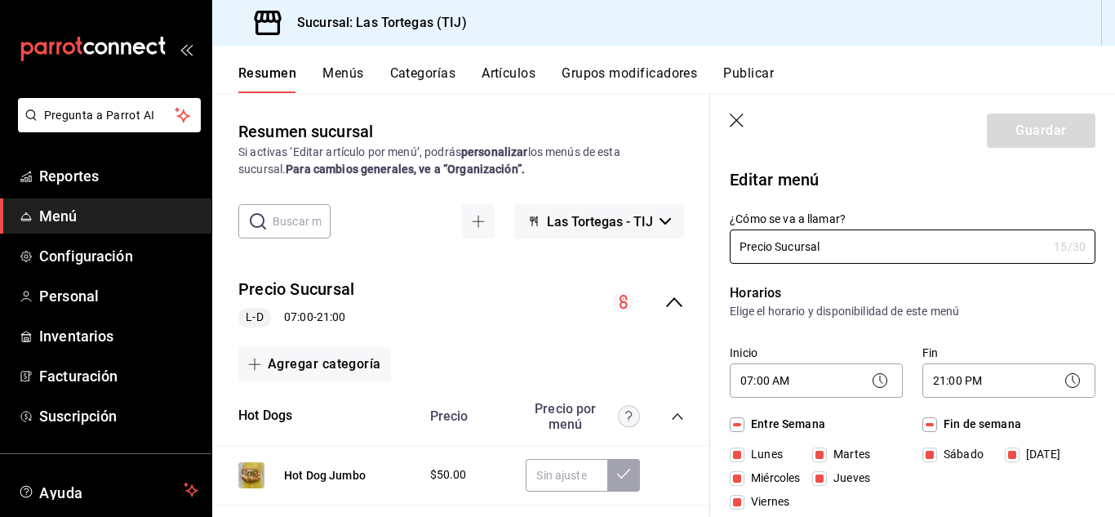
checkbox input "true"
click at [311, 300] on button "Precio Sucursal" at bounding box center [296, 289] width 116 height 24
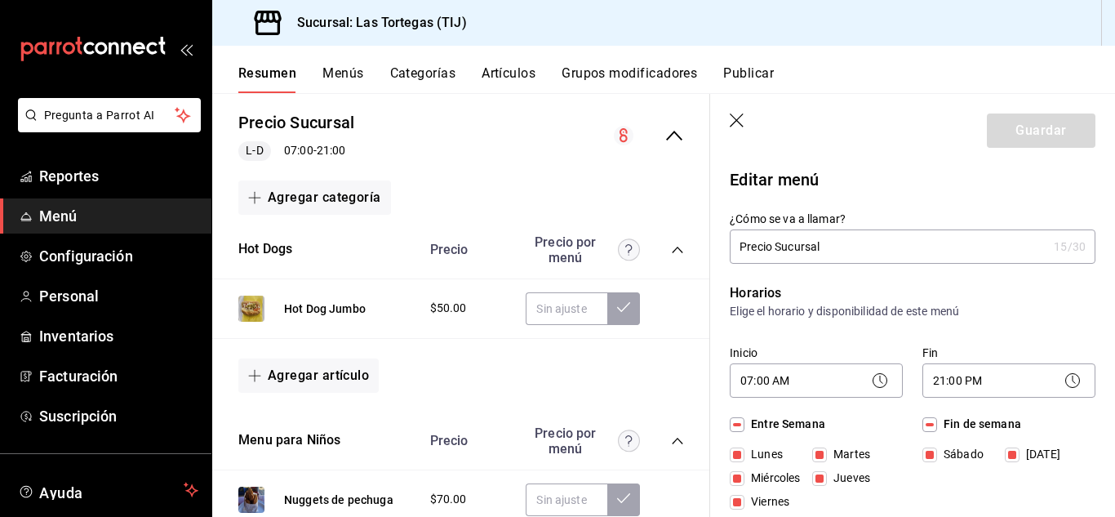
scroll to position [179, 0]
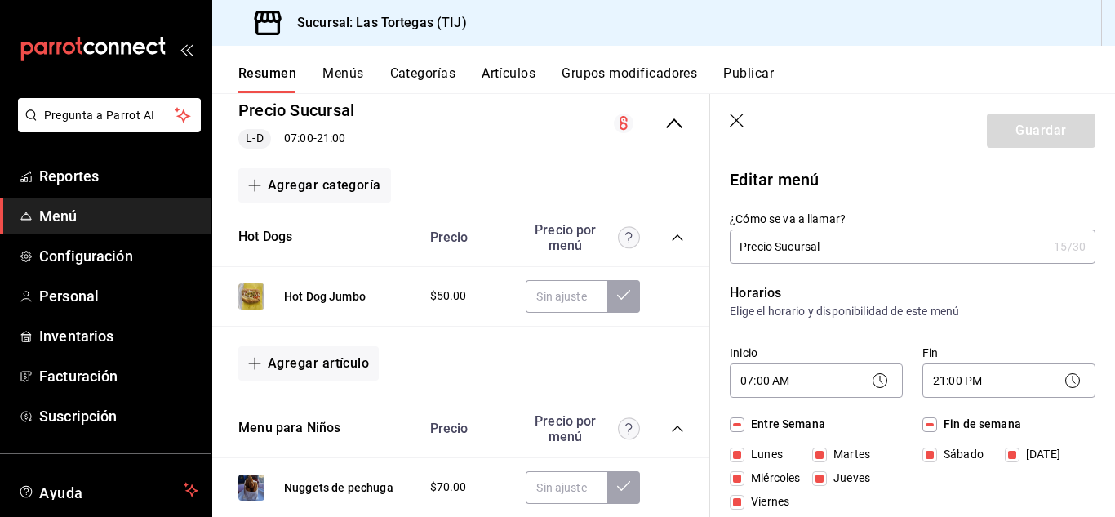
click at [661, 72] on button "Grupos modificadores" at bounding box center [629, 79] width 135 height 28
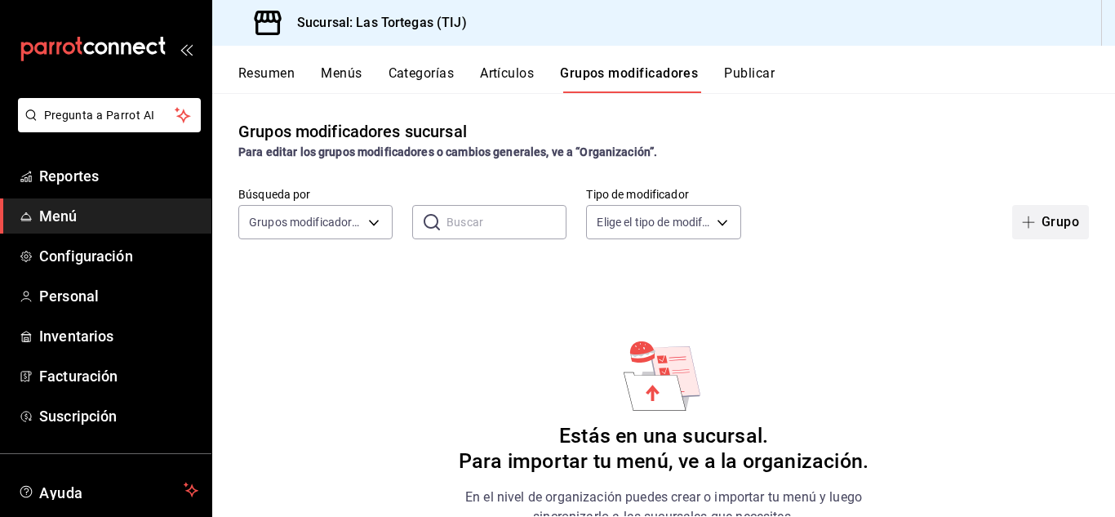
click at [1031, 220] on button "Grupo" at bounding box center [1050, 222] width 77 height 34
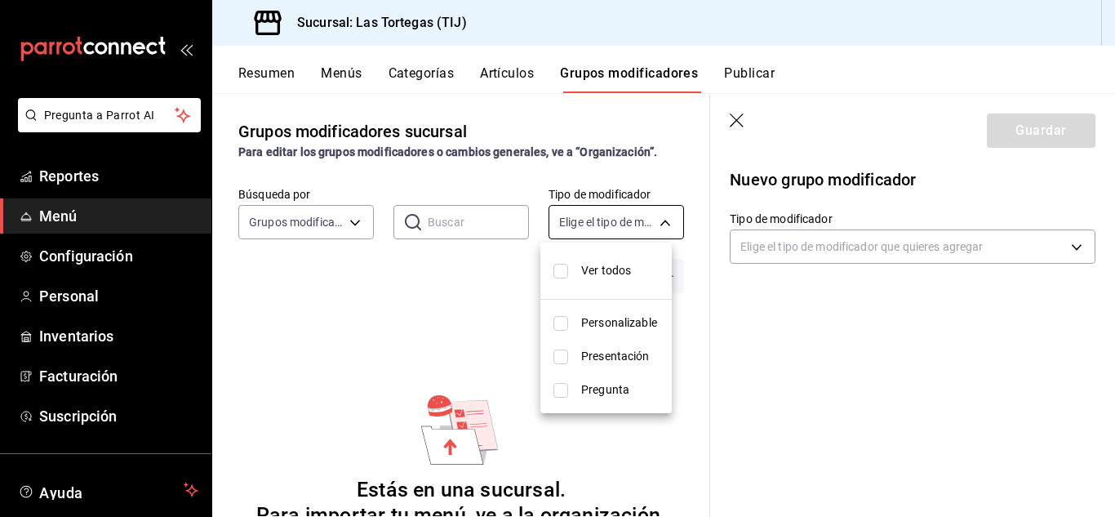
click at [653, 222] on body "Pregunta a Parrot AI Reportes Menú Configuración Personal Inventarios Facturaci…" at bounding box center [557, 258] width 1115 height 517
click at [659, 186] on div at bounding box center [557, 258] width 1115 height 517
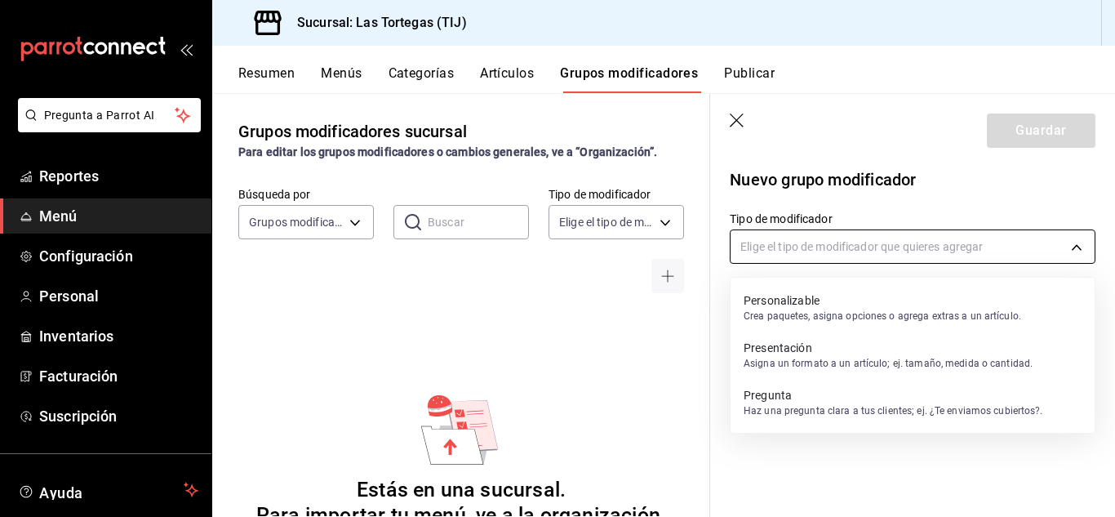
click at [1077, 246] on body "Pregunta a Parrot AI Reportes Menú Configuración Personal Inventarios Facturaci…" at bounding box center [557, 258] width 1115 height 517
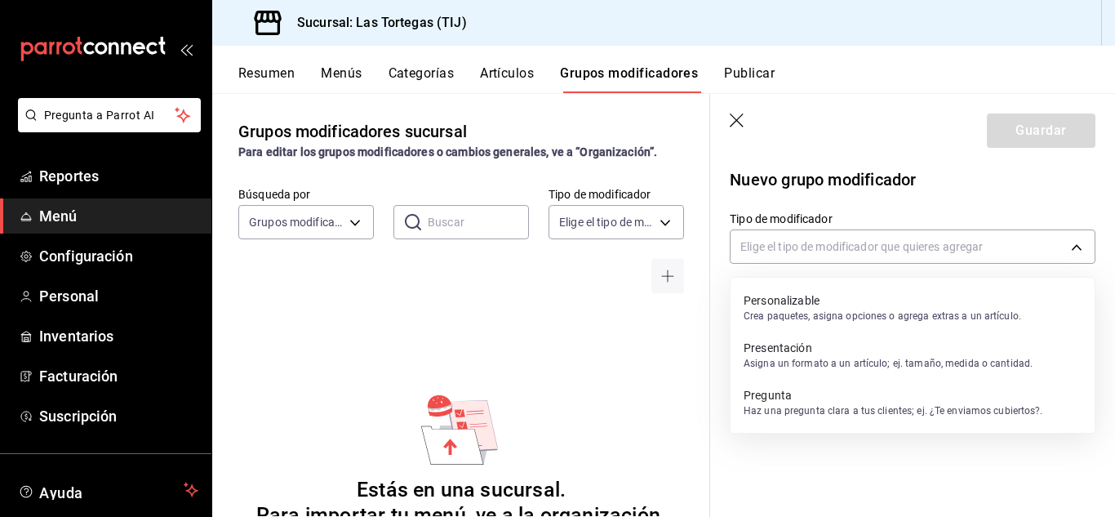
click at [1038, 200] on div at bounding box center [557, 258] width 1115 height 517
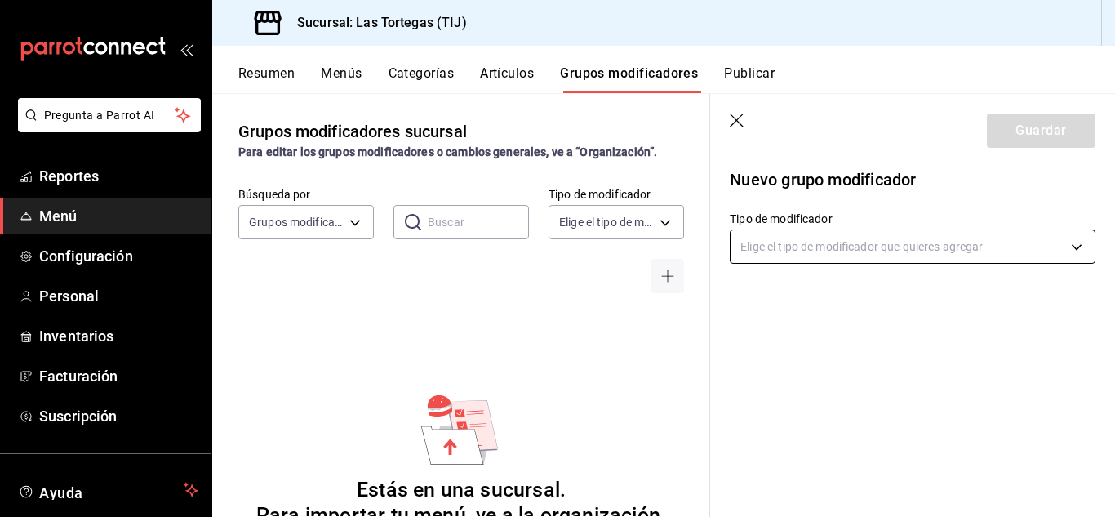
click at [1077, 248] on body "Pregunta a Parrot AI Reportes Menú Configuración Personal Inventarios Facturaci…" at bounding box center [557, 258] width 1115 height 517
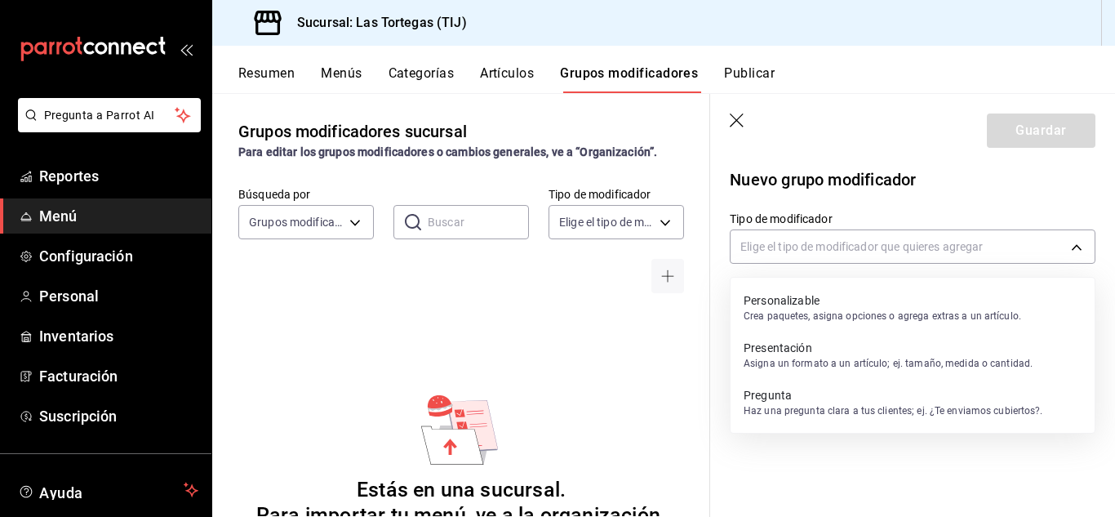
click at [808, 299] on p "Personalizable" at bounding box center [882, 300] width 277 height 16
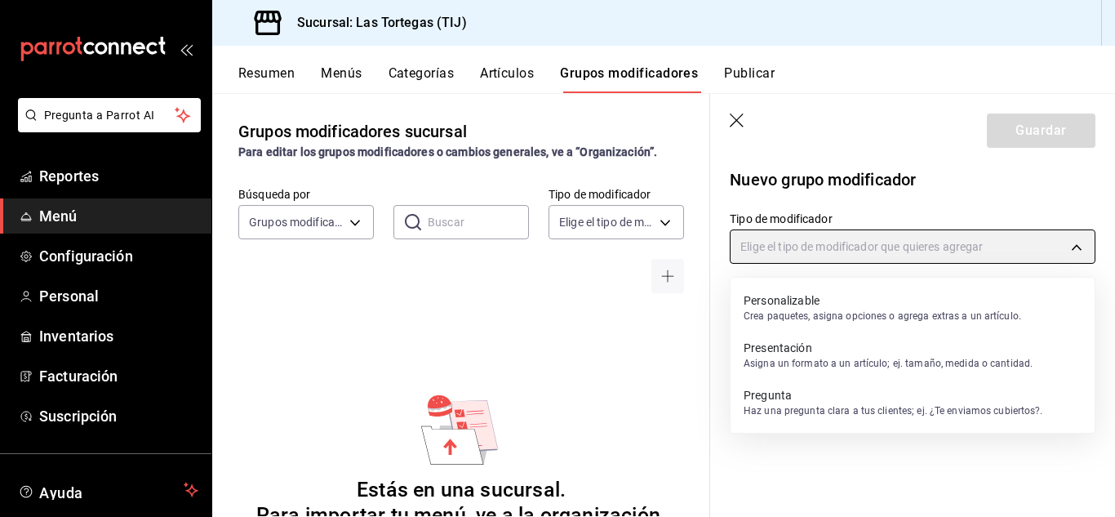
type input "CUSTOMIZABLE"
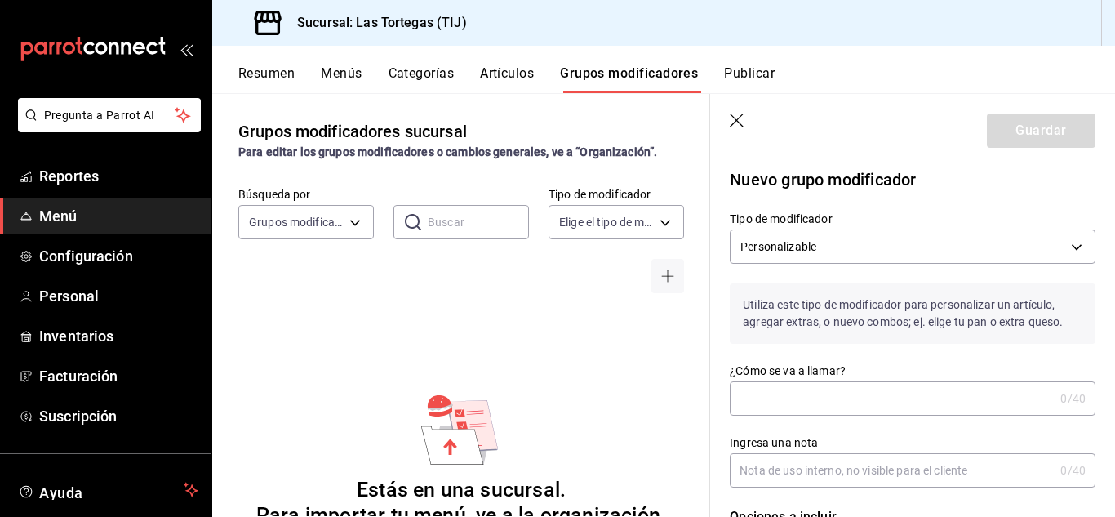
click at [775, 393] on input "¿Cómo se va a llamar?" at bounding box center [892, 398] width 324 height 33
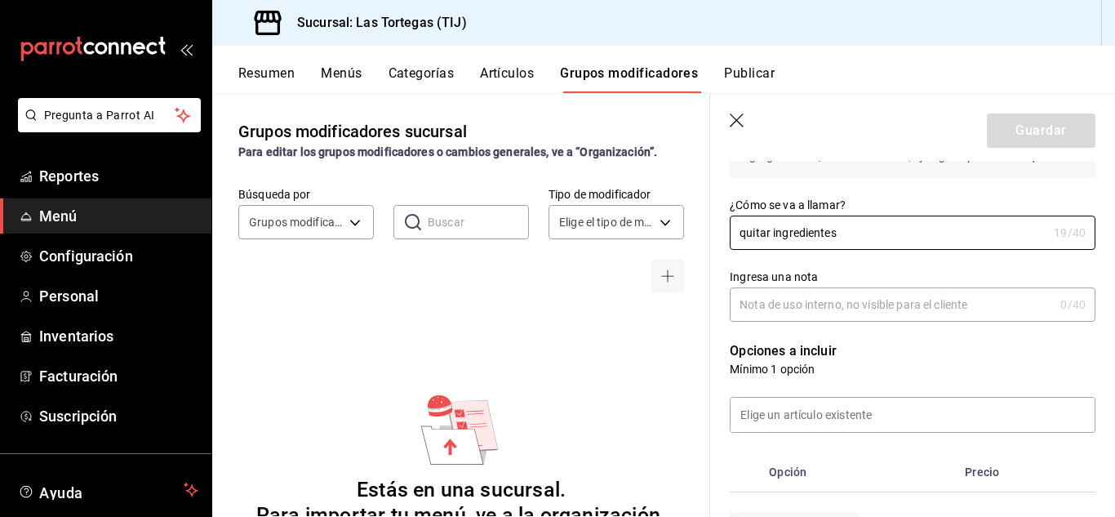
scroll to position [171, 0]
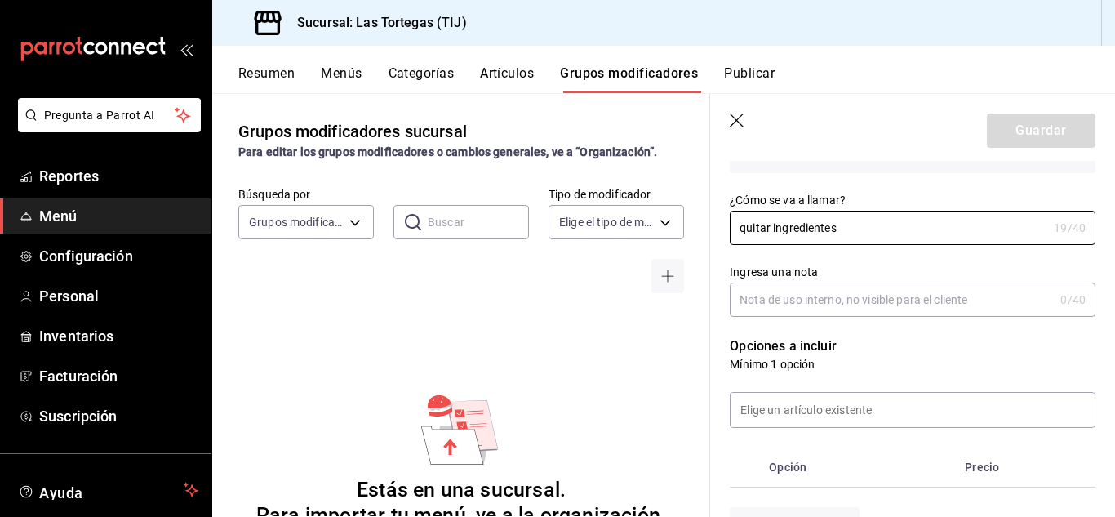
type input "quitar ingredientes"
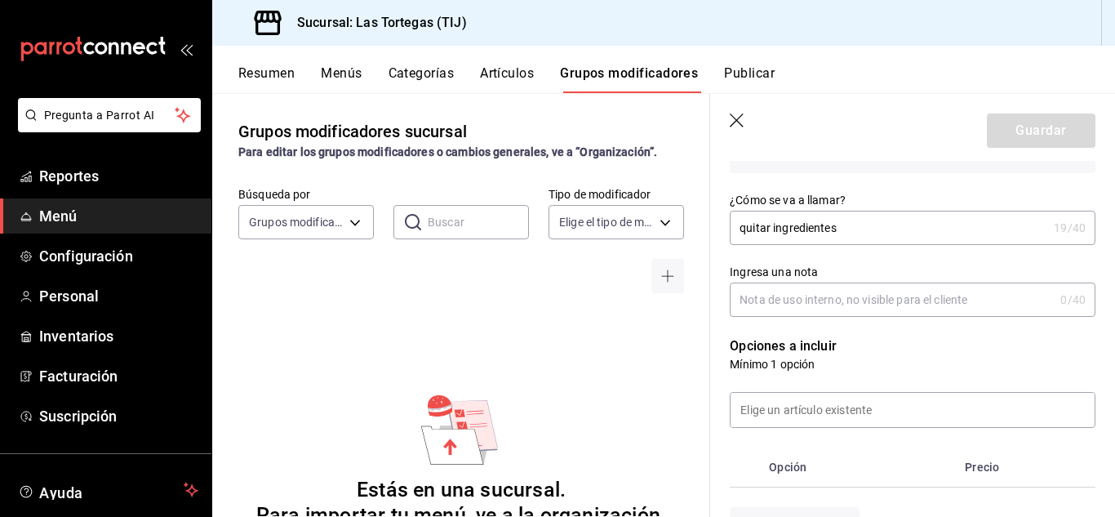
click at [791, 298] on input "Ingresa una nota" at bounding box center [892, 299] width 324 height 33
click at [755, 296] on input "hot jumbo" at bounding box center [892, 299] width 324 height 33
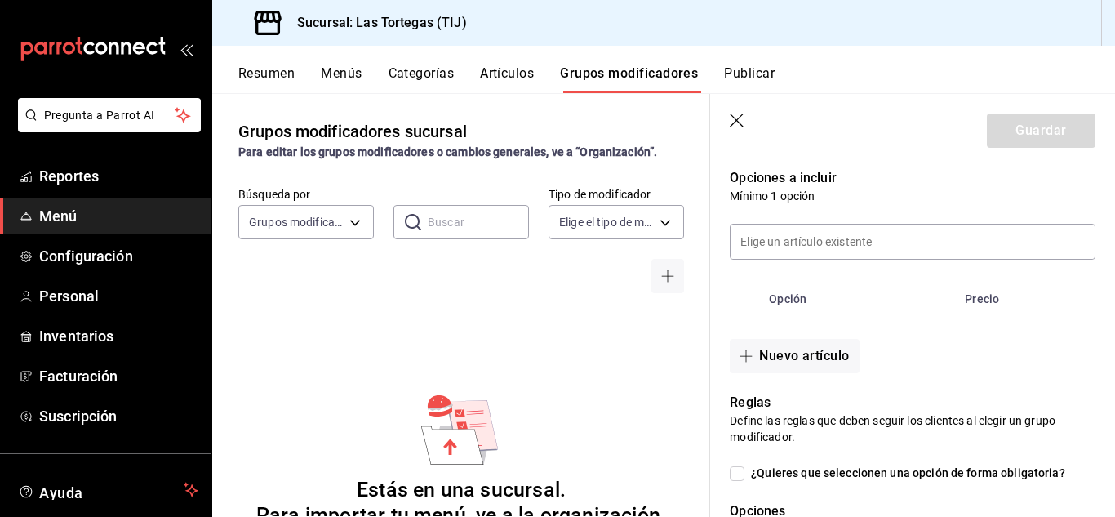
scroll to position [344, 0]
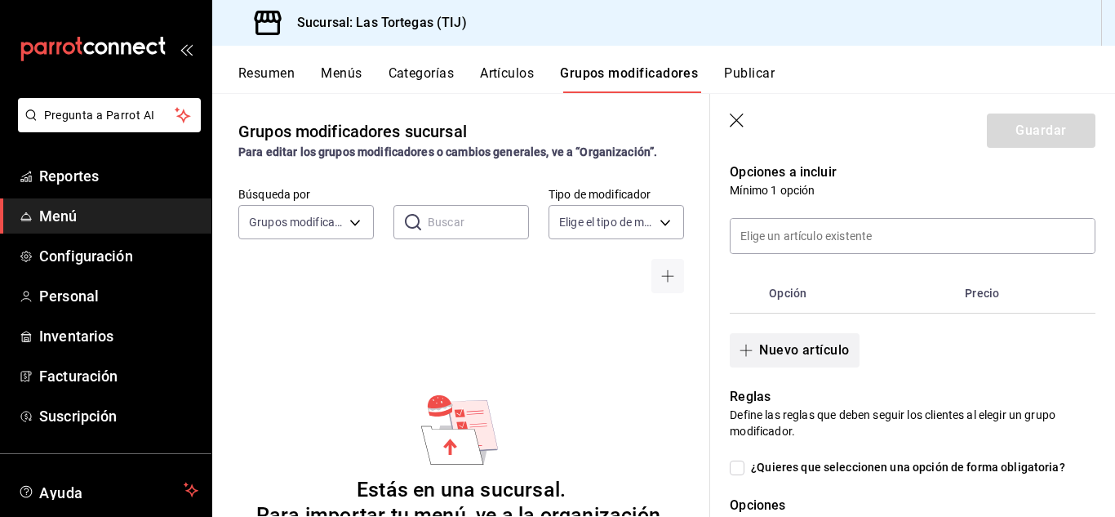
type input "hot dog jumbo"
click at [747, 350] on icon "button" at bounding box center [745, 350] width 13 height 13
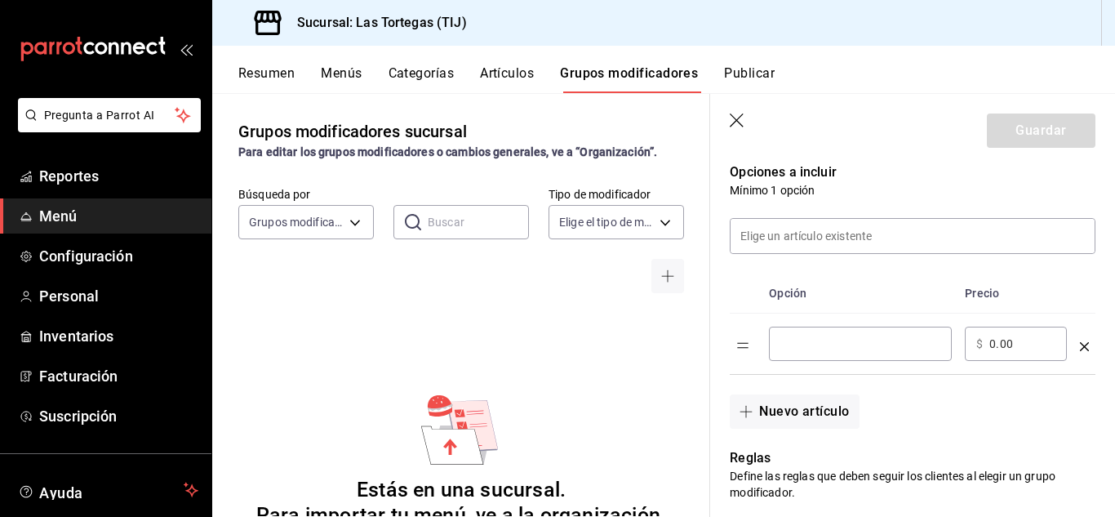
click at [832, 343] on input "optionsTable" at bounding box center [860, 343] width 160 height 16
type input "sin cebolla"
click at [746, 413] on icon "button" at bounding box center [746, 412] width 1 height 12
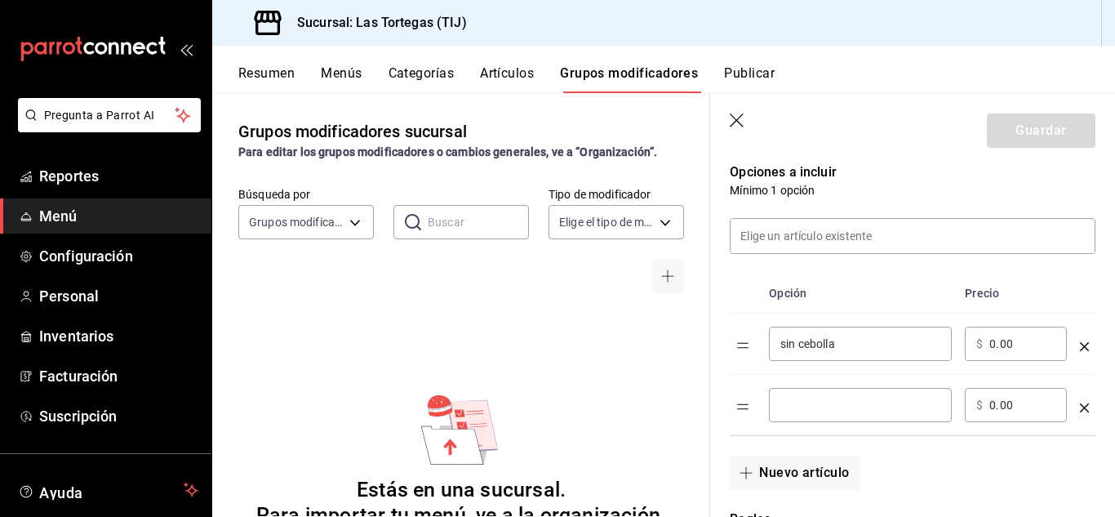
click at [825, 405] on input "optionsTable" at bounding box center [860, 405] width 160 height 16
type input "d"
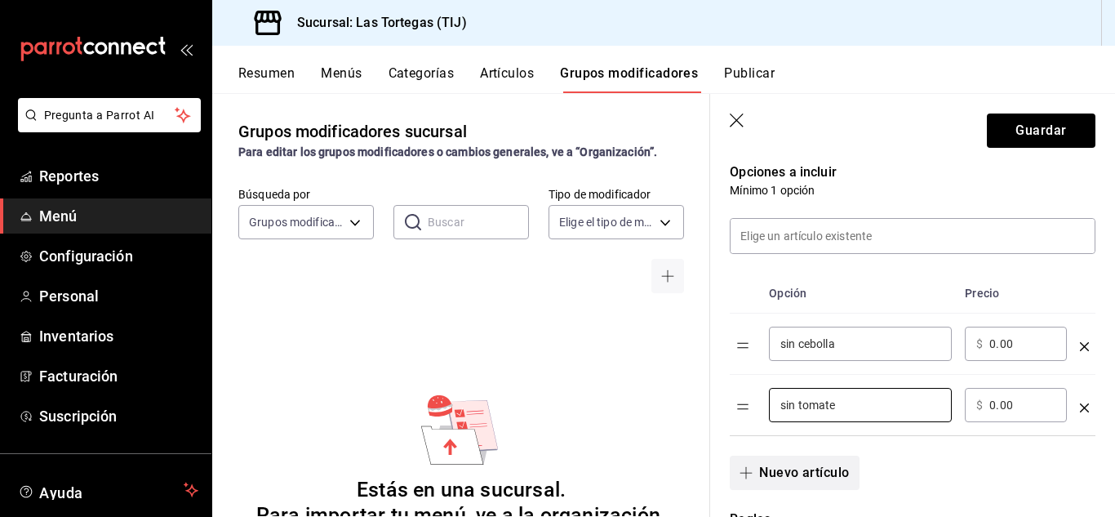
type input "sin tomate"
click at [809, 481] on button "Nuevo artículo" at bounding box center [794, 472] width 129 height 34
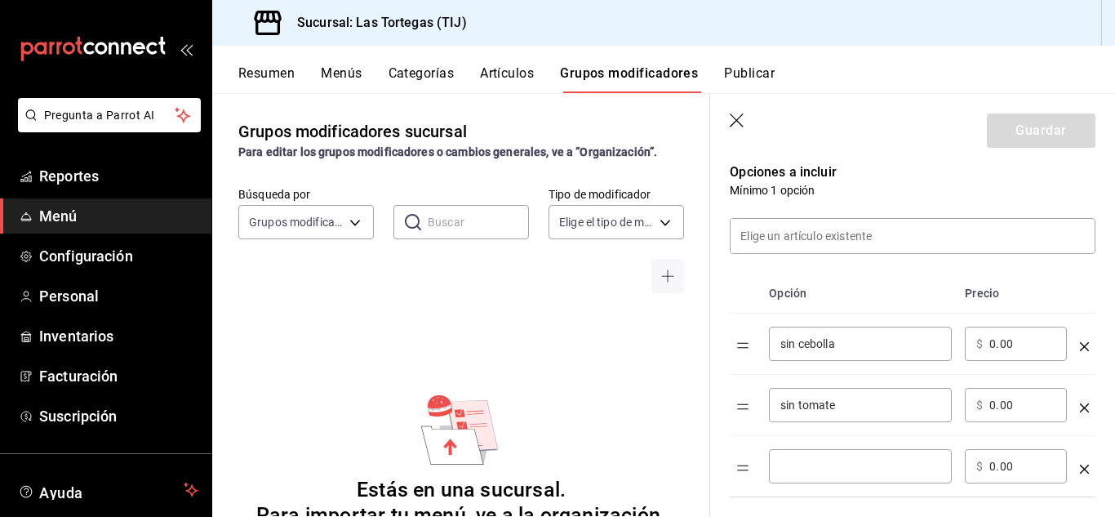
click at [890, 464] on input "optionsTable" at bounding box center [860, 466] width 160 height 16
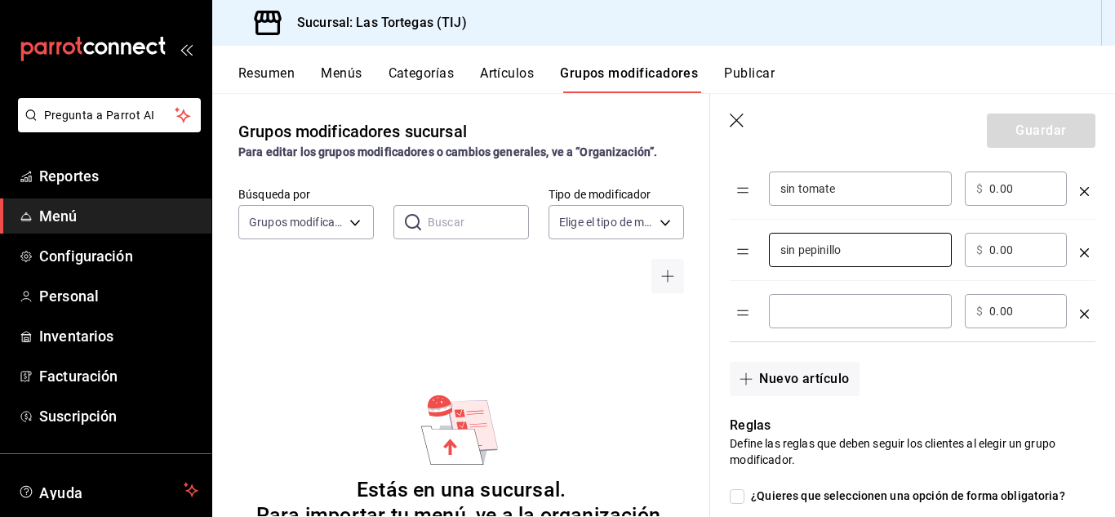
scroll to position [552, 0]
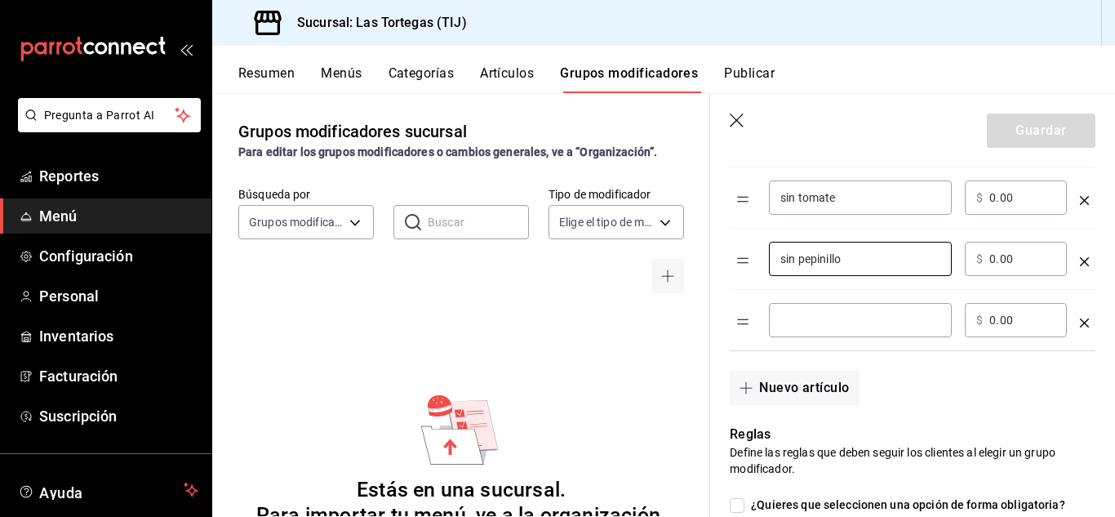
type input "sin pepinillo"
click at [814, 322] on input "optionsTable" at bounding box center [860, 320] width 160 height 16
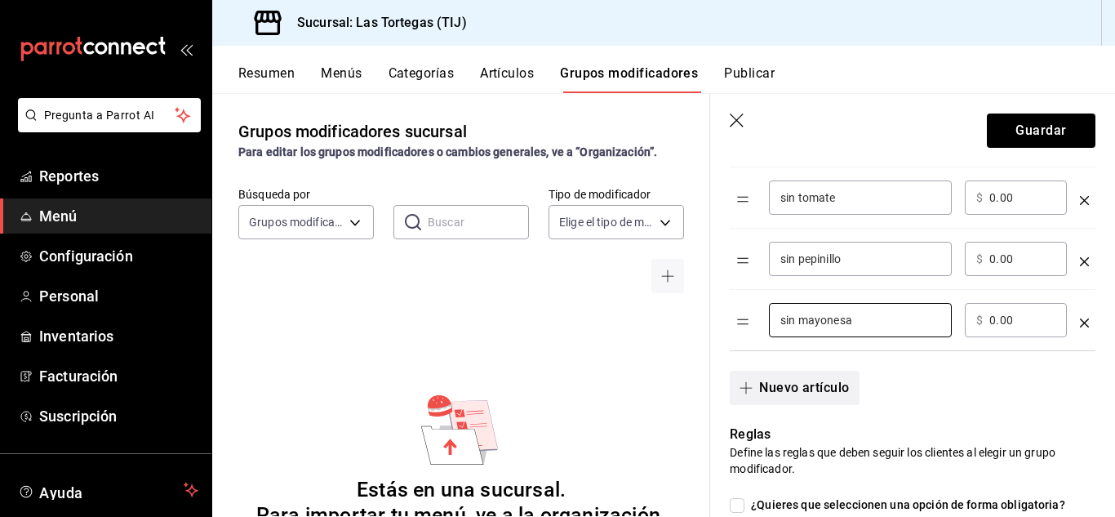
type input "sin mayonesa"
click at [779, 388] on button "Nuevo artículo" at bounding box center [794, 388] width 129 height 34
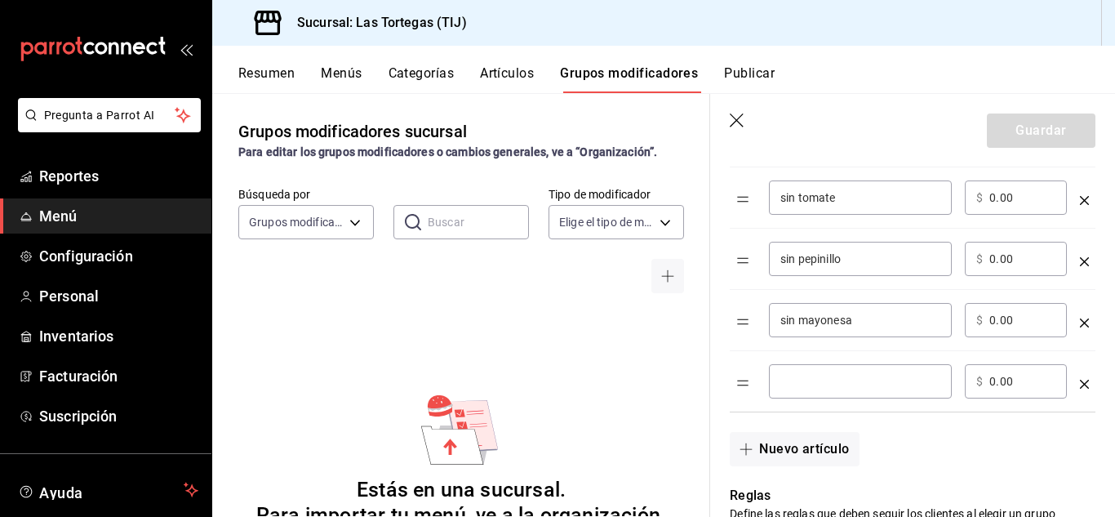
click at [730, 432] on button "Nuevo artículo" at bounding box center [794, 449] width 129 height 34
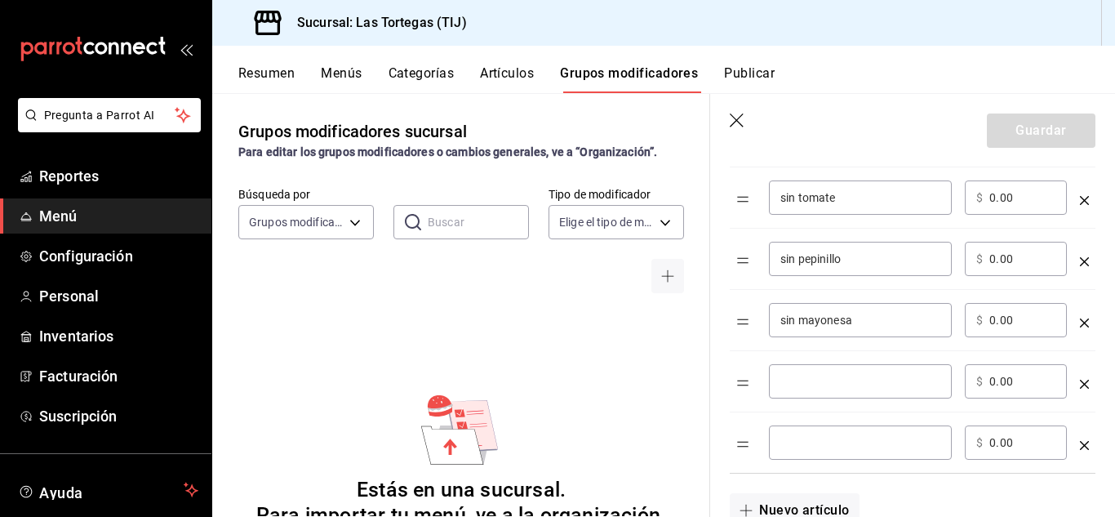
click at [792, 379] on input "optionsTable" at bounding box center [860, 381] width 160 height 16
type input "sin mostaza"
click at [823, 449] on input "optionsTable" at bounding box center [860, 442] width 160 height 16
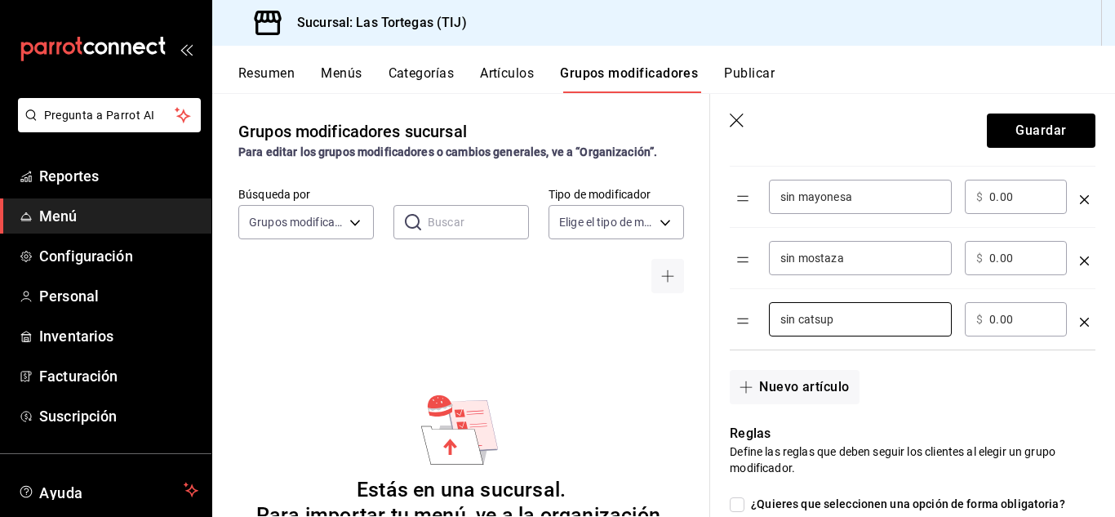
scroll to position [685, 0]
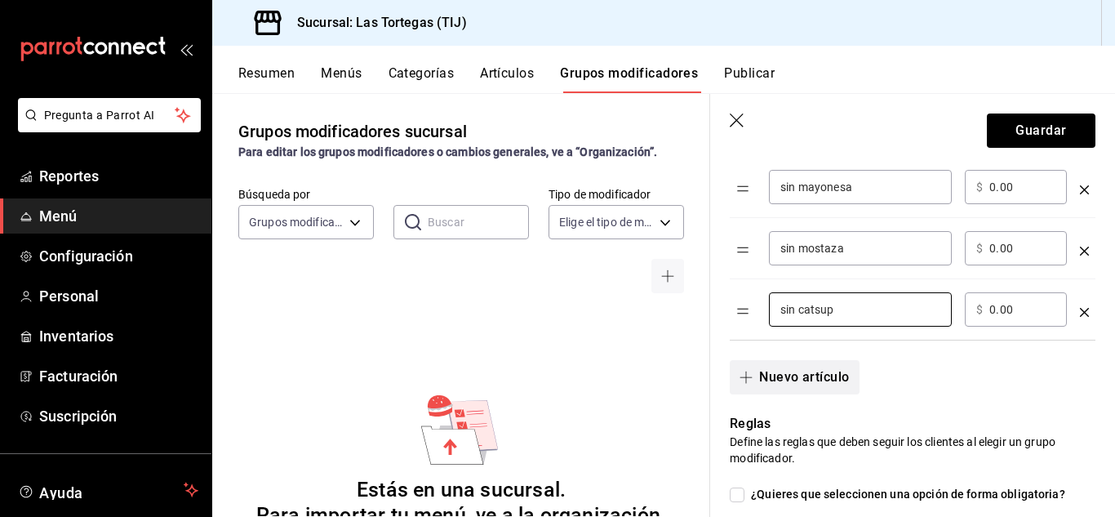
type input "sin catsup"
click at [744, 373] on icon "button" at bounding box center [745, 377] width 13 height 13
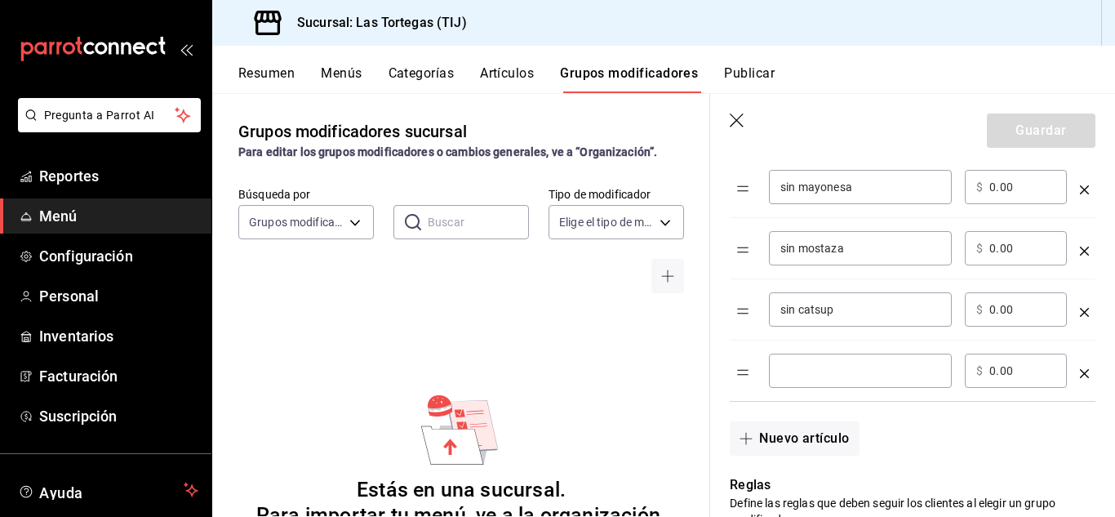
click at [796, 368] on input "optionsTable" at bounding box center [860, 370] width 160 height 16
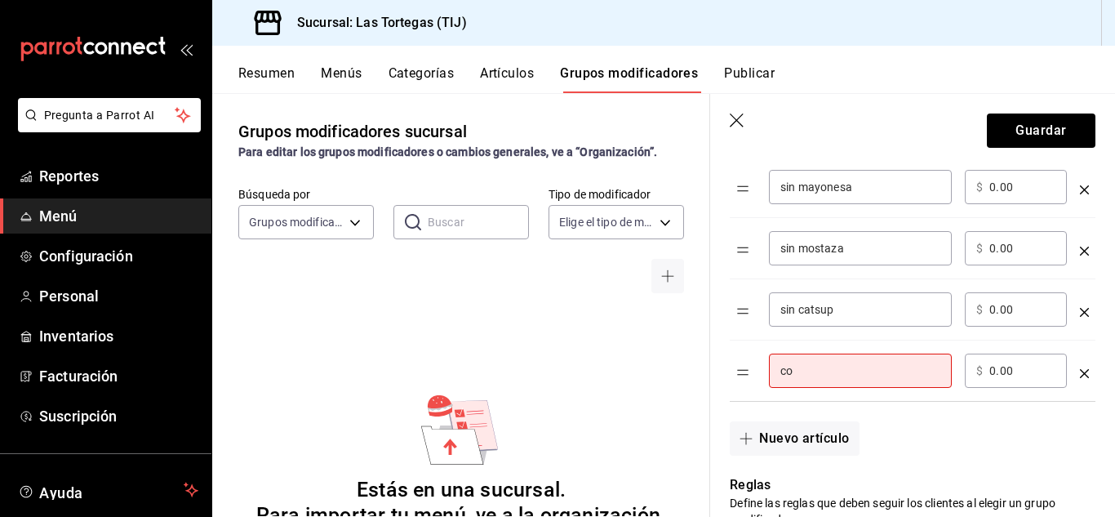
type input "c"
type input "sin chile"
click at [793, 439] on button "Nuevo artículo" at bounding box center [794, 438] width 129 height 34
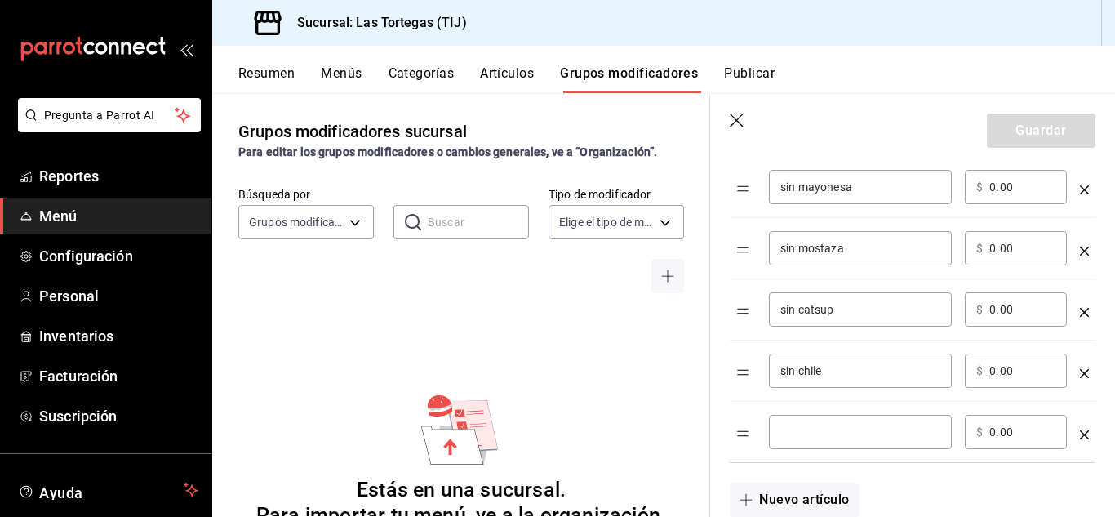
click at [799, 426] on input "optionsTable" at bounding box center [860, 432] width 160 height 16
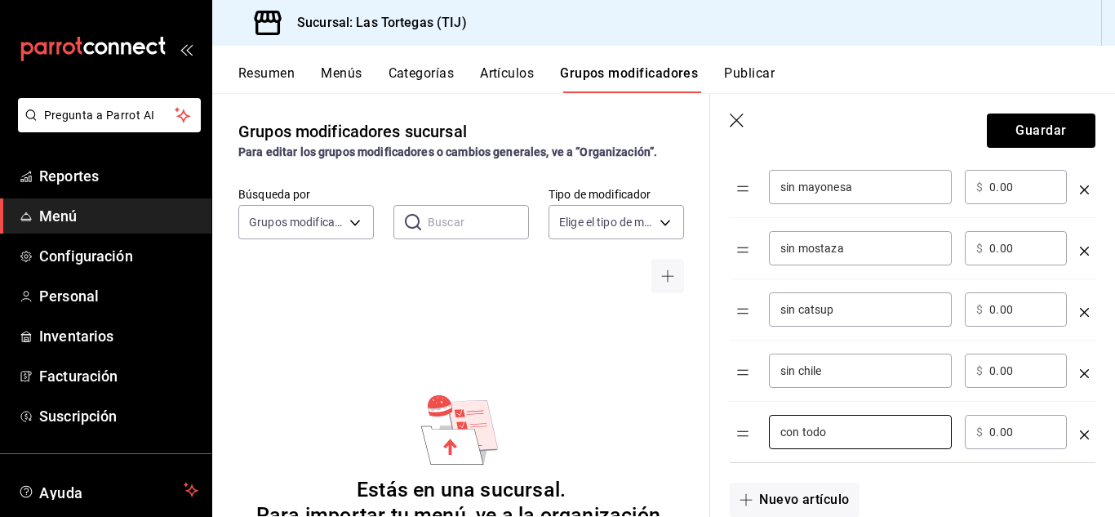
type input "con todo"
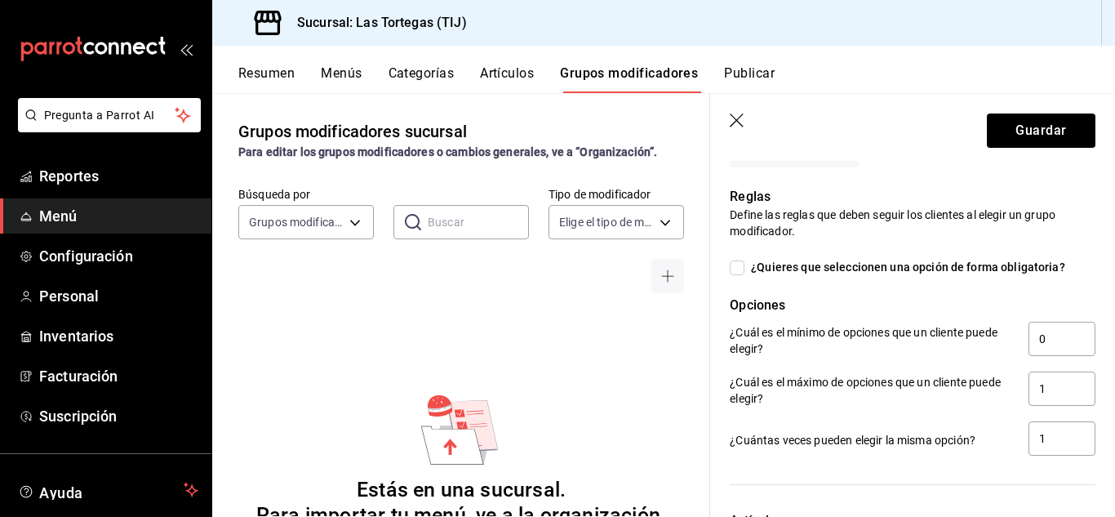
scroll to position [1041, 0]
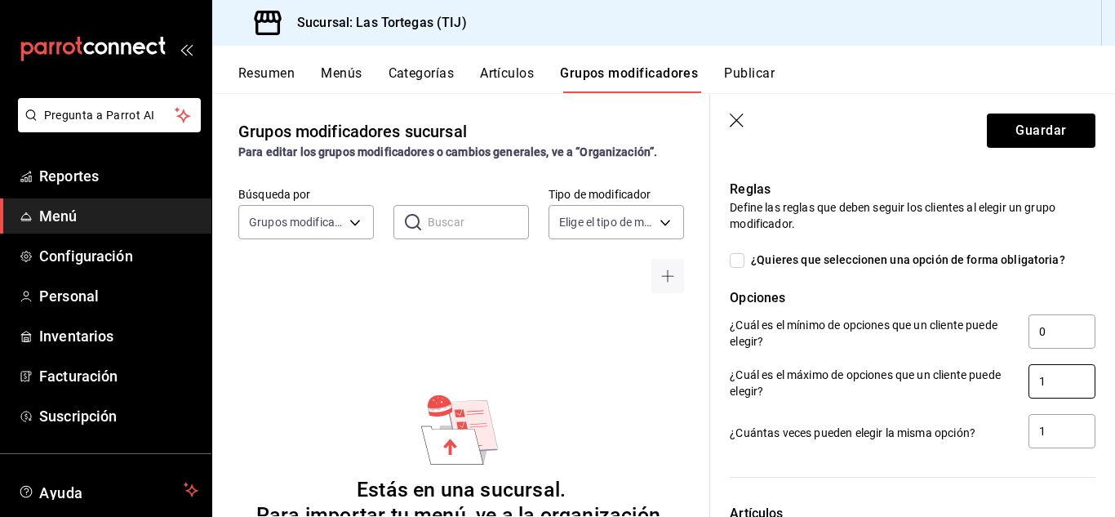
click at [1047, 385] on input "1" at bounding box center [1061, 381] width 67 height 34
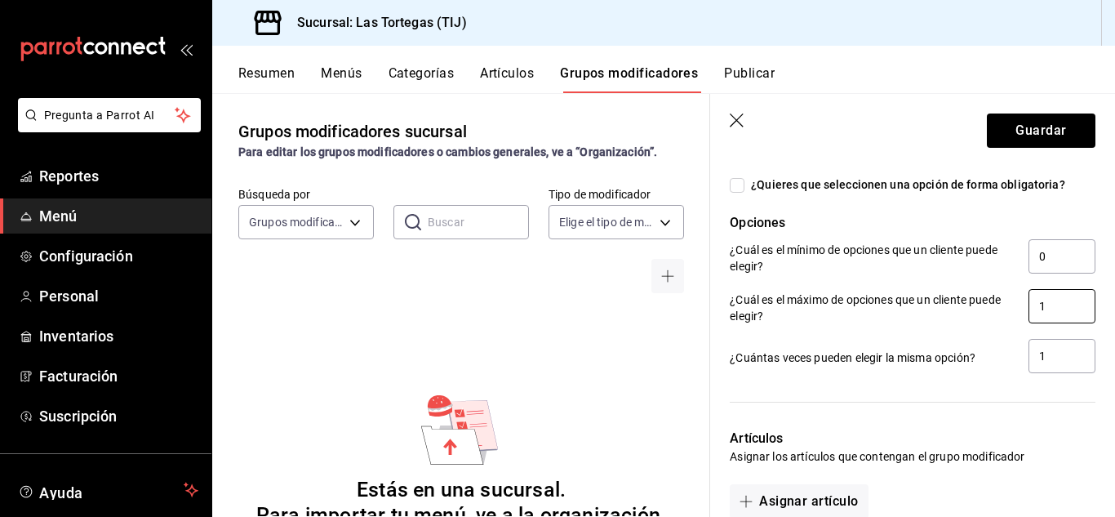
scroll to position [1139, 0]
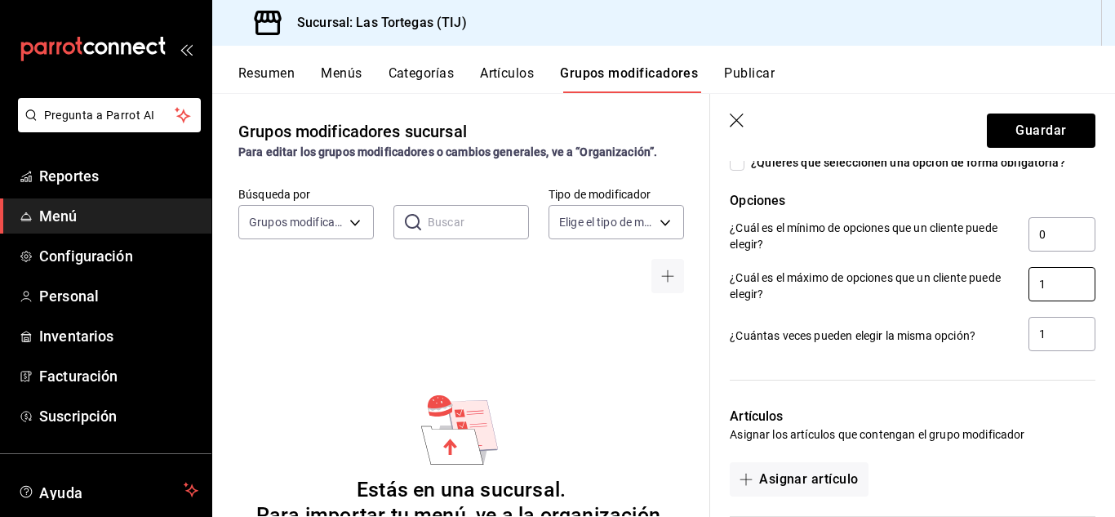
click at [1040, 283] on input "1" at bounding box center [1061, 284] width 67 height 34
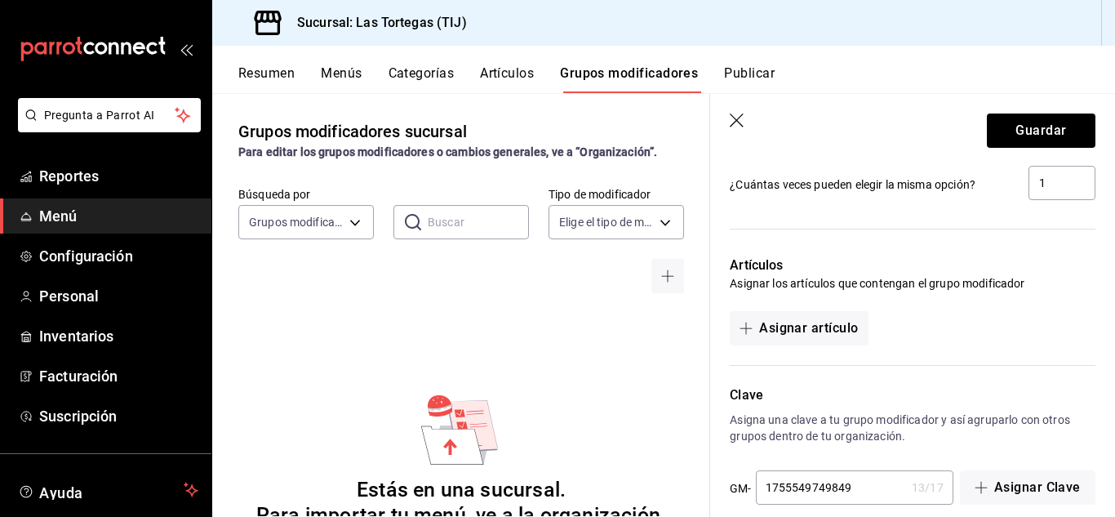
scroll to position [1300, 0]
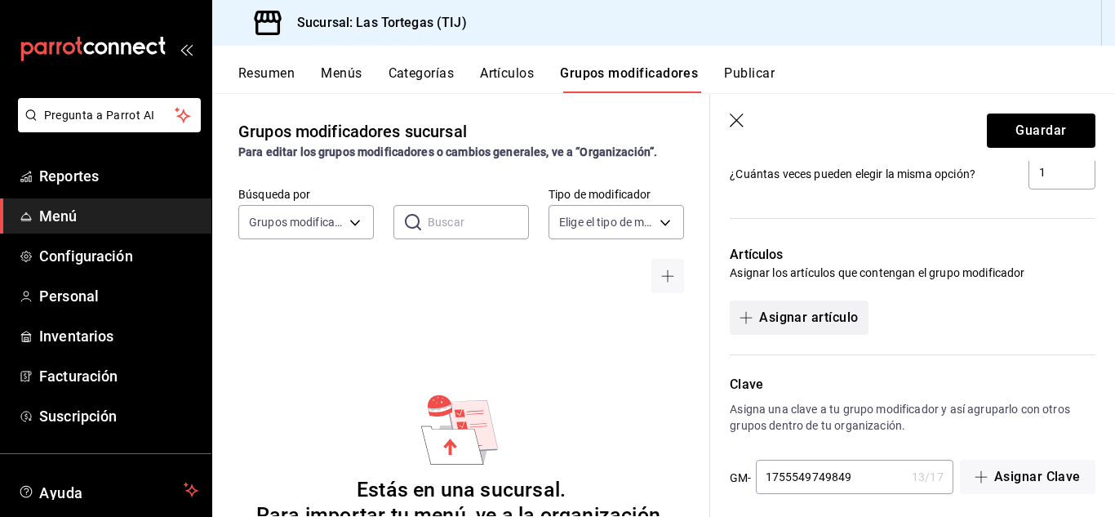
type input "10"
click at [747, 316] on icon "button" at bounding box center [745, 317] width 13 height 13
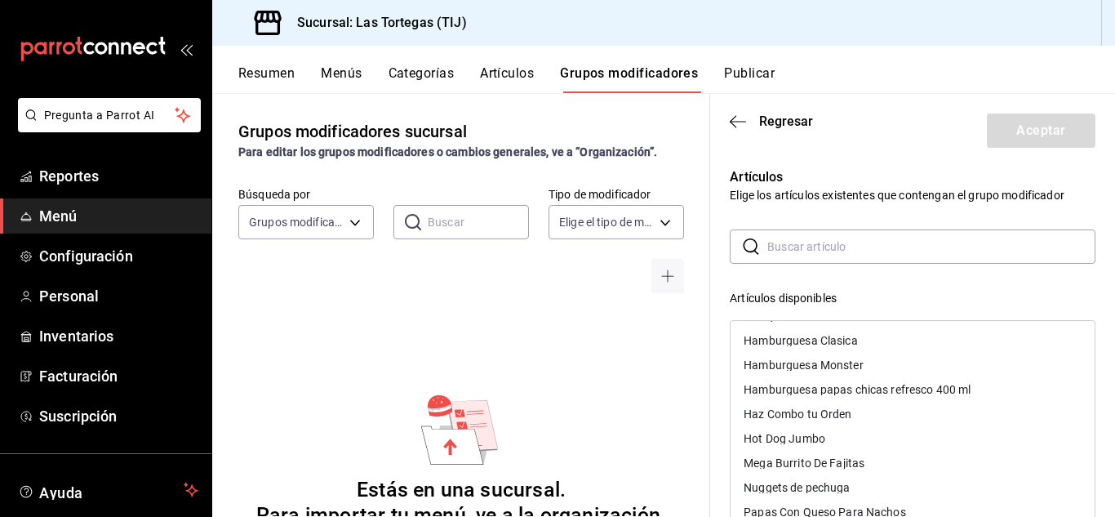
scroll to position [201, 0]
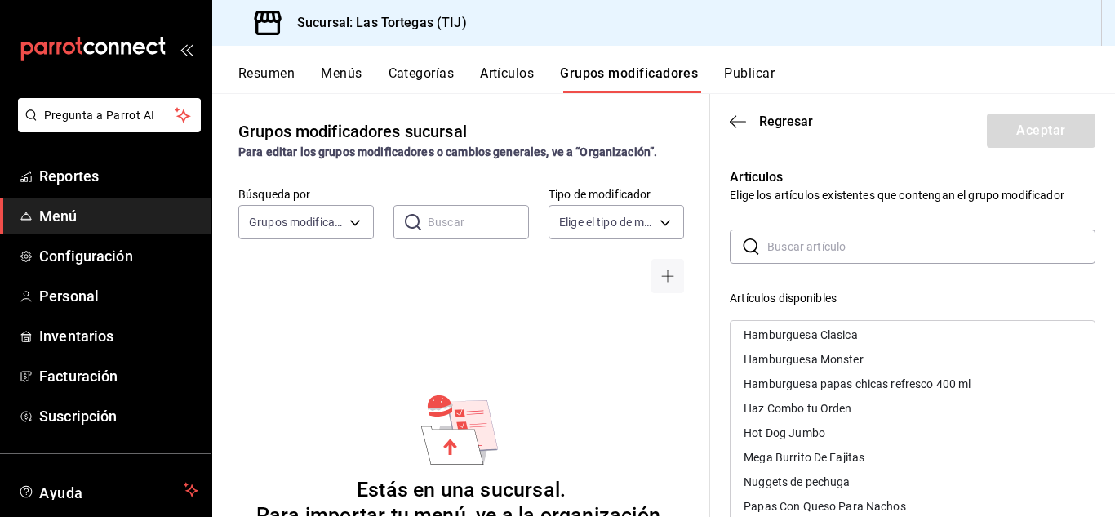
click at [779, 434] on div "Hot Dog Jumbo" at bounding box center [785, 432] width 82 height 11
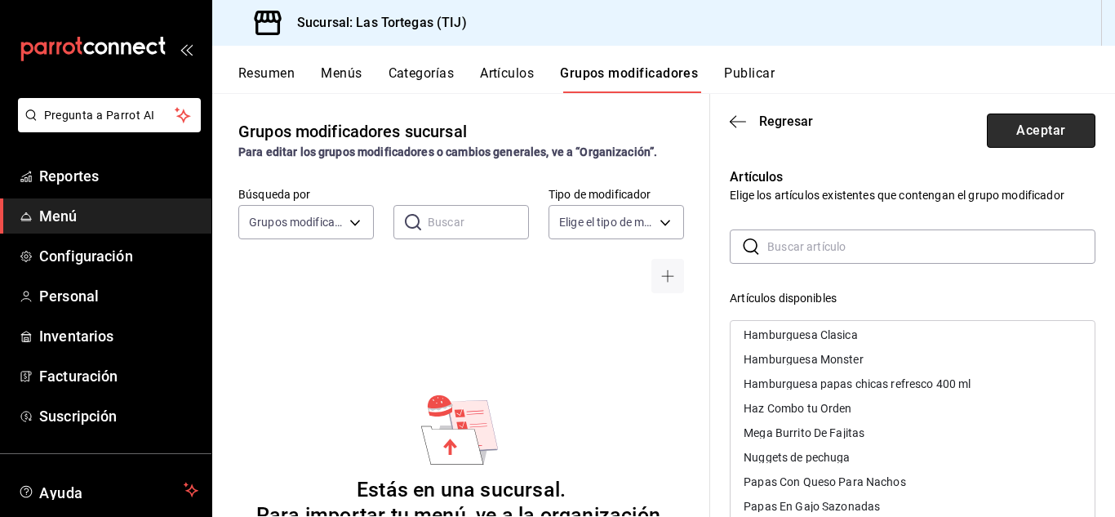
click at [1023, 135] on button "Aceptar" at bounding box center [1041, 130] width 109 height 34
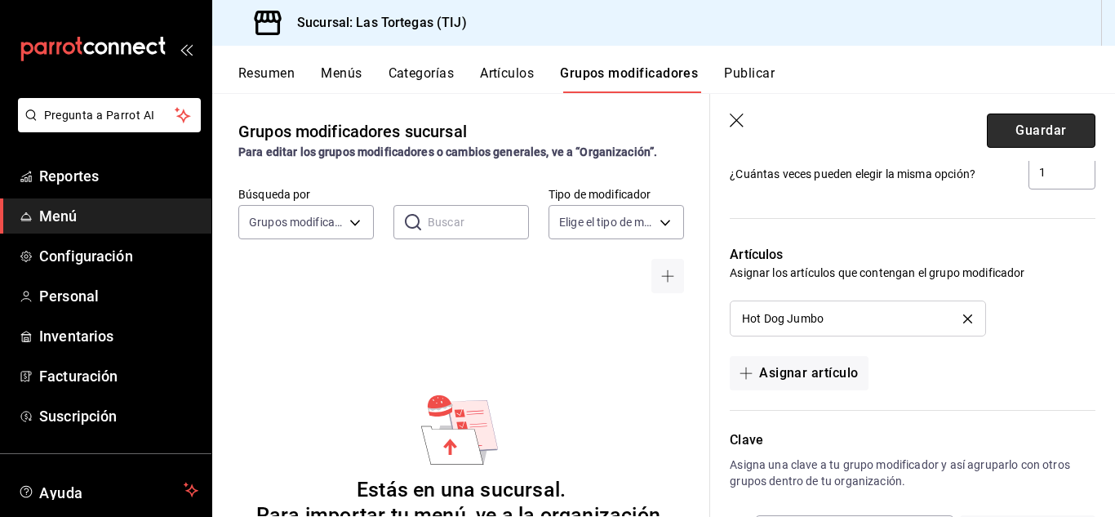
click at [1028, 125] on button "Guardar" at bounding box center [1041, 130] width 109 height 34
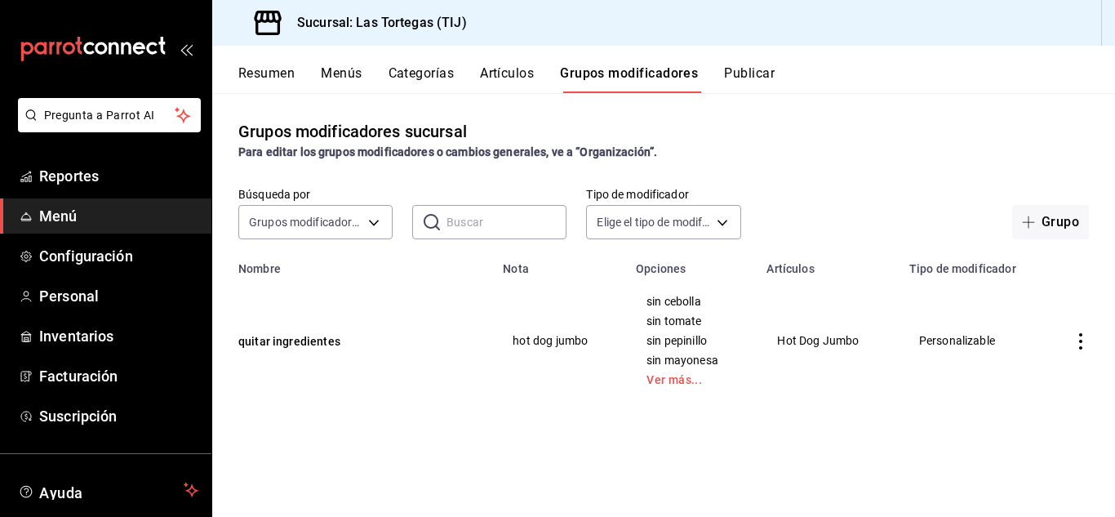
click at [816, 202] on div "Búsqueda por Grupos modificadores GROUP ​ ​ Tipo de modificador Elige el tipo d…" at bounding box center [663, 213] width 903 height 52
